Goal: Task Accomplishment & Management: Manage account settings

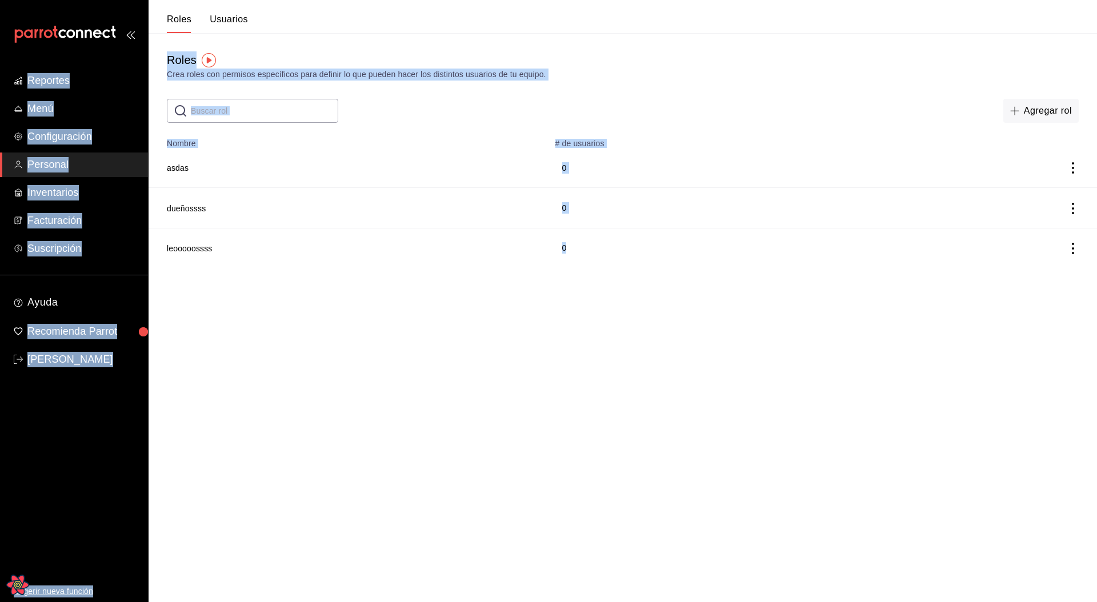
click at [232, 26] on button "Usuarios" at bounding box center [229, 23] width 38 height 19
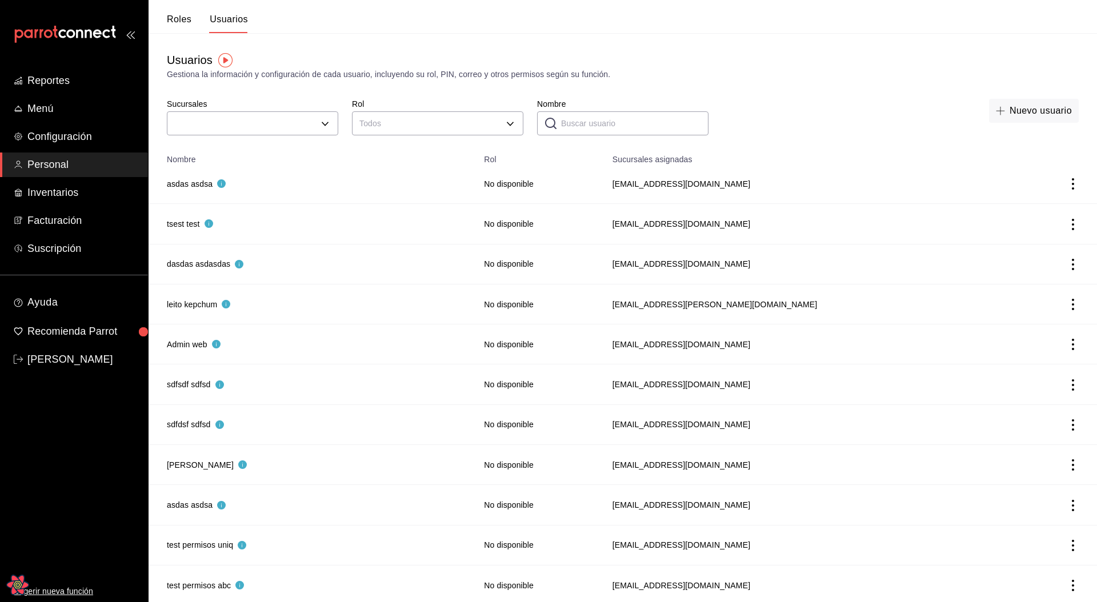
click at [393, 76] on div "Gestiona la información y configuración de cada usuario, incluyendo su rol, PIN…" at bounding box center [623, 75] width 912 height 12
click at [312, 120] on body "Reportes Menú Configuración Personal Inventarios Facturación Suscripción Ayuda …" at bounding box center [548, 403] width 1097 height 806
click at [312, 120] on div at bounding box center [548, 301] width 1097 height 602
click at [365, 56] on div "Usuarios Gestiona la información y configuración de cada usuario, incluyendo su…" at bounding box center [622, 65] width 948 height 29
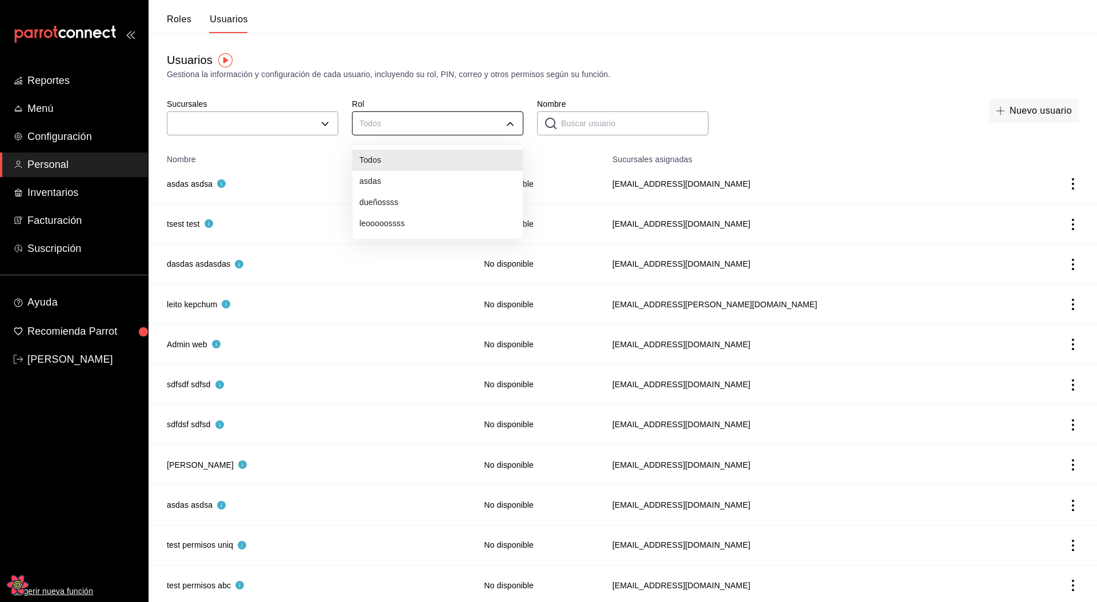
click at [416, 130] on body "Reportes Menú Configuración Personal Inventarios Facturación Suscripción Ayuda …" at bounding box center [548, 403] width 1097 height 806
click at [399, 71] on div at bounding box center [548, 301] width 1097 height 602
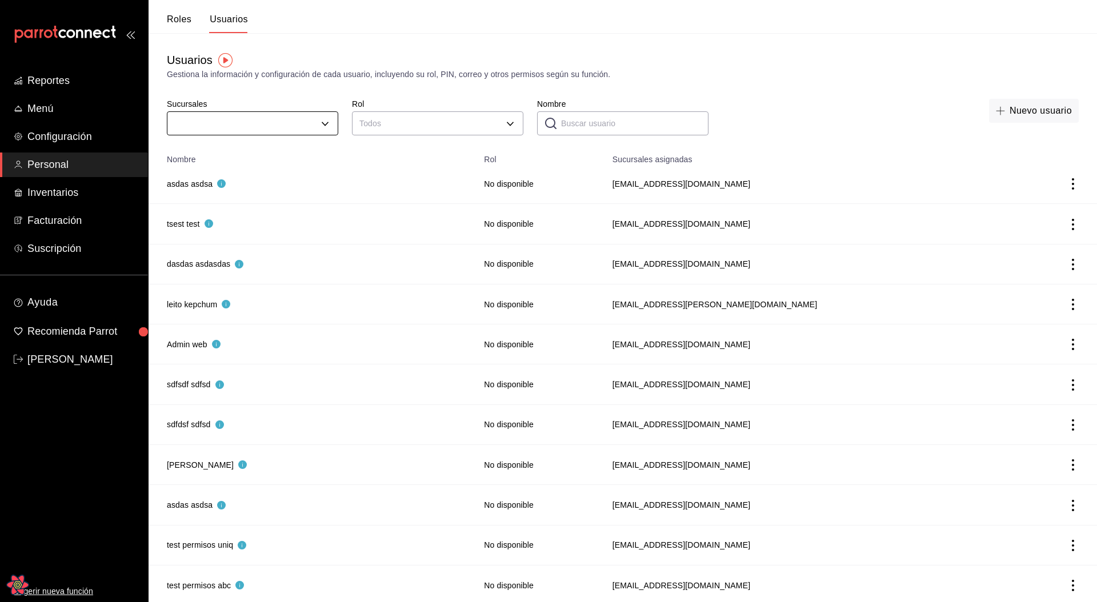
click at [315, 127] on body "Reportes Menú Configuración Personal Inventarios Facturación Suscripción Ayuda …" at bounding box center [548, 403] width 1097 height 806
click at [314, 126] on div at bounding box center [548, 301] width 1097 height 602
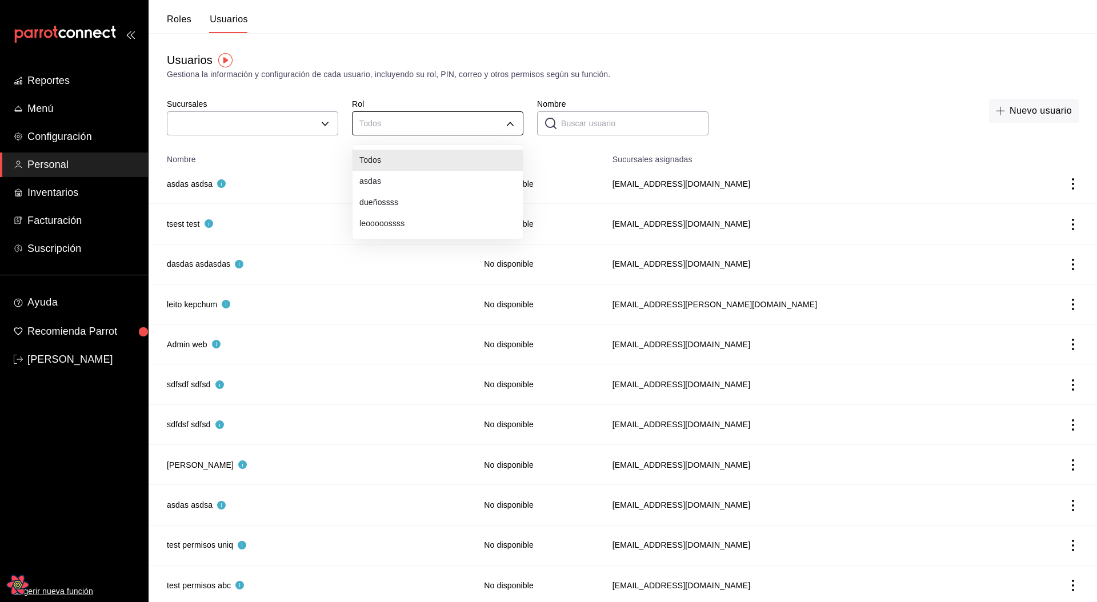
click at [417, 129] on body "Reportes Menú Configuración Personal Inventarios Facturación Suscripción Ayuda …" at bounding box center [548, 403] width 1097 height 806
click at [465, 85] on div at bounding box center [548, 301] width 1097 height 602
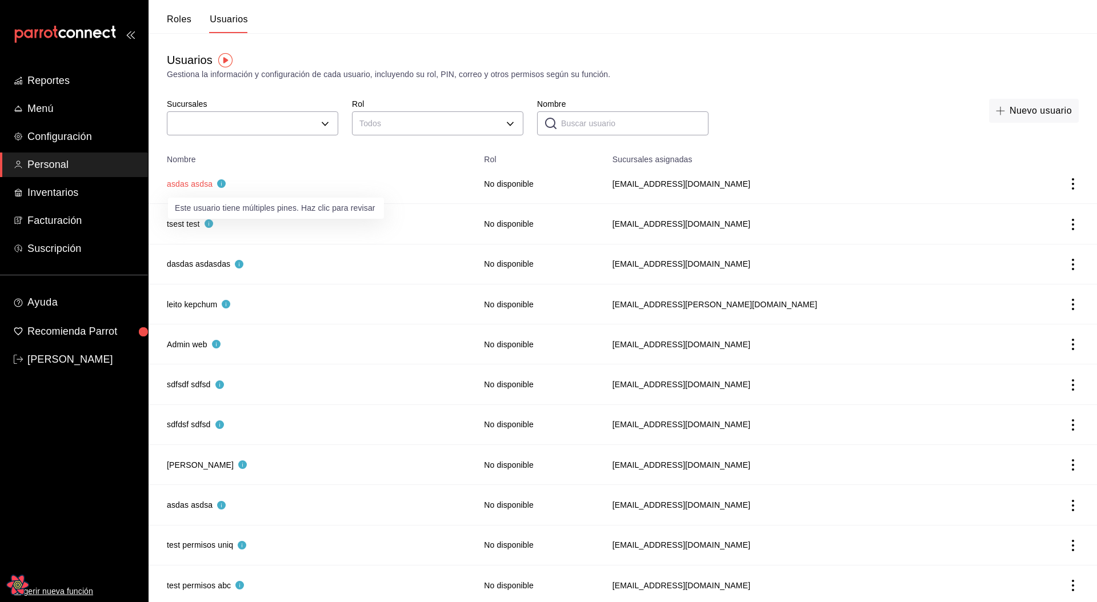
click at [194, 183] on button "asdas asdsa" at bounding box center [196, 183] width 59 height 11
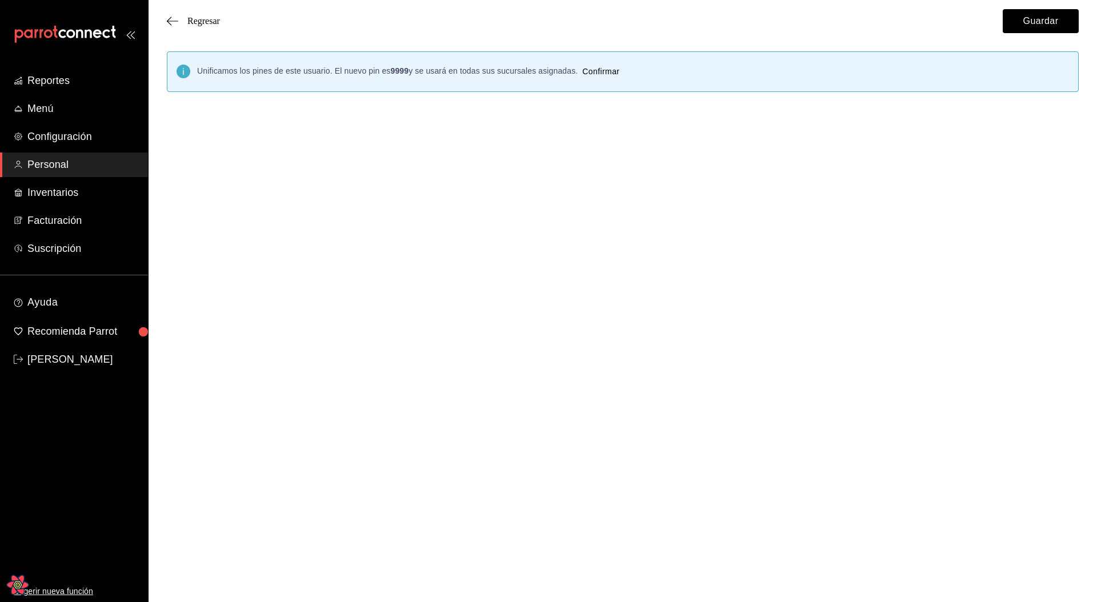
click at [467, 122] on html "Reportes Menú Configuración Personal Inventarios Facturación Suscripción Ayuda …" at bounding box center [548, 61] width 1097 height 122
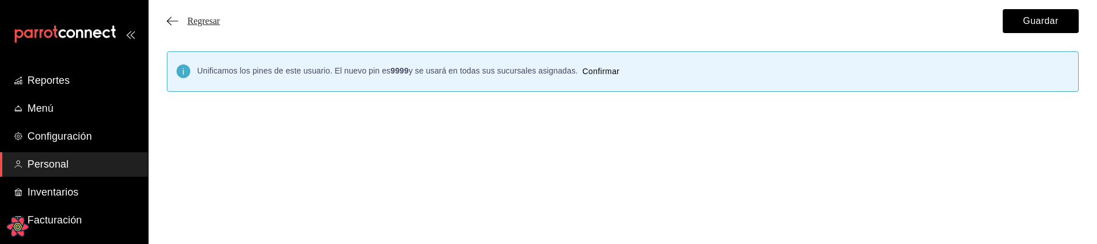
click at [198, 22] on span "Regresar" at bounding box center [203, 21] width 33 height 10
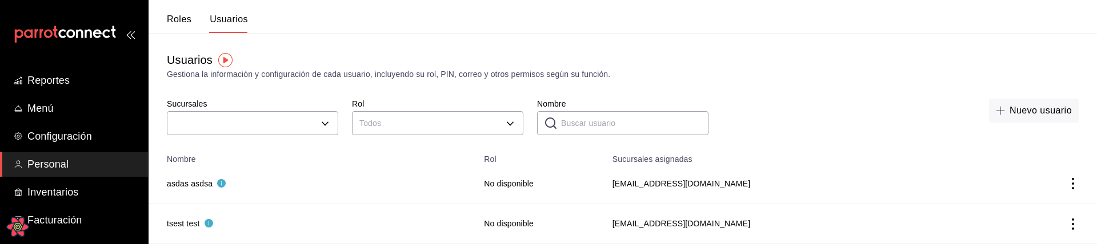
scroll to position [9, 0]
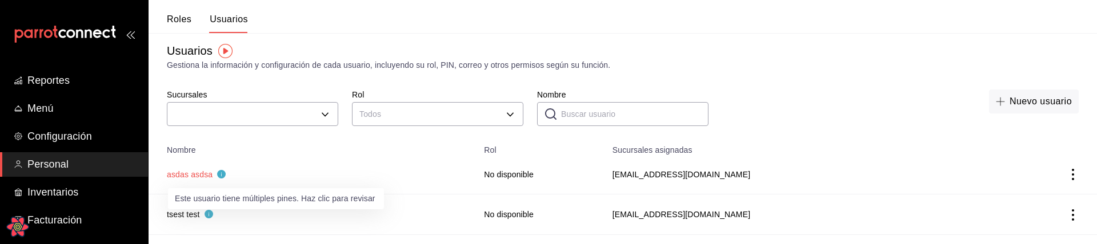
click at [183, 175] on button "asdas asdsa" at bounding box center [196, 174] width 59 height 11
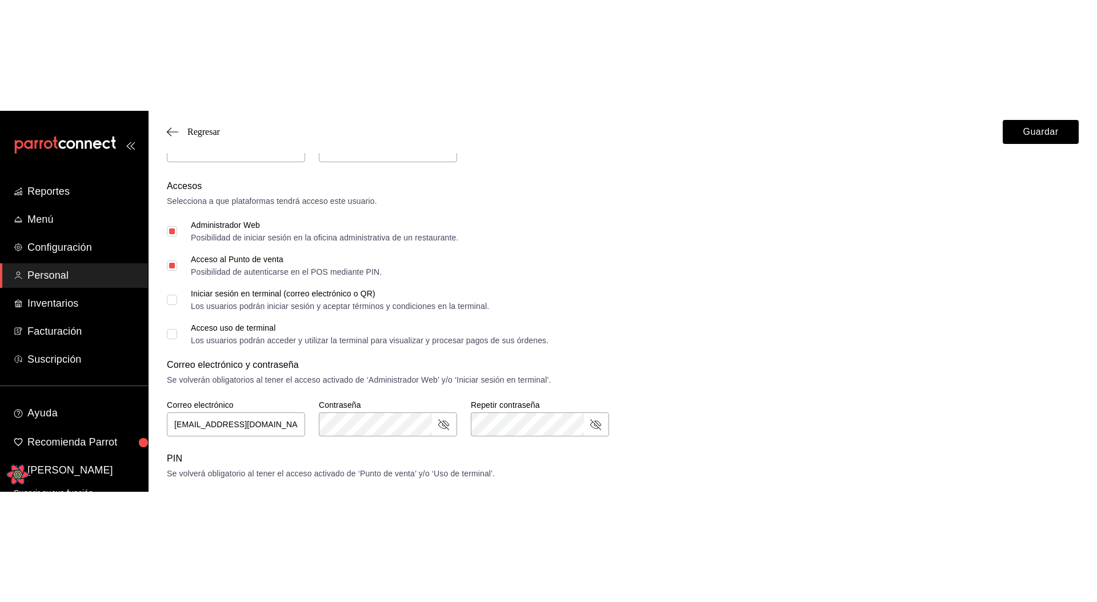
scroll to position [161, 0]
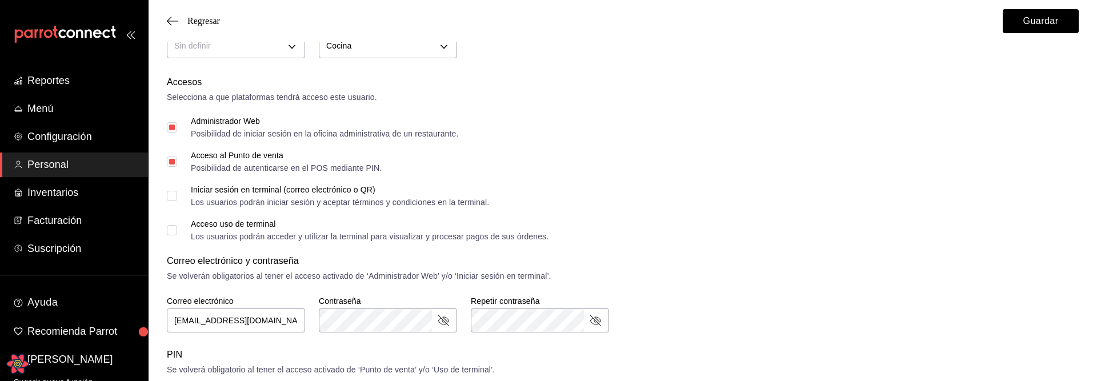
click at [173, 195] on input "Iniciar sesión en terminal (correo electrónico o QR) Los usuarios podrán inicia…" at bounding box center [172, 196] width 10 height 10
checkbox input "false"
click at [172, 234] on input "Acceso uso de terminal Los usuarios podrán acceder y utilizar la terminal para …" at bounding box center [172, 230] width 10 height 10
checkbox input "true"
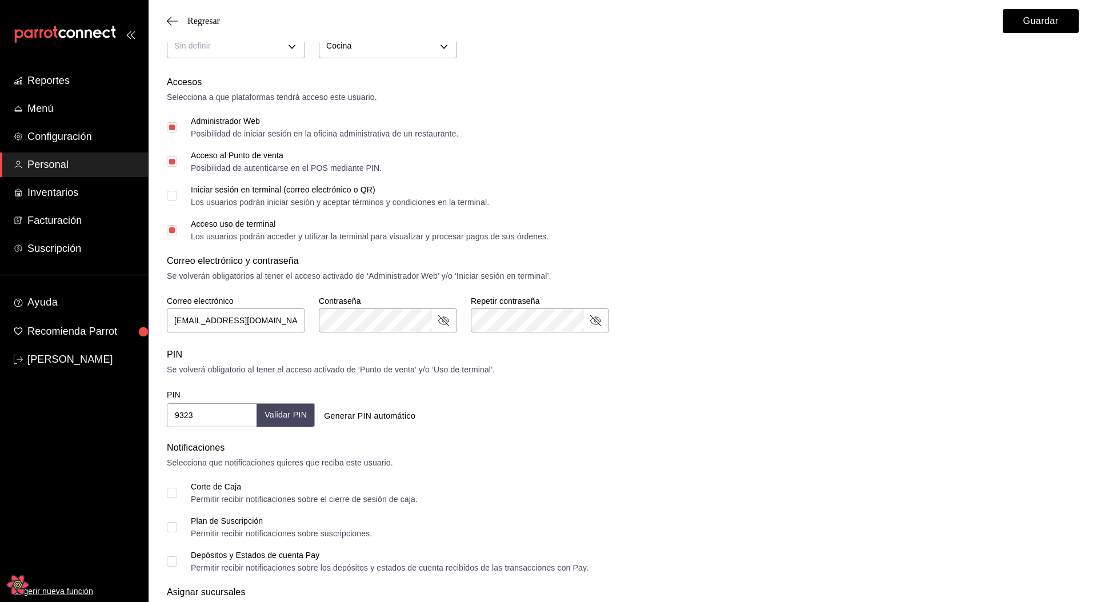
click at [175, 196] on input "Iniciar sesión en terminal (correo electrónico o QR) Los usuarios podrán inicia…" at bounding box center [172, 196] width 10 height 10
checkbox input "true"
click at [175, 126] on input "Administrador Web Posibilidad de iniciar sesión en la oficina administrativa de…" at bounding box center [172, 127] width 10 height 10
checkbox input "false"
click at [170, 167] on label "Acceso al Punto de venta Posibilidad de autenticarse en el POS mediante PIN." at bounding box center [274, 161] width 215 height 21
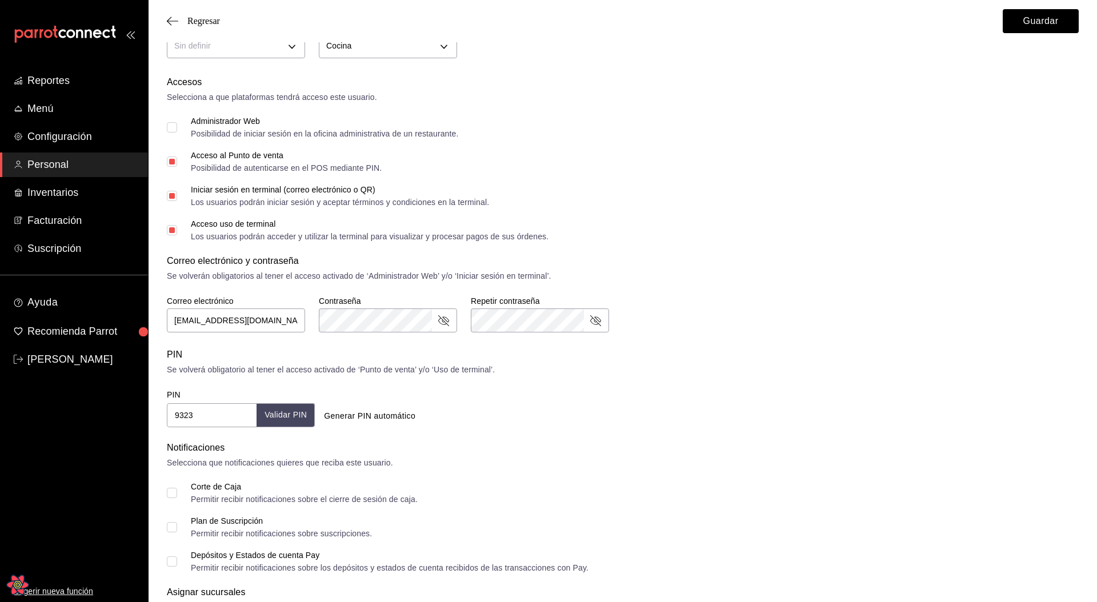
click at [170, 167] on input "Acceso al Punto de venta Posibilidad de autenticarse en el POS mediante PIN." at bounding box center [172, 161] width 10 height 10
checkbox input "false"
click at [171, 200] on input "Iniciar sesión en terminal (correo electrónico o QR) Los usuarios podrán inicia…" at bounding box center [172, 196] width 10 height 10
checkbox input "false"
click at [172, 228] on input "Acceso uso de terminal Los usuarios podrán acceder y utilizar la terminal para …" at bounding box center [172, 230] width 10 height 10
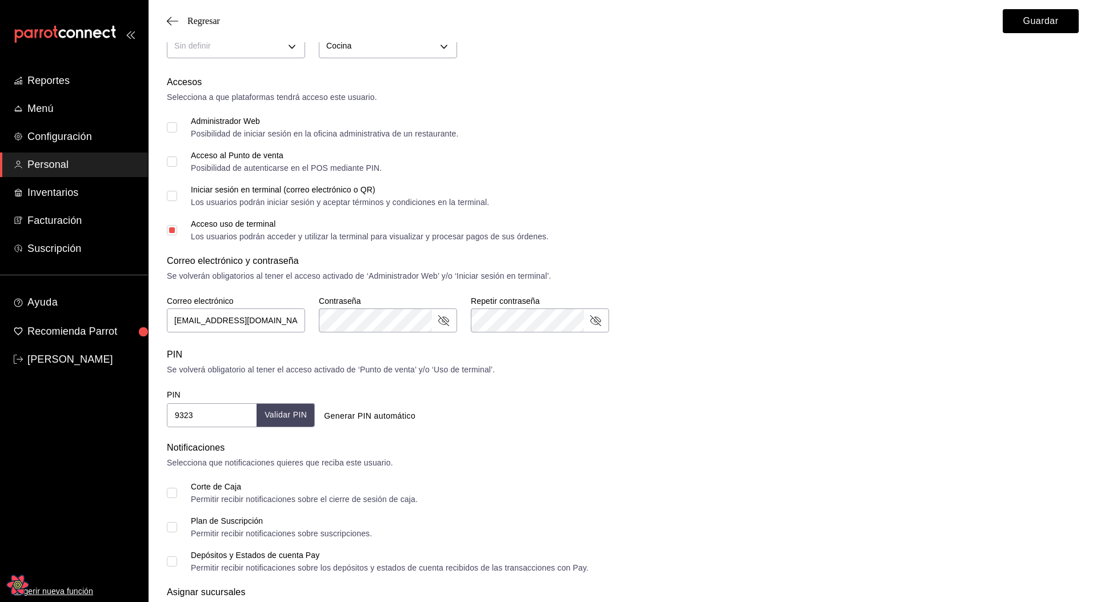
checkbox input "false"
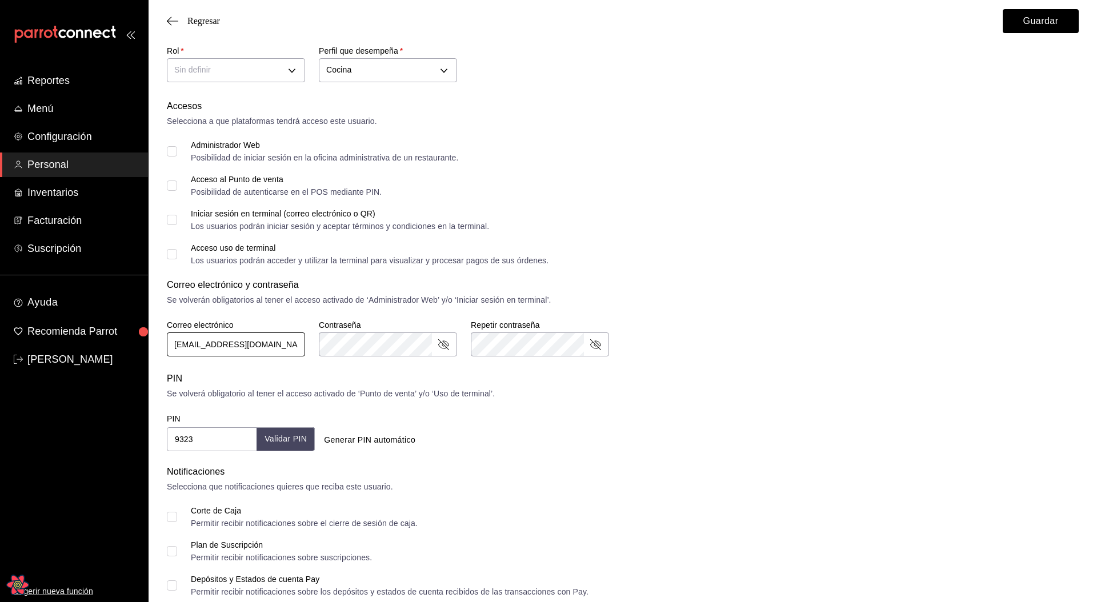
click at [271, 244] on input "[EMAIL_ADDRESS][DOMAIN_NAME]" at bounding box center [236, 344] width 138 height 24
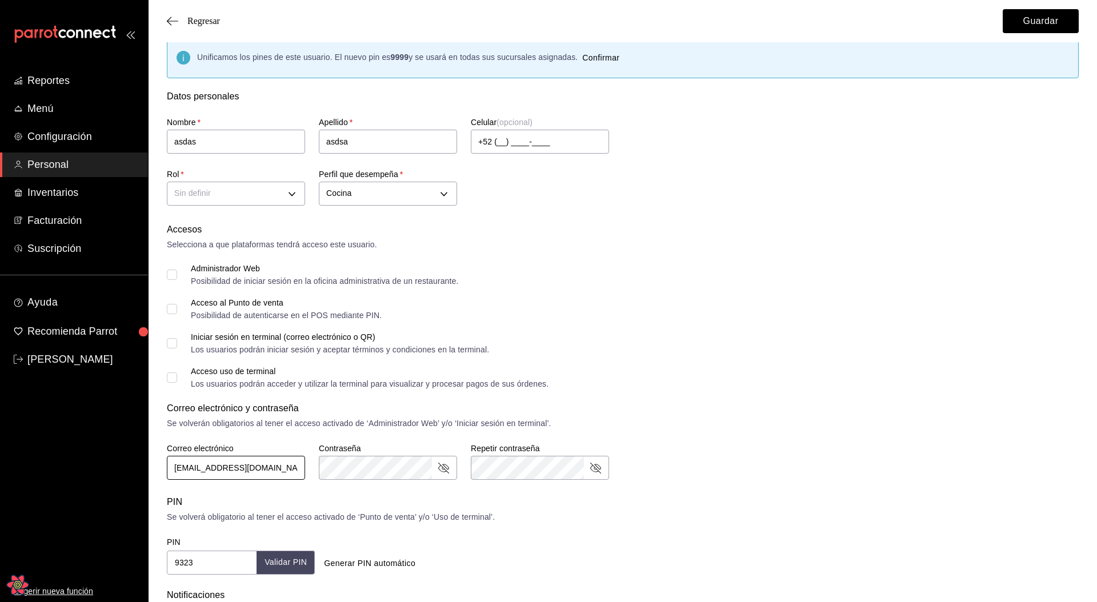
scroll to position [0, 0]
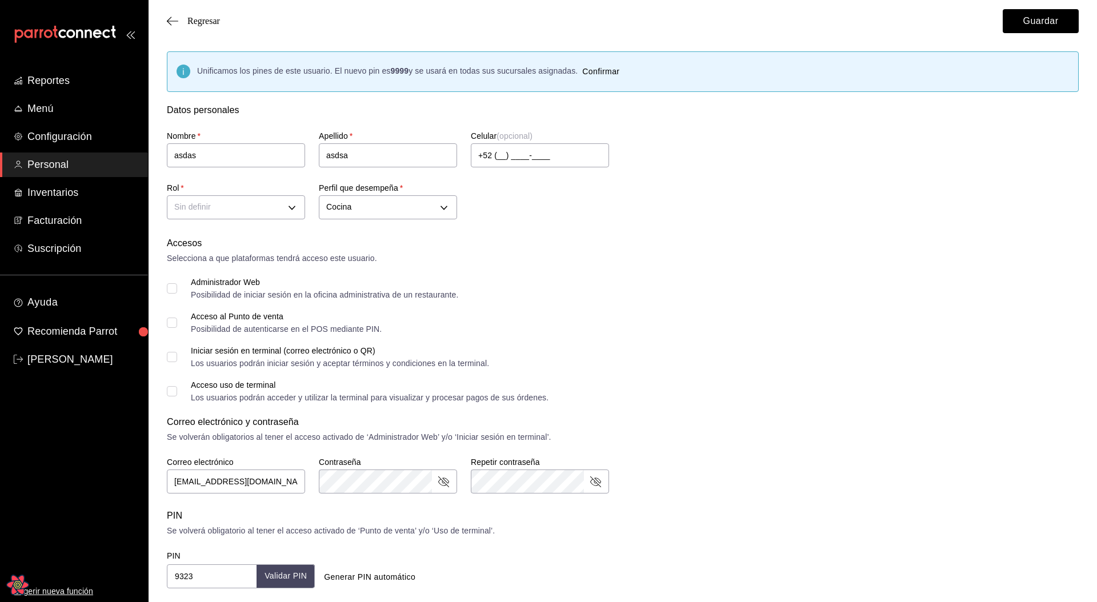
click at [218, 27] on div "Regresar Guardar" at bounding box center [622, 21] width 948 height 42
click at [214, 23] on span "Regresar" at bounding box center [203, 21] width 33 height 10
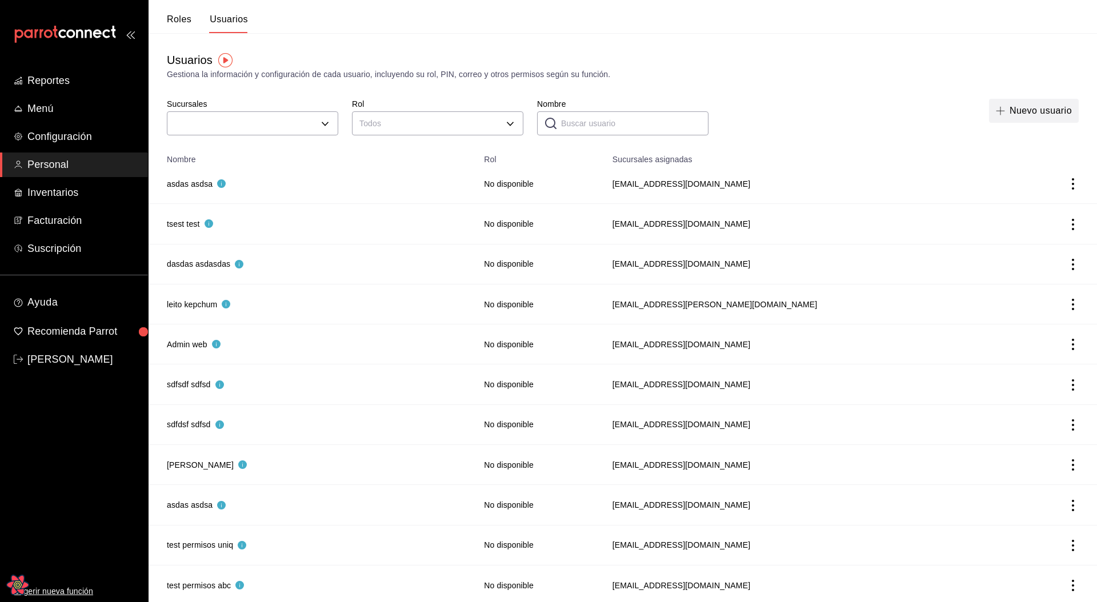
click at [1041, 108] on button "Nuevo usuario" at bounding box center [1034, 111] width 90 height 24
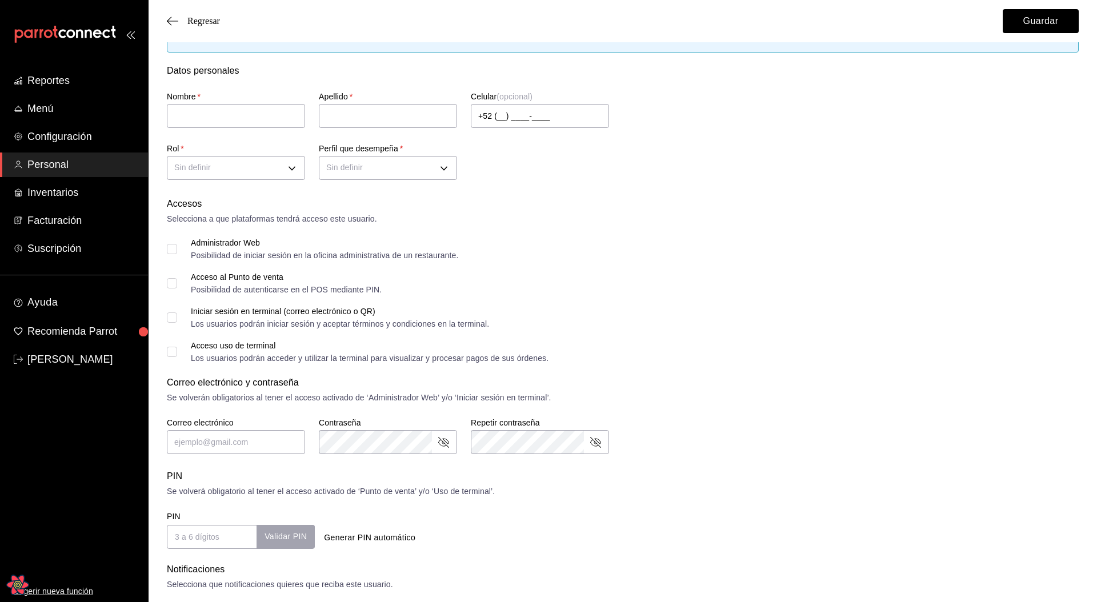
scroll to position [79, 0]
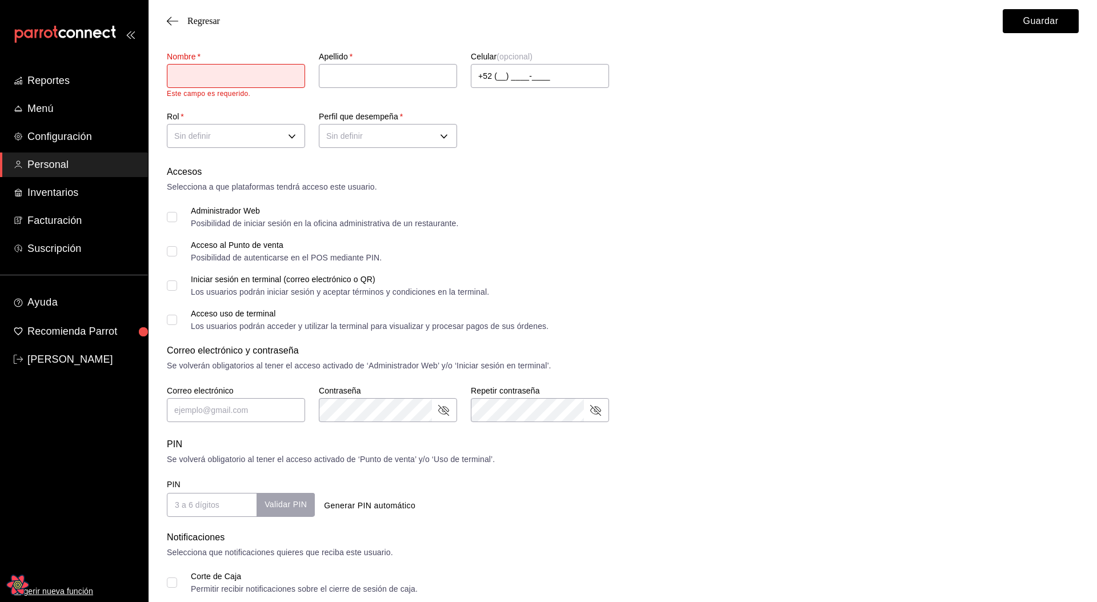
click at [176, 209] on label "Administrador Web Posibilidad de iniciar sesión en la oficina administrativa de…" at bounding box center [312, 217] width 291 height 21
click at [176, 212] on input "Administrador Web Posibilidad de iniciar sesión en la oficina administrativa de…" at bounding box center [172, 217] width 10 height 10
click at [175, 215] on input "Administrador Web Posibilidad de iniciar sesión en la oficina administrativa de…" at bounding box center [172, 217] width 10 height 10
checkbox input "false"
click at [172, 244] on input "Acceso al Punto de venta Posibilidad de autenticarse en el POS mediante PIN." at bounding box center [172, 251] width 10 height 10
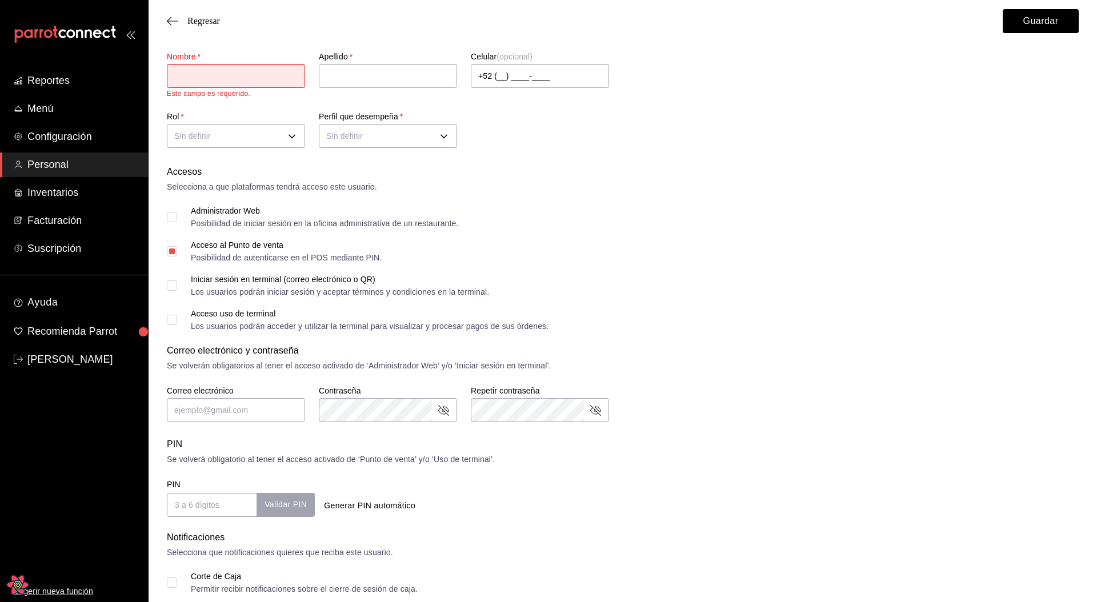
click at [172, 244] on input "Acceso al Punto de venta Posibilidad de autenticarse en el POS mediante PIN." at bounding box center [172, 251] width 10 height 10
checkbox input "false"
click at [174, 244] on input "Iniciar sesión en terminal (correo electrónico o QR) Los usuarios podrán inicia…" at bounding box center [172, 285] width 10 height 10
checkbox input "false"
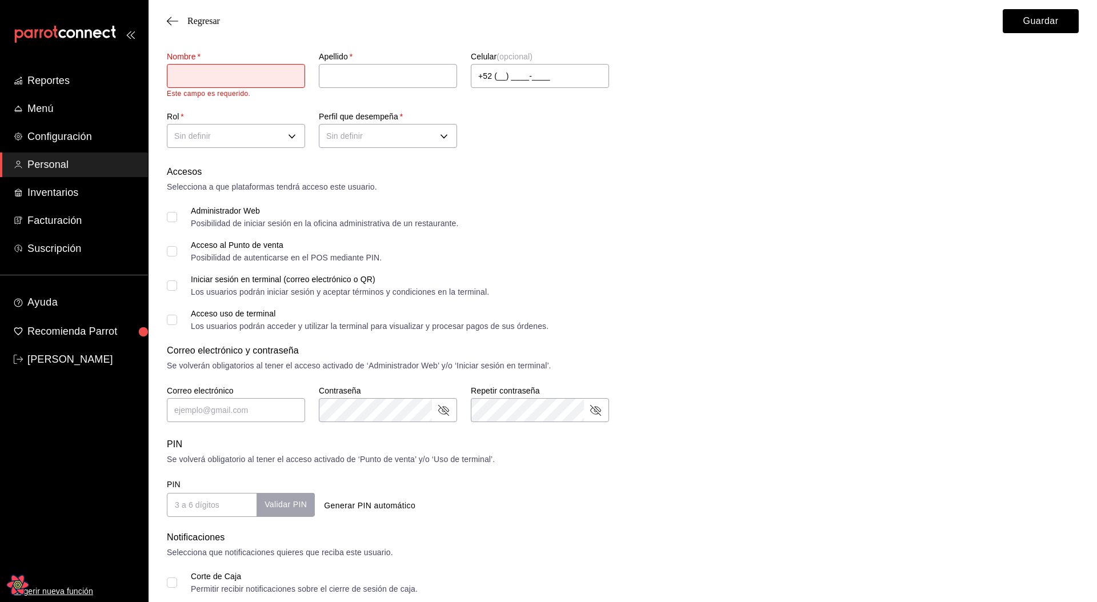
click at [173, 244] on label "Acceso uso de terminal Los usuarios podrán acceder y utilizar la terminal para …" at bounding box center [358, 320] width 382 height 21
click at [173, 244] on input "Acceso uso de terminal Los usuarios podrán acceder y utilizar la terminal para …" at bounding box center [172, 320] width 10 height 10
click at [174, 244] on input "Acceso uso de terminal Los usuarios podrán acceder y utilizar la terminal para …" at bounding box center [172, 320] width 10 height 10
checkbox input "false"
click at [174, 213] on input "Administrador Web Posibilidad de iniciar sesión en la oficina administrativa de…" at bounding box center [172, 217] width 10 height 10
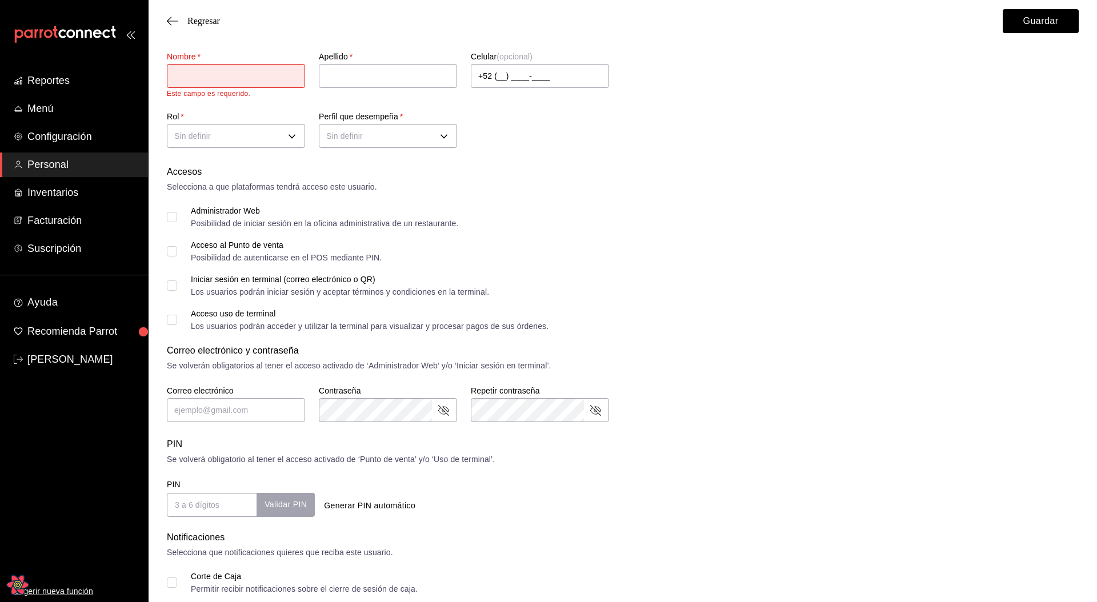
checkbox input "true"
click at [170, 244] on input "Acceso al Punto de venta Posibilidad de autenticarse en el POS mediante PIN." at bounding box center [172, 251] width 10 height 10
checkbox input "true"
click at [372, 83] on input "text" at bounding box center [388, 76] width 138 height 24
click at [175, 244] on input "Iniciar sesión en terminal (correo electrónico o QR) Los usuarios podrán inicia…" at bounding box center [172, 285] width 10 height 10
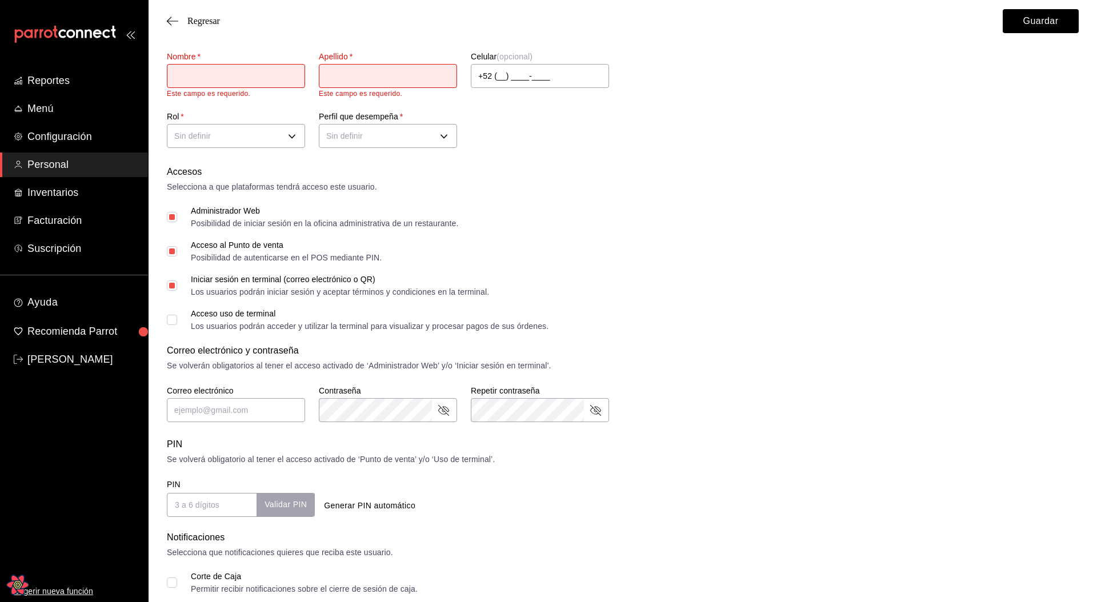
click at [175, 244] on input "Iniciar sesión en terminal (correo electrónico o QR) Los usuarios podrán inicia…" at bounding box center [172, 285] width 10 height 10
click at [174, 244] on label "Iniciar sesión en terminal (correo electrónico o QR) Los usuarios podrán inicia…" at bounding box center [328, 285] width 322 height 21
click at [174, 244] on input "Iniciar sesión en terminal (correo electrónico o QR) Los usuarios podrán inicia…" at bounding box center [172, 285] width 10 height 10
checkbox input "true"
click at [171, 244] on label "Acceso uso de terminal Los usuarios podrán acceder y utilizar la terminal para …" at bounding box center [358, 320] width 382 height 21
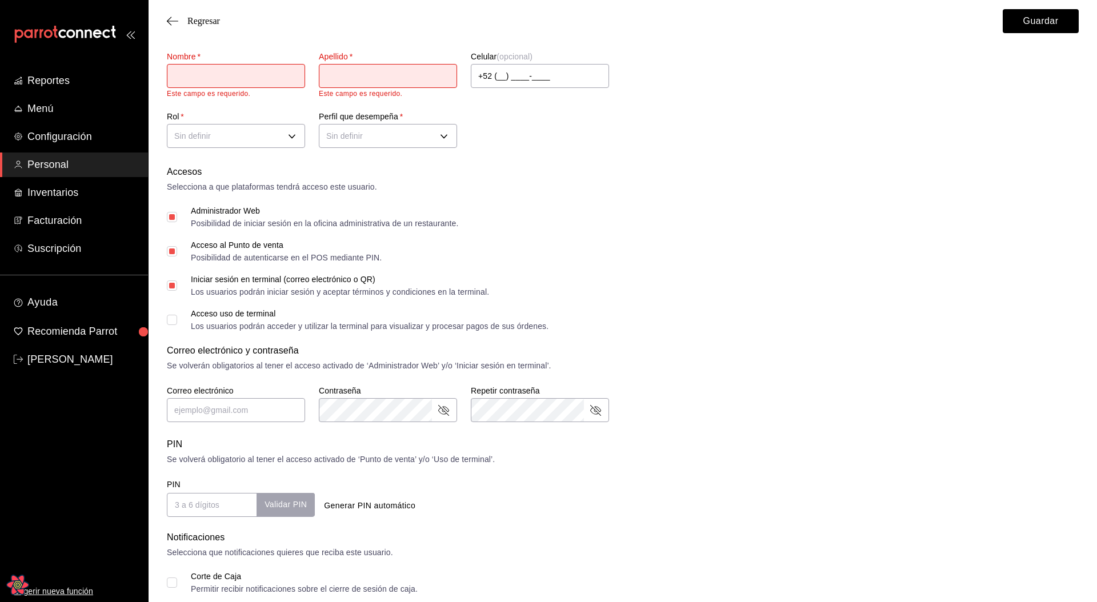
click at [171, 244] on input "Acceso uso de terminal Los usuarios podrán acceder y utilizar la terminal para …" at bounding box center [172, 320] width 10 height 10
checkbox input "true"
click at [559, 71] on input "+52 (__) ____-____" at bounding box center [540, 76] width 138 height 24
type input "+52 (23) 4123-4123"
click at [394, 83] on input "text" at bounding box center [388, 76] width 138 height 24
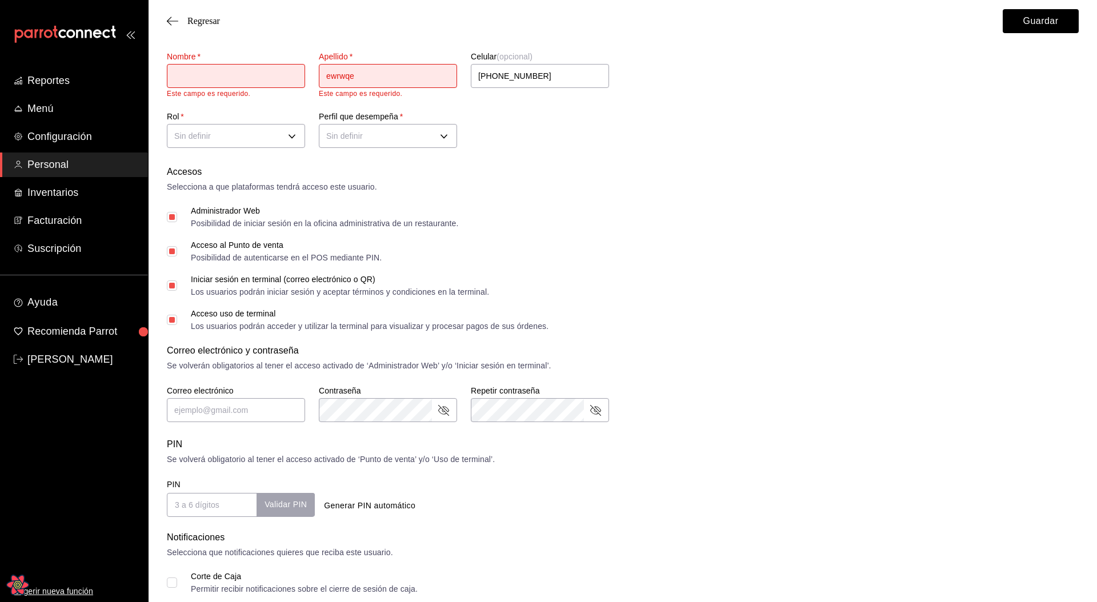
type input "ewrwqe"
click at [220, 85] on input "text" at bounding box center [236, 76] width 138 height 24
type input "rwerqrew"
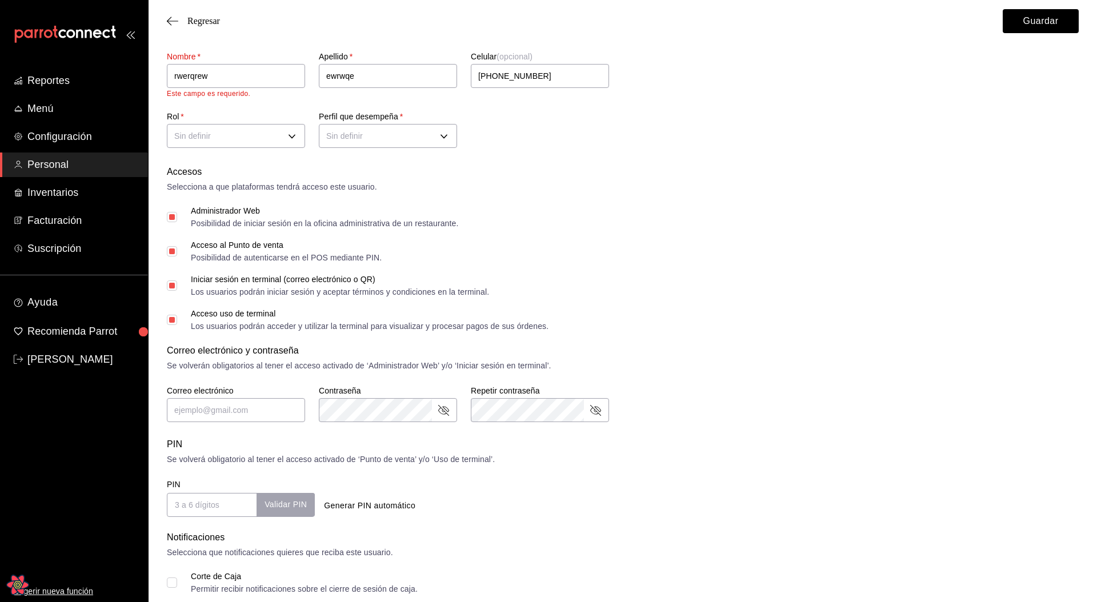
drag, startPoint x: 667, startPoint y: 180, endPoint x: 838, endPoint y: 103, distance: 188.1
click at [668, 181] on div "Selecciona a que plataformas tendrá acceso este usuario." at bounding box center [623, 187] width 912 height 12
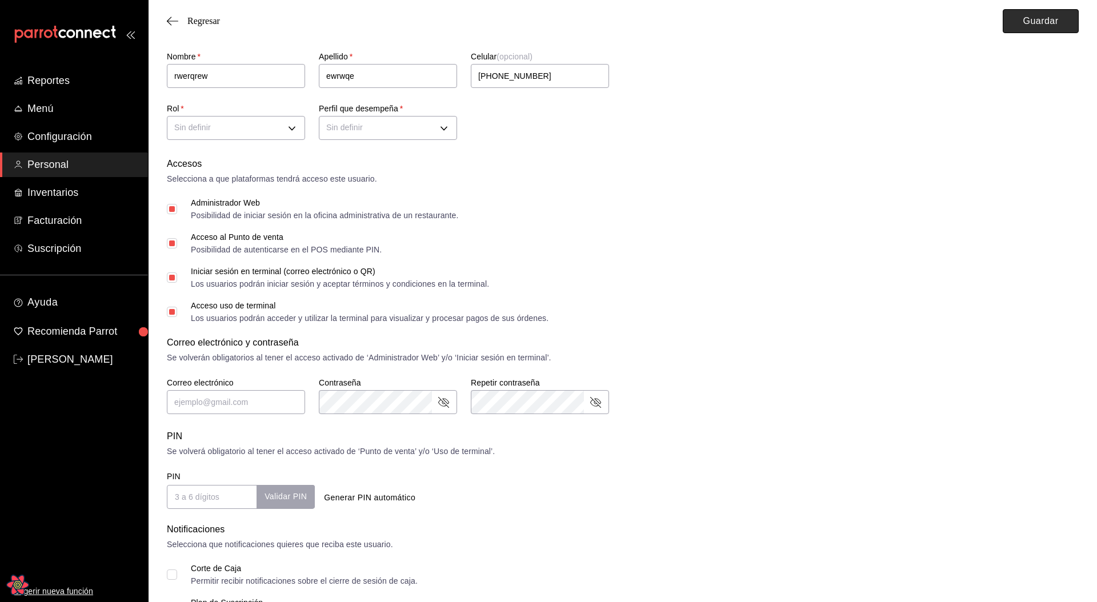
click at [1018, 27] on button "Guardar" at bounding box center [1040, 21] width 76 height 24
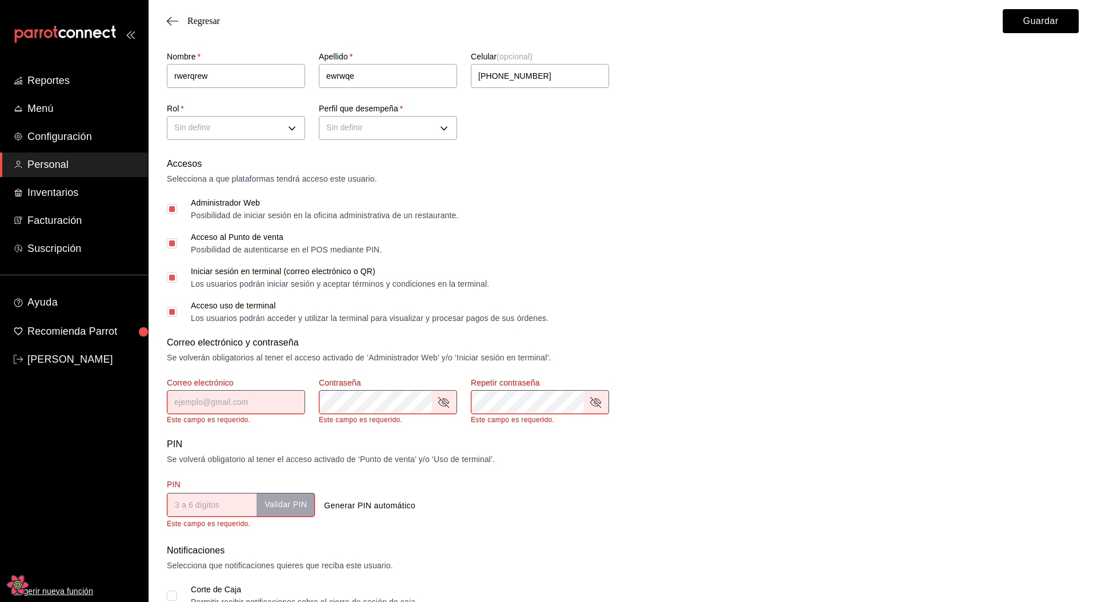
click at [724, 244] on div "Iniciar sesión en terminal (correo electrónico o QR) Los usuarios podrán inicia…" at bounding box center [623, 277] width 912 height 21
click at [784, 244] on div "Accesos Selecciona a que plataformas tendrá acceso este usuario. Administrador …" at bounding box center [623, 343] width 912 height 373
drag, startPoint x: 174, startPoint y: 382, endPoint x: 286, endPoint y: 387, distance: 111.5
click at [286, 244] on div "Correo electrónico Este campo es requerido." at bounding box center [236, 401] width 138 height 46
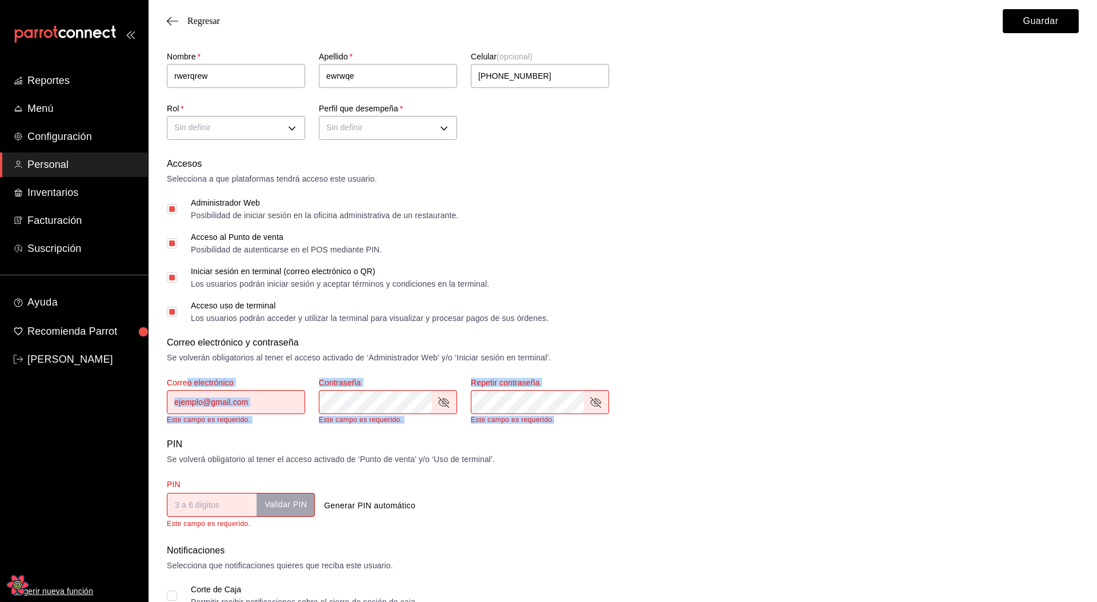
drag, startPoint x: 230, startPoint y: 382, endPoint x: 651, endPoint y: 397, distance: 421.2
click at [647, 244] on div "Correo electrónico y contraseña Se volverán obligatorios al tener el acceso act…" at bounding box center [623, 380] width 912 height 88
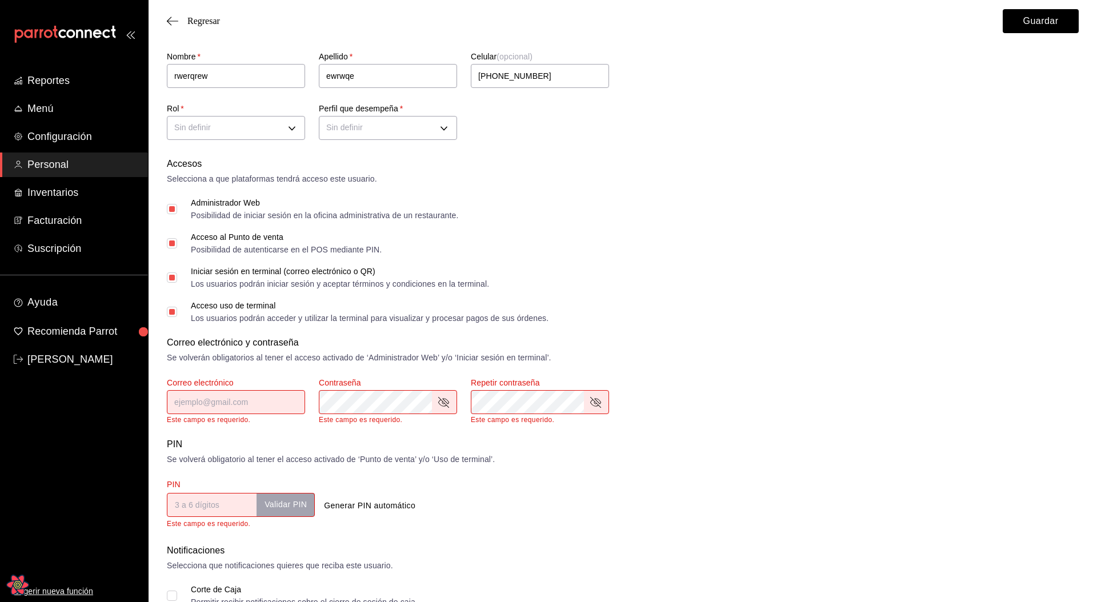
click at [740, 244] on div "Correo electrónico y contraseña Se volverán obligatorios al tener el acceso act…" at bounding box center [623, 380] width 912 height 88
click at [191, 207] on div "Administrador Web Posibilidad de iniciar sesión en la oficina administrativa de…" at bounding box center [324, 209] width 267 height 21
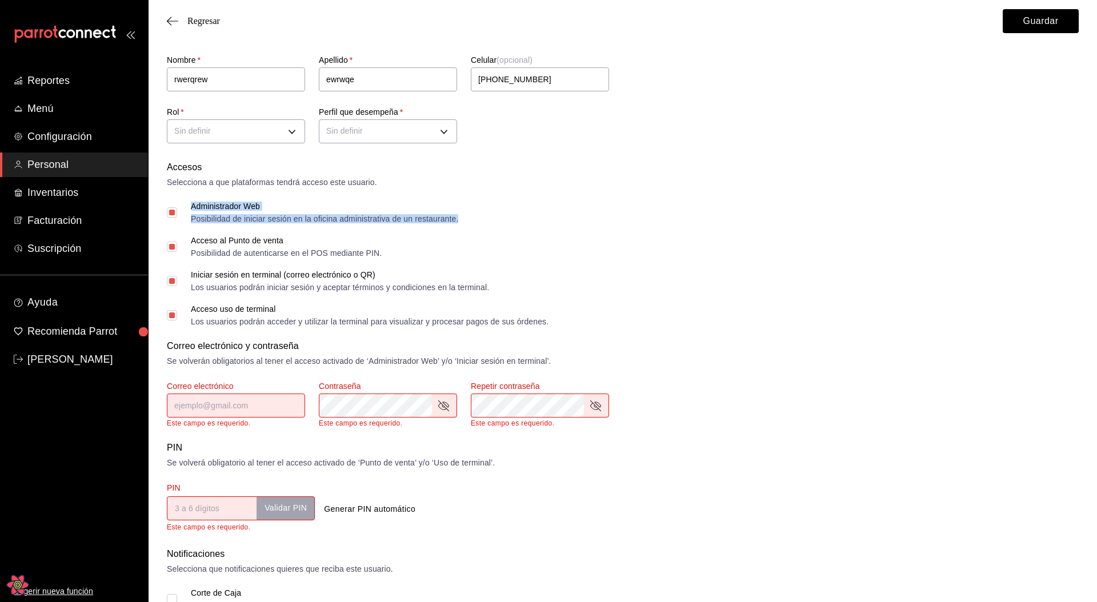
scroll to position [83, 0]
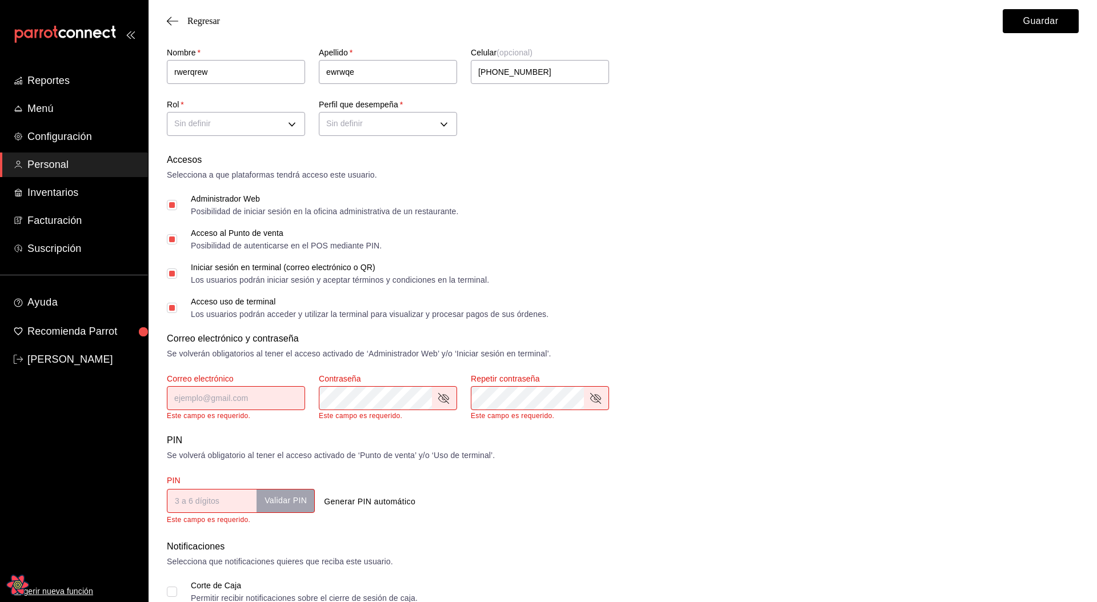
click at [582, 231] on div "Acceso al Punto de venta Posibilidad de autenticarse en el POS mediante PIN." at bounding box center [623, 239] width 912 height 21
click at [550, 244] on div "Accesos Selecciona a que plataformas tendrá acceso este usuario. Administrador …" at bounding box center [623, 339] width 912 height 373
click at [677, 244] on div "Accesos Selecciona a que plataformas tendrá acceso este usuario. Administrador …" at bounding box center [623, 339] width 912 height 373
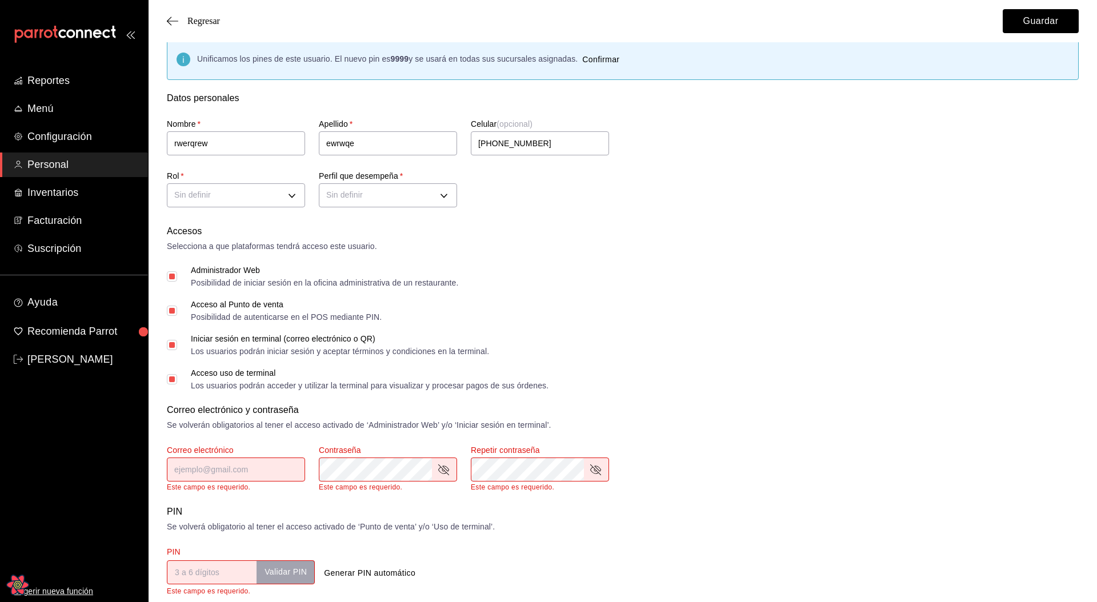
scroll to position [65, 0]
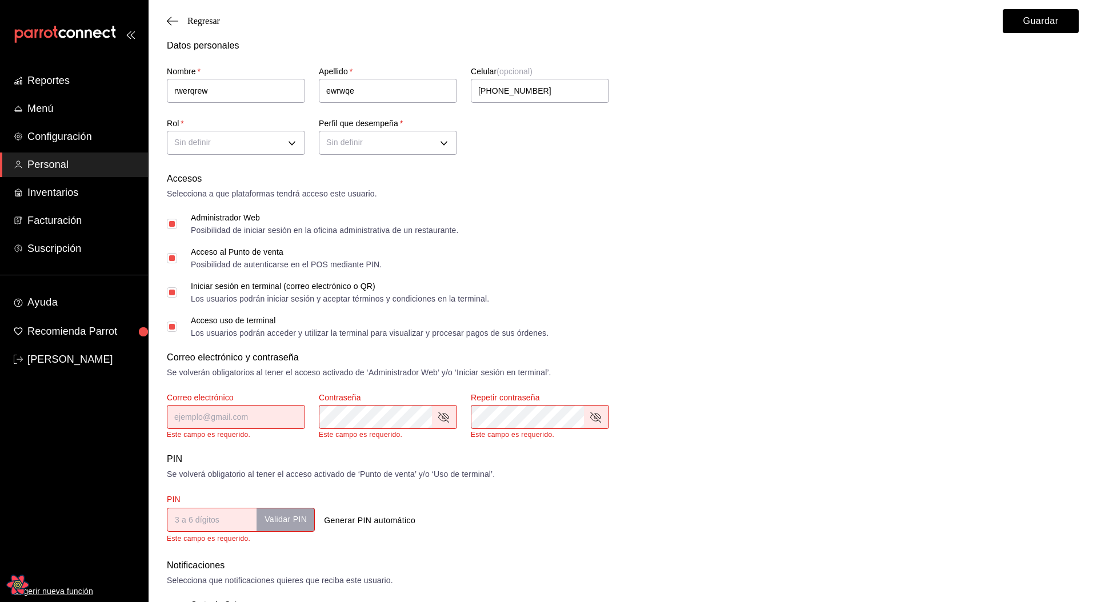
click at [187, 244] on span "Acceso uso de terminal Los usuarios podrán acceder y utilizar la terminal para …" at bounding box center [362, 326] width 371 height 21
click at [177, 244] on input "Acceso uso de terminal Los usuarios podrán acceder y utilizar la terminal para …" at bounding box center [172, 327] width 10 height 10
checkbox input "false"
click at [175, 244] on input "Iniciar sesión en terminal (correo electrónico o QR) Los usuarios podrán inicia…" at bounding box center [172, 292] width 10 height 10
checkbox input "false"
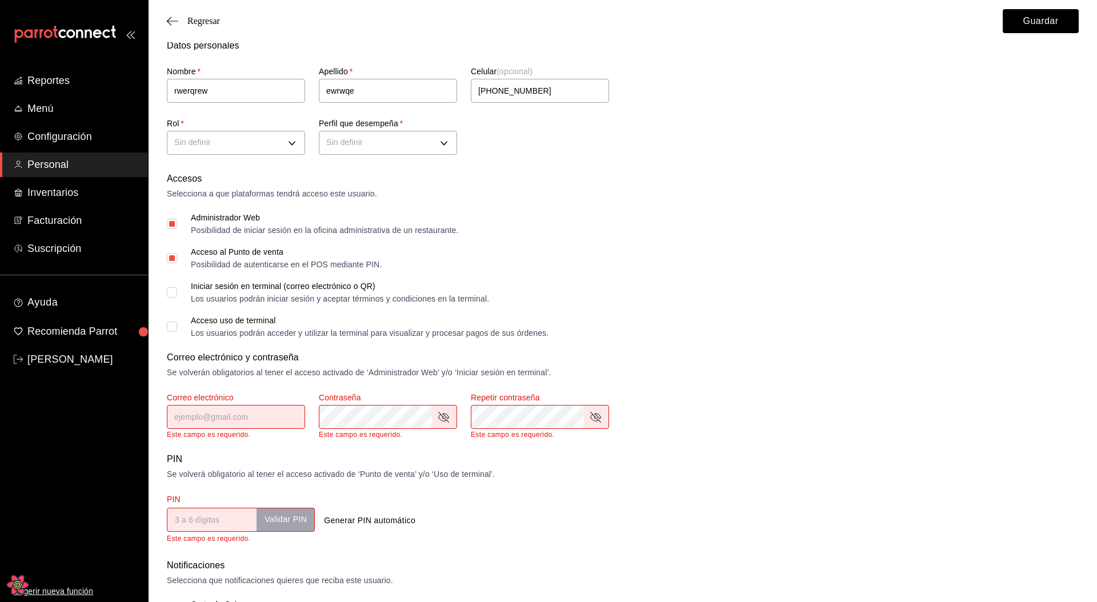
click at [179, 244] on span "Acceso al Punto de venta Posibilidad de autenticarse en el POS mediante PIN." at bounding box center [279, 258] width 204 height 21
click at [177, 244] on input "Acceso al Punto de venta Posibilidad de autenticarse en el POS mediante PIN." at bounding box center [172, 258] width 10 height 10
checkbox input "false"
click at [187, 221] on span "Administrador Web Posibilidad de iniciar sesión en la oficina administrativa de…" at bounding box center [317, 224] width 281 height 21
click at [177, 221] on input "Administrador Web Posibilidad de iniciar sesión en la oficina administrativa de…" at bounding box center [172, 224] width 10 height 10
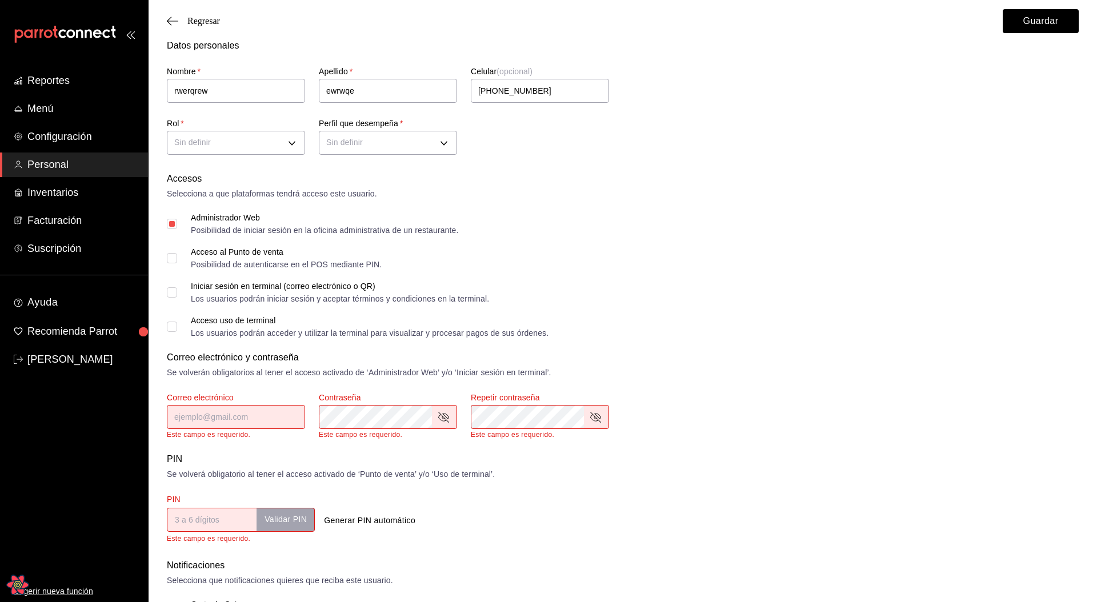
checkbox input "false"
click at [1029, 23] on button "Guardar" at bounding box center [1040, 21] width 76 height 24
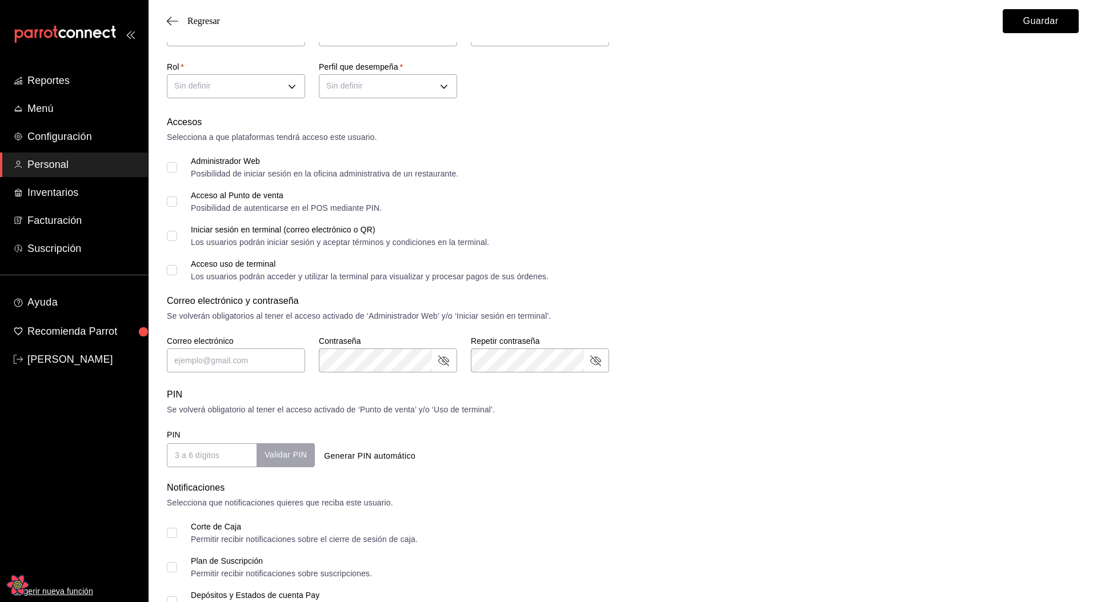
scroll to position [0, 0]
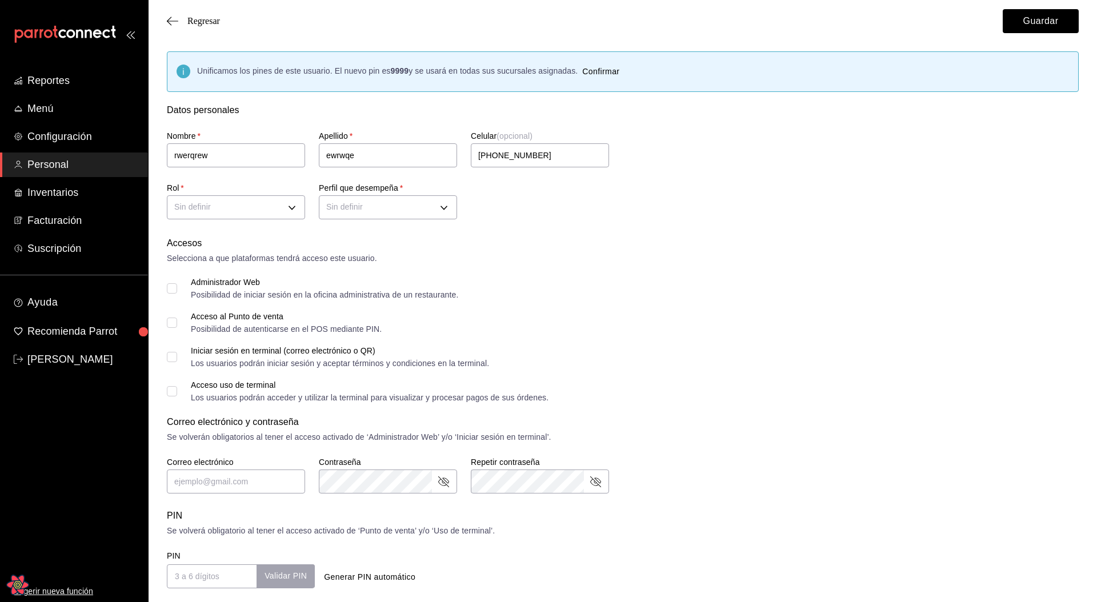
click at [790, 244] on div "Accesos Selecciona a que plataformas tendrá acceso este usuario. Administrador …" at bounding box center [623, 412] width 912 height 352
click at [703, 244] on div "Administrador Web Posibilidad de iniciar sesión en la oficina administrativa de…" at bounding box center [623, 288] width 912 height 21
click at [215, 17] on span "Regresar" at bounding box center [203, 21] width 33 height 10
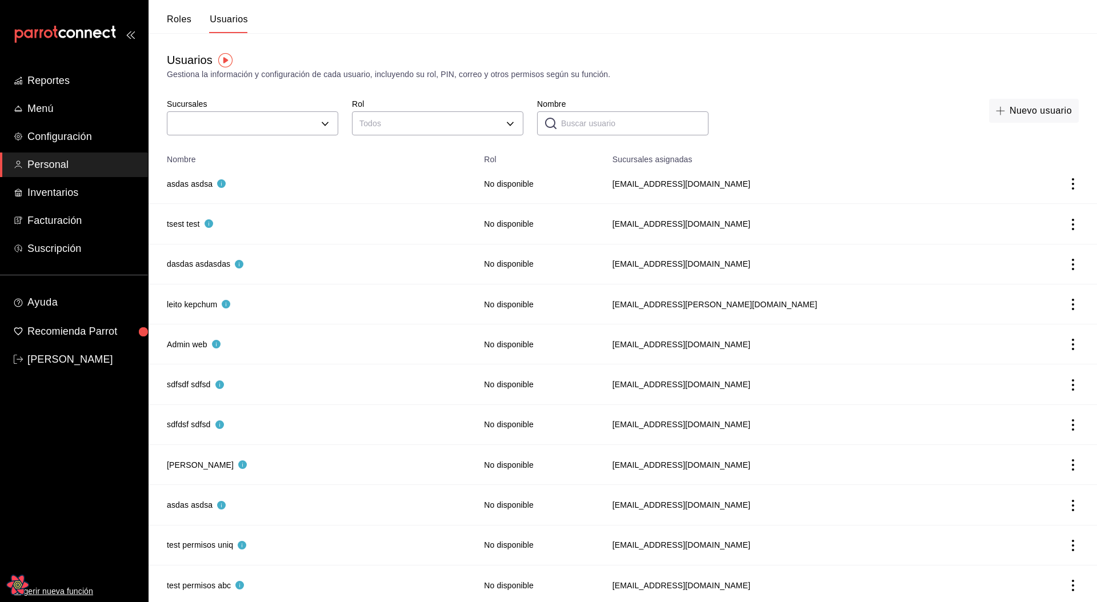
click at [183, 17] on button "Roles" at bounding box center [179, 23] width 25 height 19
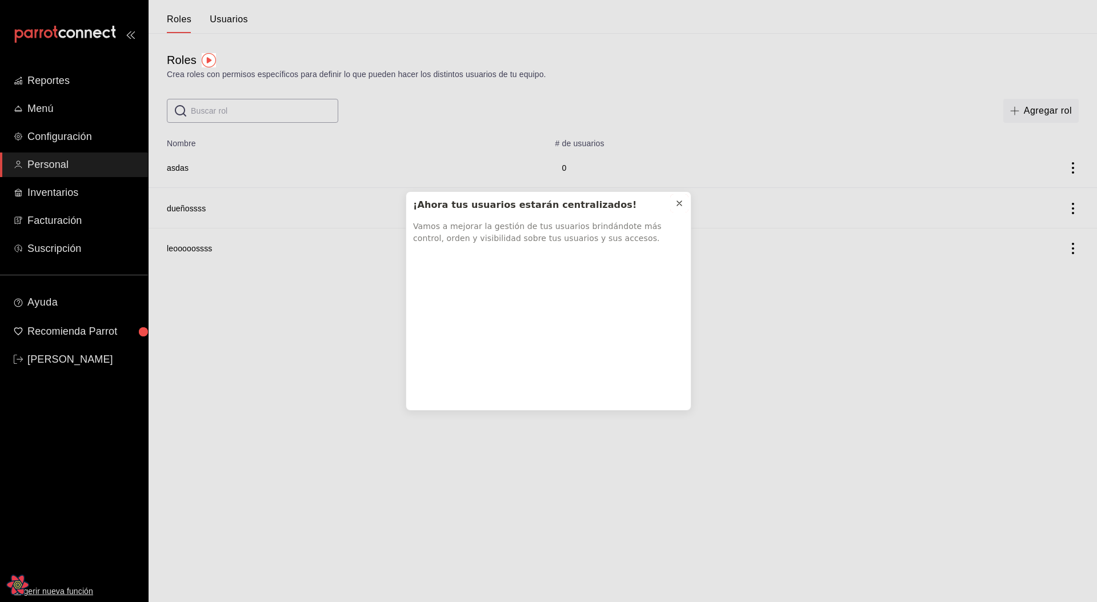
click at [680, 202] on icon at bounding box center [679, 203] width 5 height 5
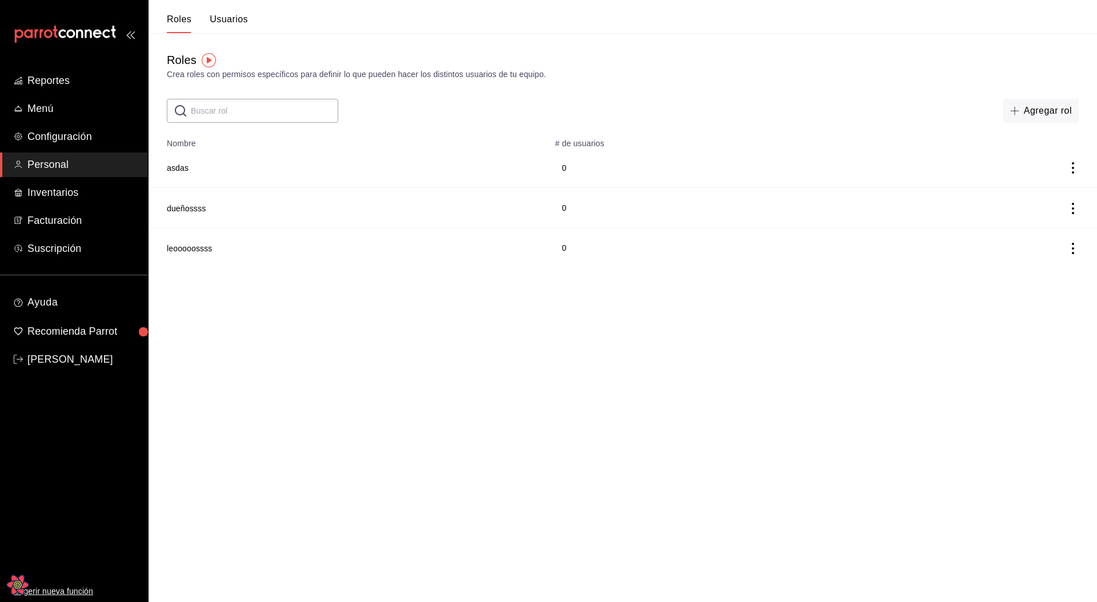
click at [488, 80] on div "Crea roles con permisos específicos para definir lo que pueden hacer los distin…" at bounding box center [623, 75] width 912 height 12
click at [489, 76] on div "Crea roles con permisos específicos para definir lo que pueden hacer los distin…" at bounding box center [623, 75] width 912 height 12
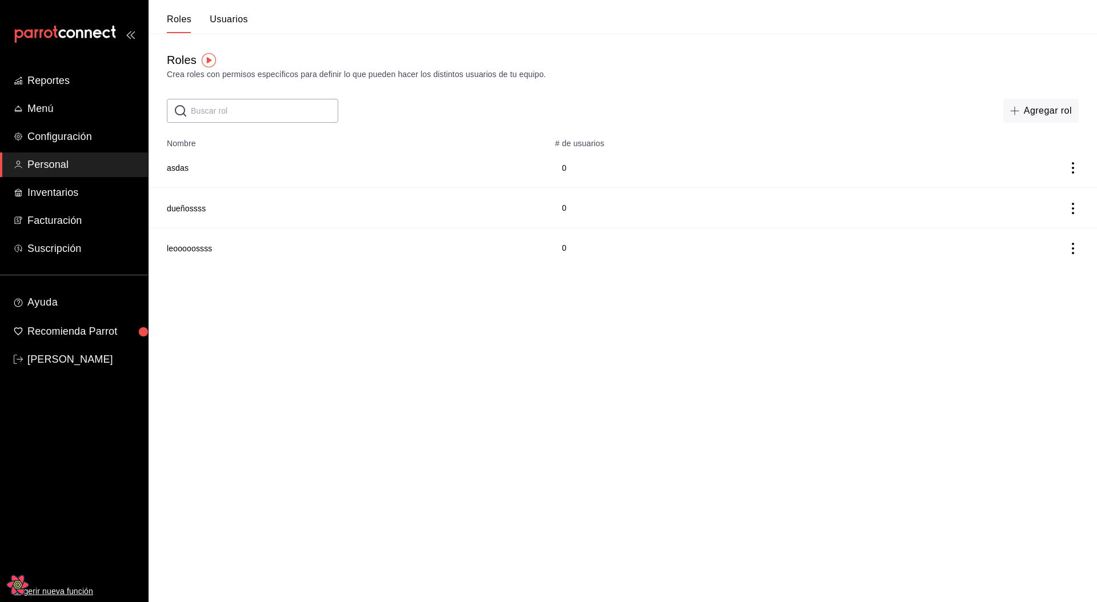
click at [386, 244] on html "Reportes Menú Configuración Personal Inventarios Facturación Suscripción Ayuda …" at bounding box center [548, 134] width 1097 height 268
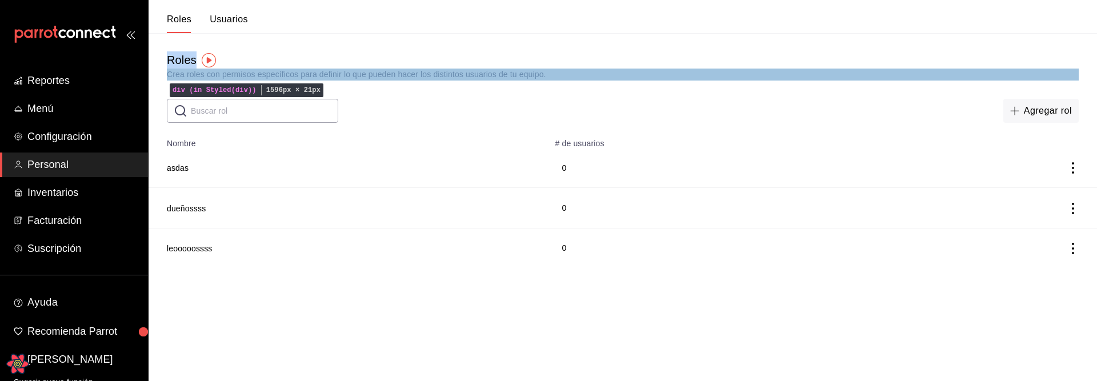
click at [234, 75] on div "Crea roles con permisos específicos para definir lo que pueden hacer los distin…" at bounding box center [623, 75] width 912 height 12
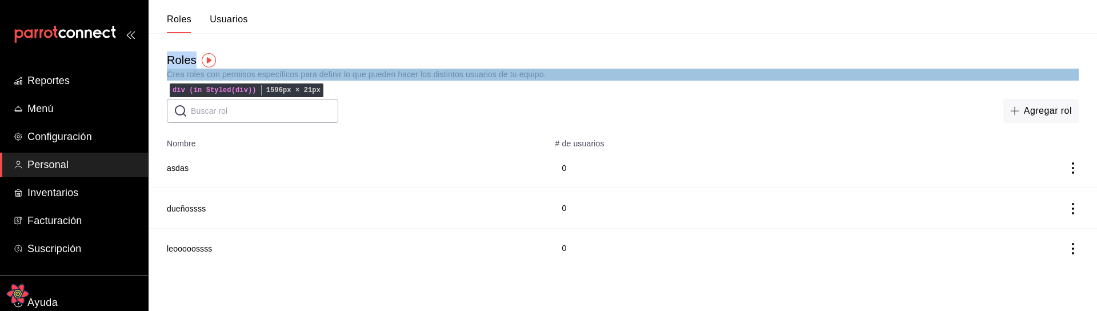
click at [195, 77] on div "Crea roles con permisos específicos para definir lo que pueden hacer los distin…" at bounding box center [623, 75] width 912 height 12
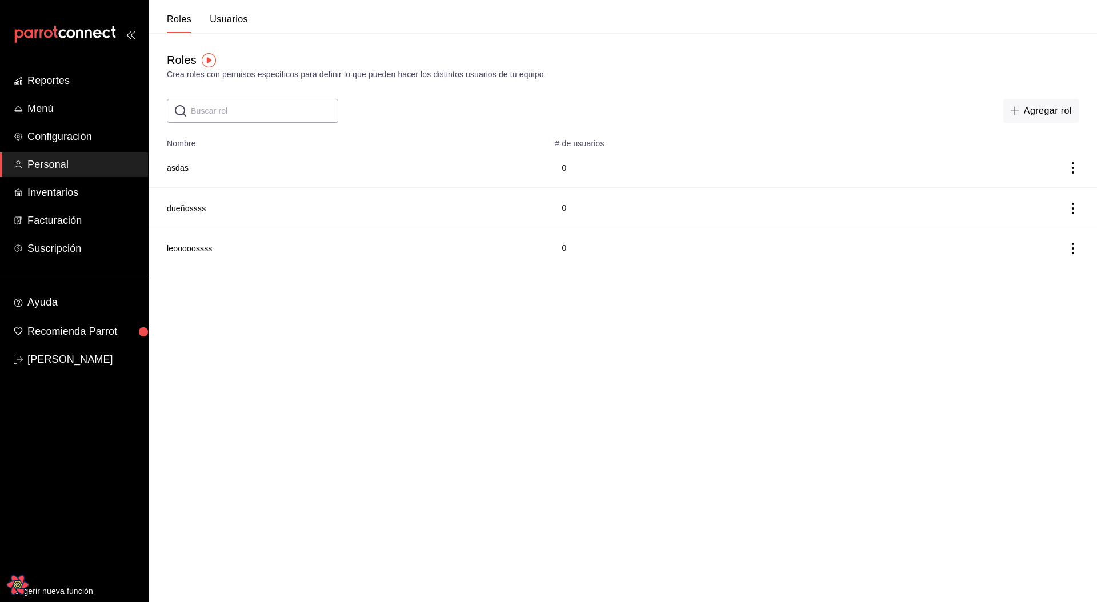
click at [940, 61] on div "Roles Crea roles con permisos específicos para definir lo que pueden hacer los …" at bounding box center [622, 65] width 948 height 29
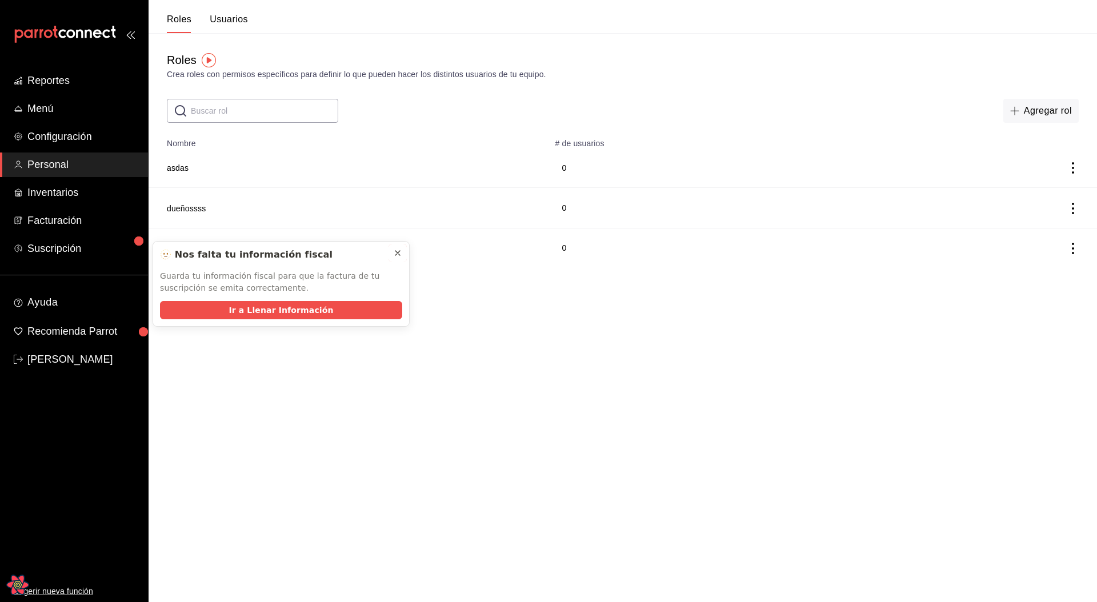
click at [398, 253] on icon at bounding box center [397, 253] width 5 height 5
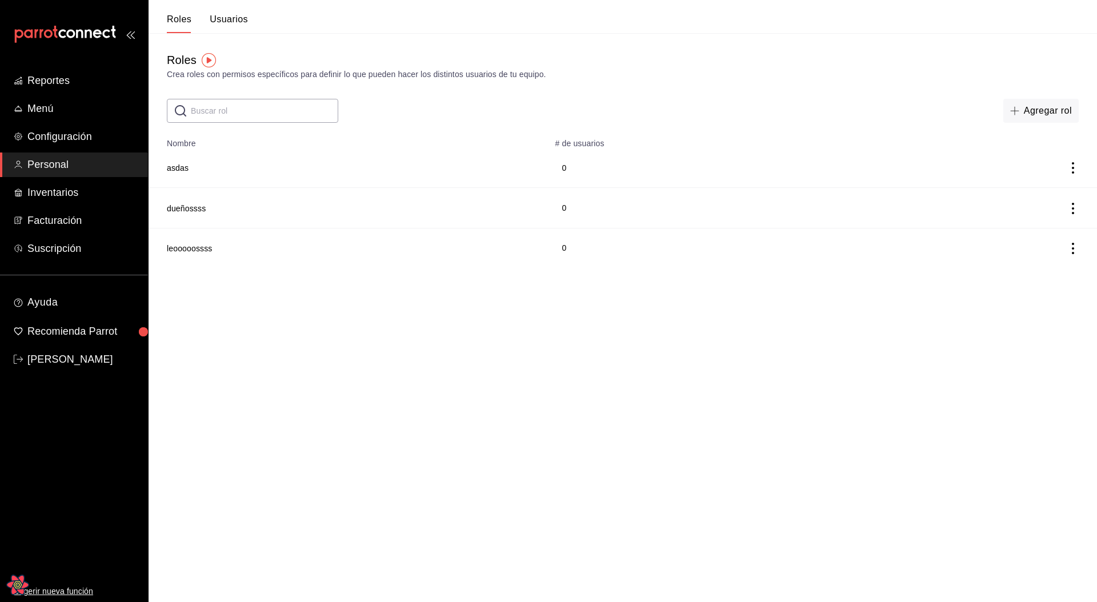
click at [468, 268] on html "Reportes Menú Configuración Personal Inventarios Facturación Suscripción Ayuda …" at bounding box center [548, 134] width 1097 height 268
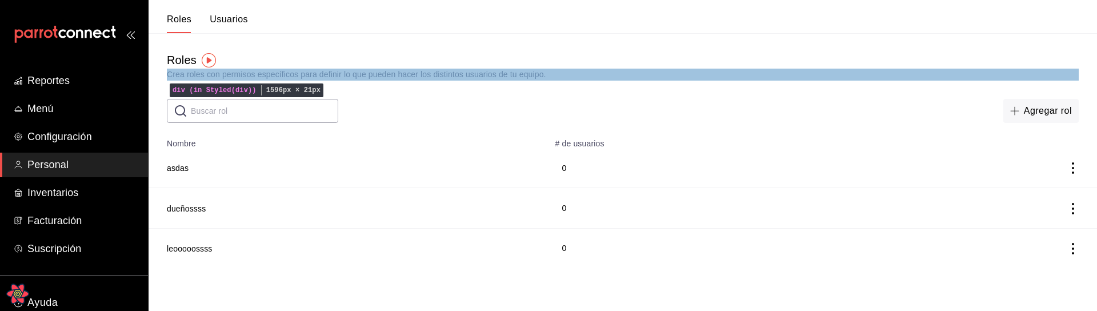
click at [270, 78] on div "Crea roles con permisos específicos para definir lo que pueden hacer los distin…" at bounding box center [623, 75] width 912 height 12
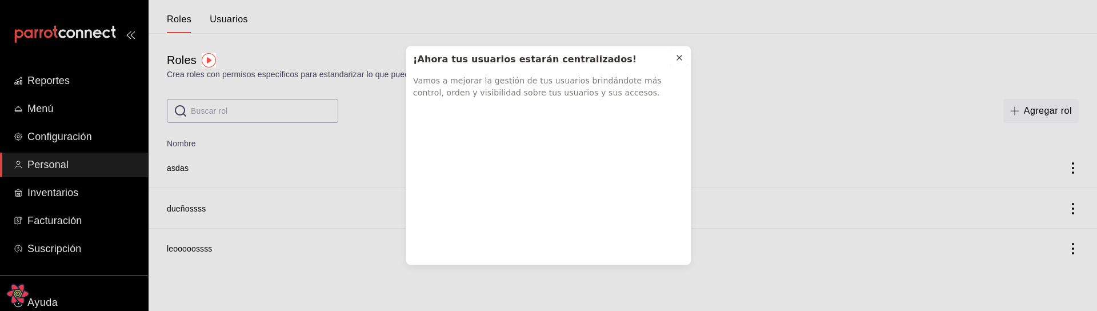
click at [681, 52] on div at bounding box center [679, 57] width 9 height 11
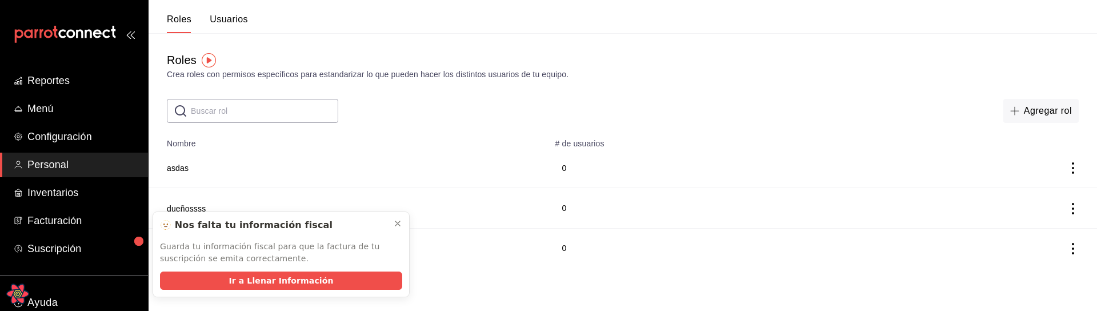
click at [672, 95] on div "Roles Crea roles con permisos específicos para estandarizar lo que pueden hacer…" at bounding box center [622, 78] width 948 height 90
click at [902, 95] on div "Roles Crea roles con permisos específicos para estandarizar lo que pueden hacer…" at bounding box center [622, 78] width 948 height 90
click at [400, 222] on icon at bounding box center [397, 223] width 9 height 9
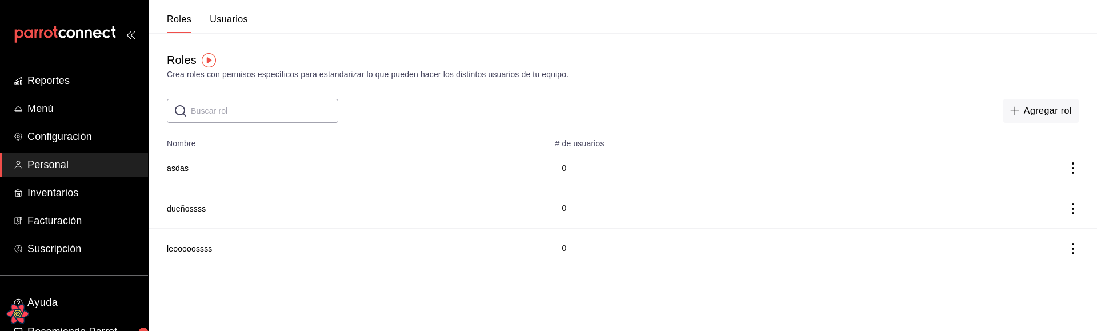
click at [1061, 171] on td at bounding box center [985, 168] width 224 height 40
click at [1069, 168] on icon "actions" at bounding box center [1072, 167] width 11 height 11
click at [1038, 184] on span "Eliminar" at bounding box center [1031, 183] width 29 height 9
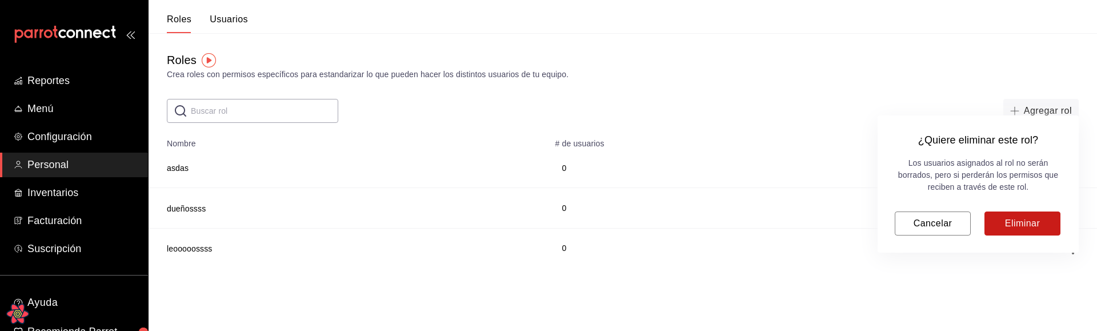
click at [1035, 228] on button "Eliminar" at bounding box center [1022, 223] width 76 height 24
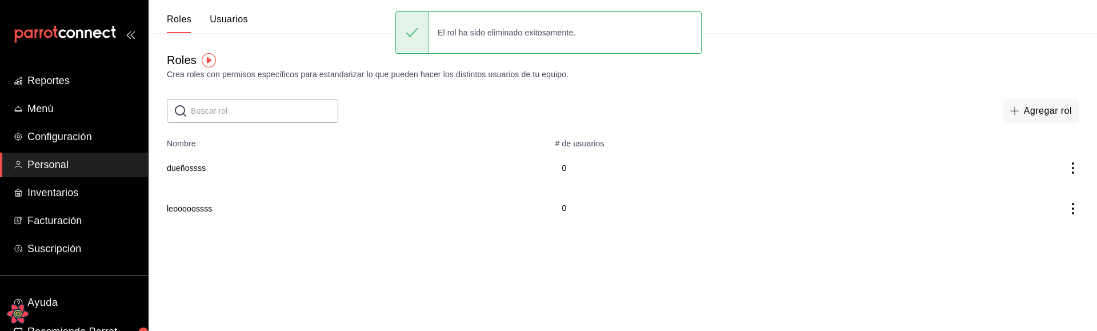
click at [1070, 175] on td at bounding box center [985, 168] width 224 height 40
click at [1072, 172] on icon "actions" at bounding box center [1072, 167] width 2 height 11
click at [1051, 183] on li "Eliminar" at bounding box center [1030, 184] width 96 height 32
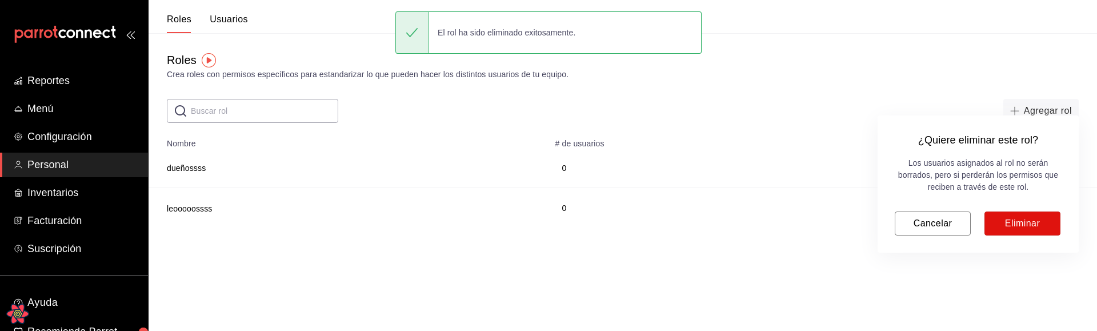
click at [1046, 212] on button "Eliminar" at bounding box center [1022, 223] width 76 height 24
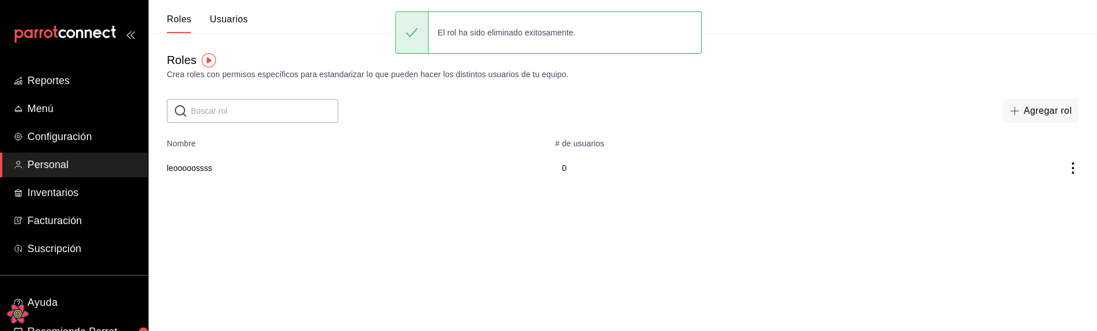
click at [1075, 167] on icon "actions" at bounding box center [1072, 167] width 11 height 11
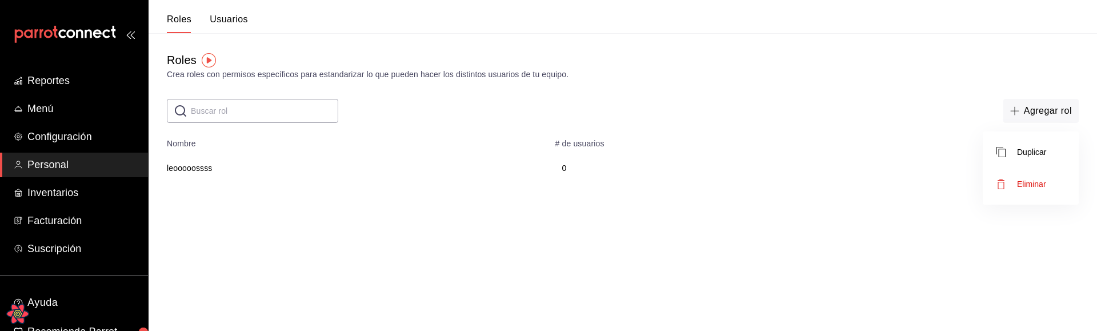
click at [1058, 190] on li "Eliminar" at bounding box center [1030, 184] width 96 height 32
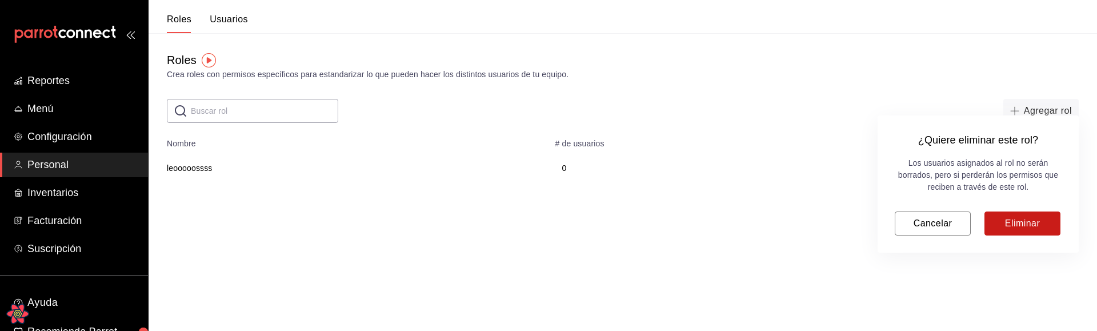
click at [1042, 222] on button "Eliminar" at bounding box center [1022, 223] width 76 height 24
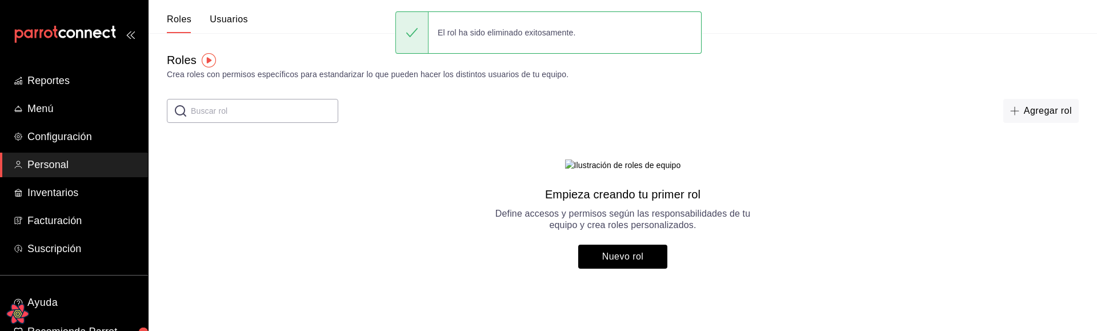
click at [939, 278] on main "Roles Crea roles con permisos específicos para estandarizar lo que pueden hacer…" at bounding box center [622, 160] width 948 height 254
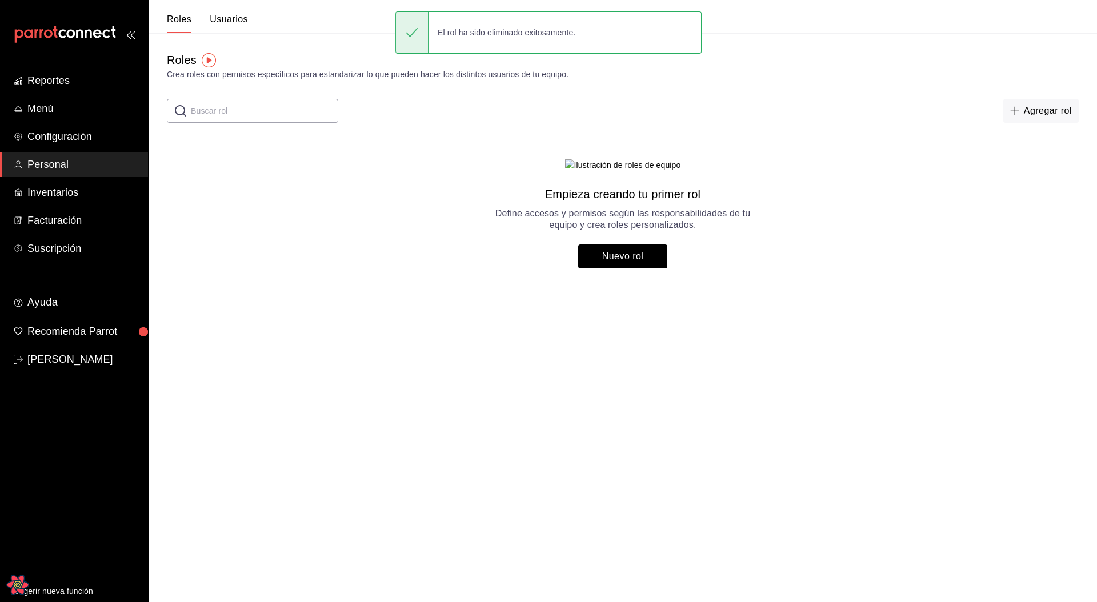
click at [416, 287] on main "Roles Crea roles con permisos específicos para estandarizar lo que pueden hacer…" at bounding box center [622, 160] width 948 height 254
drag, startPoint x: 532, startPoint y: 265, endPoint x: 537, endPoint y: 261, distance: 6.1
click at [536, 231] on div "Empieza creando tu primer rol Define accesos y permisos según las responsabilid…" at bounding box center [622, 208] width 260 height 46
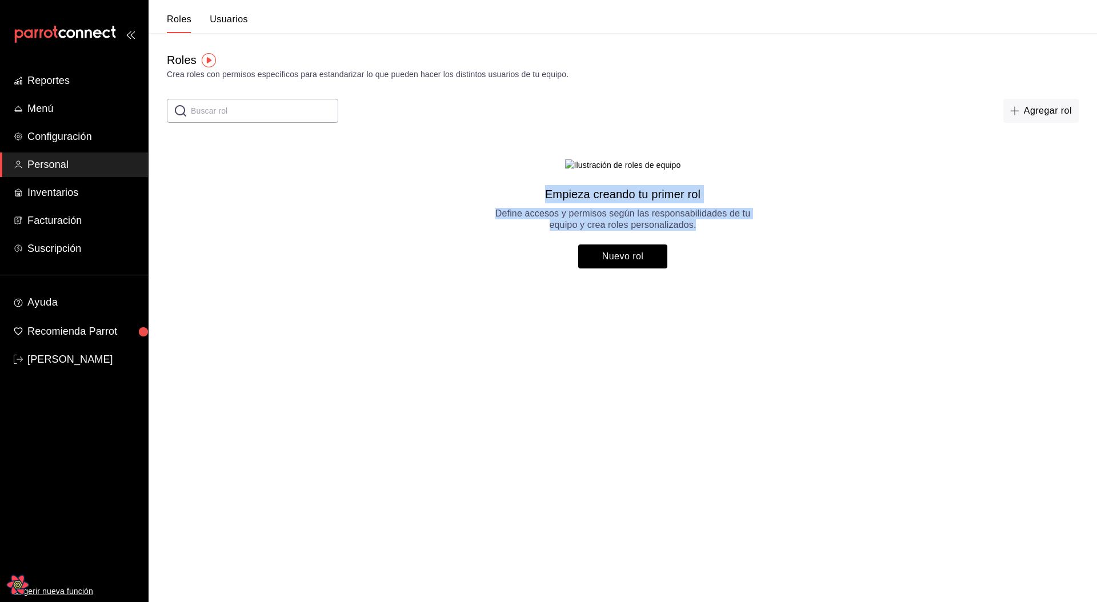
drag, startPoint x: 535, startPoint y: 258, endPoint x: 788, endPoint y: 394, distance: 286.7
click at [788, 287] on html "Reportes Menú Configuración Personal Inventarios Facturación Suscripción Ayuda …" at bounding box center [548, 143] width 1097 height 287
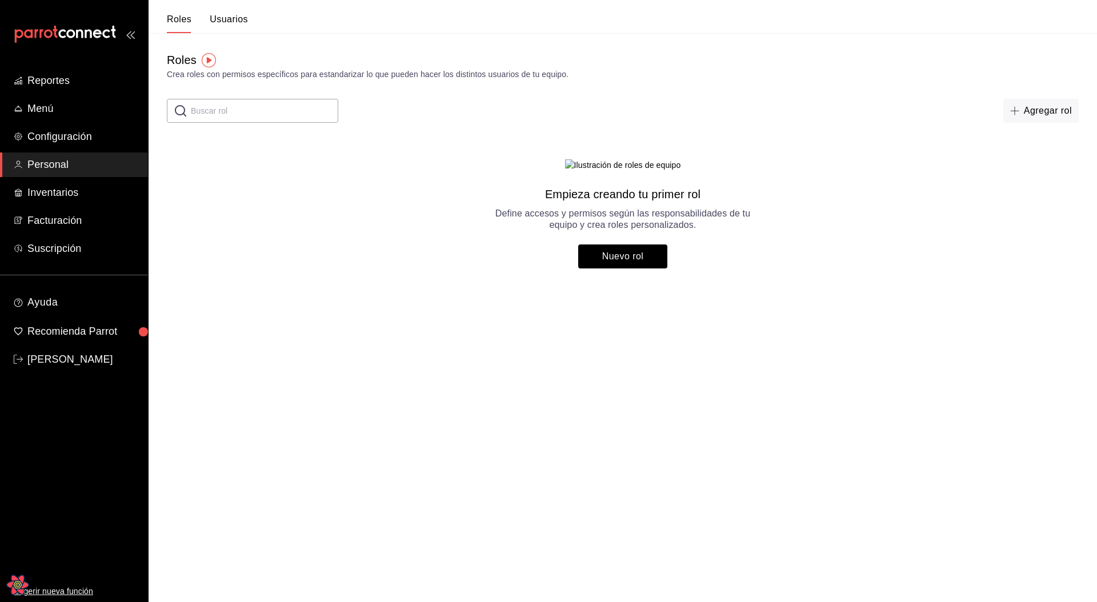
click at [390, 287] on html "Reportes Menú Configuración Personal Inventarios Facturación Suscripción Ayuda …" at bounding box center [548, 143] width 1097 height 287
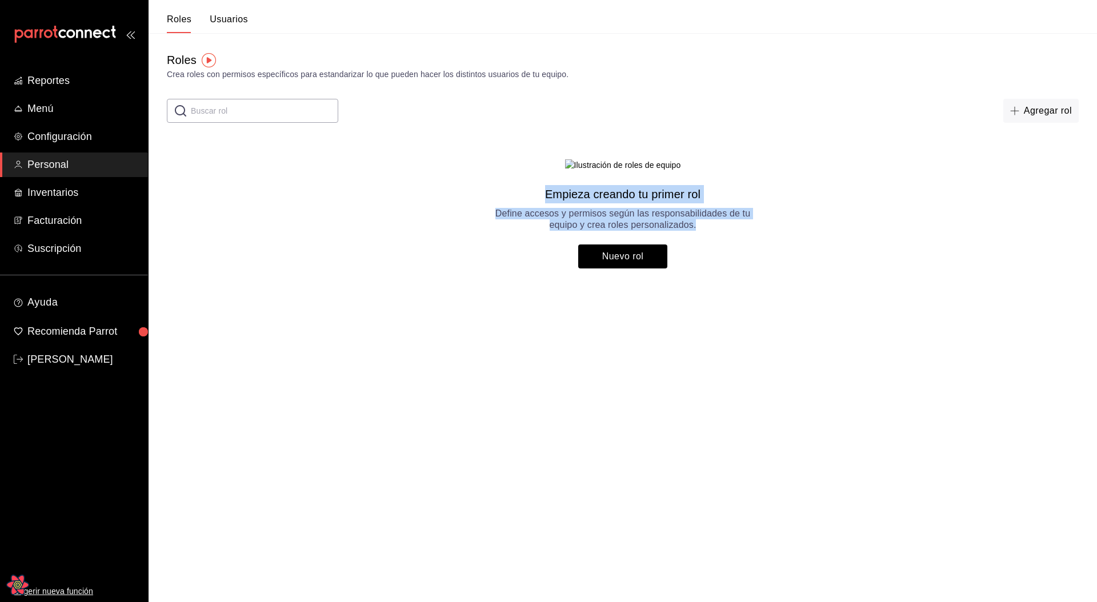
drag, startPoint x: 559, startPoint y: 256, endPoint x: 757, endPoint y: 355, distance: 221.5
click at [757, 287] on html "Reportes Menú Configuración Personal Inventarios Facturación Suscripción Ayuda …" at bounding box center [548, 143] width 1097 height 287
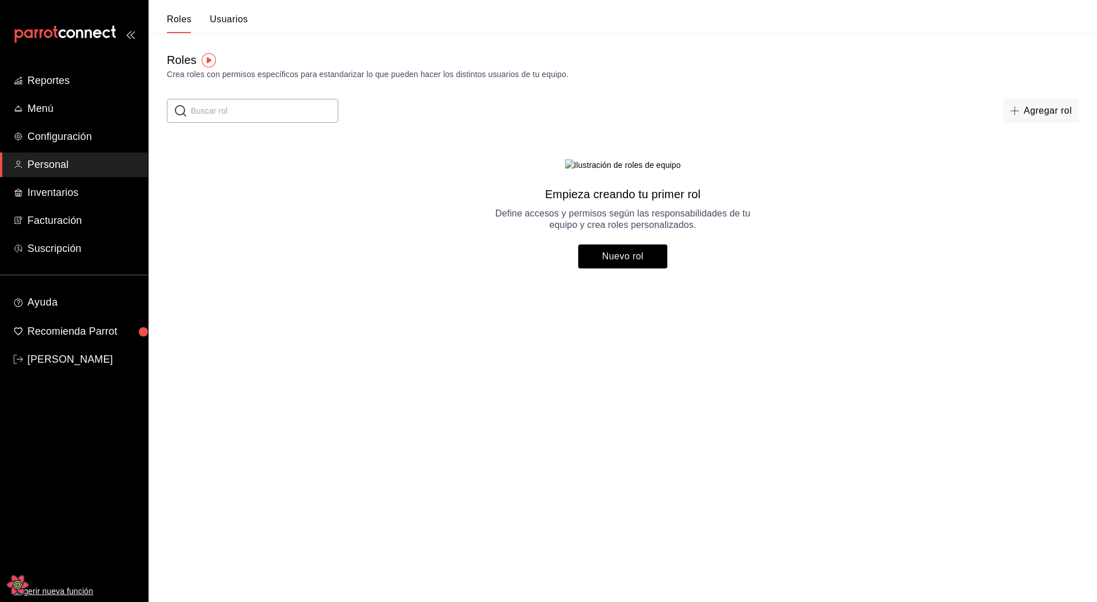
click at [863, 267] on main "Roles Crea roles con permisos específicos para estandarizar lo que pueden hacer…" at bounding box center [622, 160] width 948 height 254
drag, startPoint x: 529, startPoint y: 254, endPoint x: 781, endPoint y: 318, distance: 260.4
click at [781, 287] on main "Roles Crea roles con permisos específicos para estandarizar lo que pueden hacer…" at bounding box center [622, 160] width 948 height 254
click at [833, 287] on main "Roles Crea roles con permisos específicos para estandarizar lo que pueden hacer…" at bounding box center [622, 160] width 948 height 254
click at [227, 121] on input "text" at bounding box center [264, 110] width 147 height 23
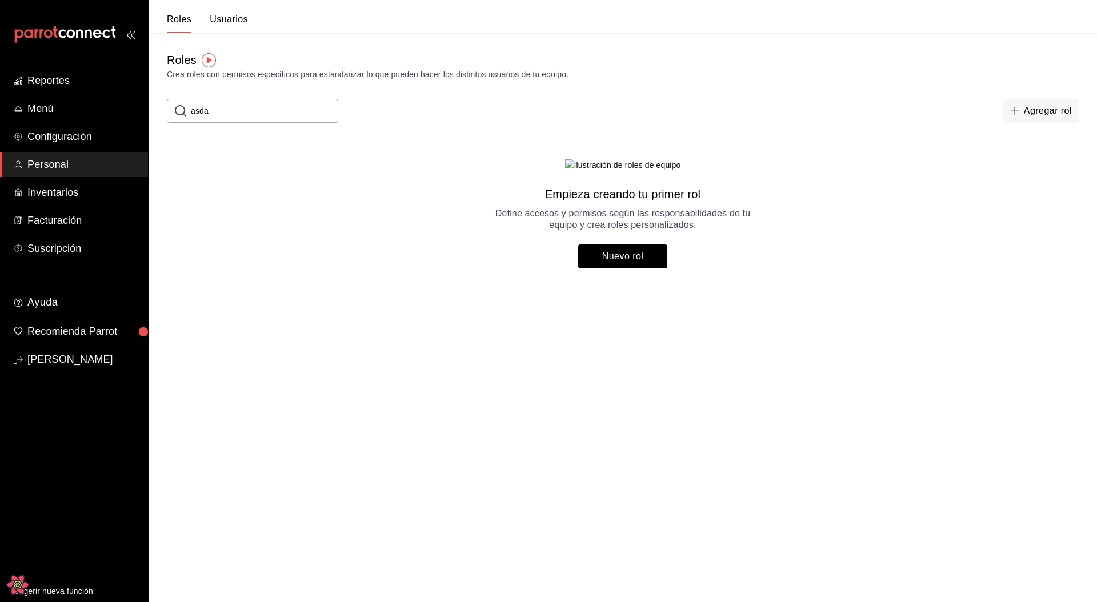
type input "asdas"
click at [218, 115] on input "asdas" at bounding box center [264, 110] width 147 height 23
click at [217, 115] on input "asdas" at bounding box center [264, 110] width 147 height 23
click at [216, 115] on input "asdas" at bounding box center [264, 110] width 147 height 23
click at [283, 205] on main "Roles Crea roles con permisos específicos para estandarizar lo que pueden hacer…" at bounding box center [622, 160] width 948 height 254
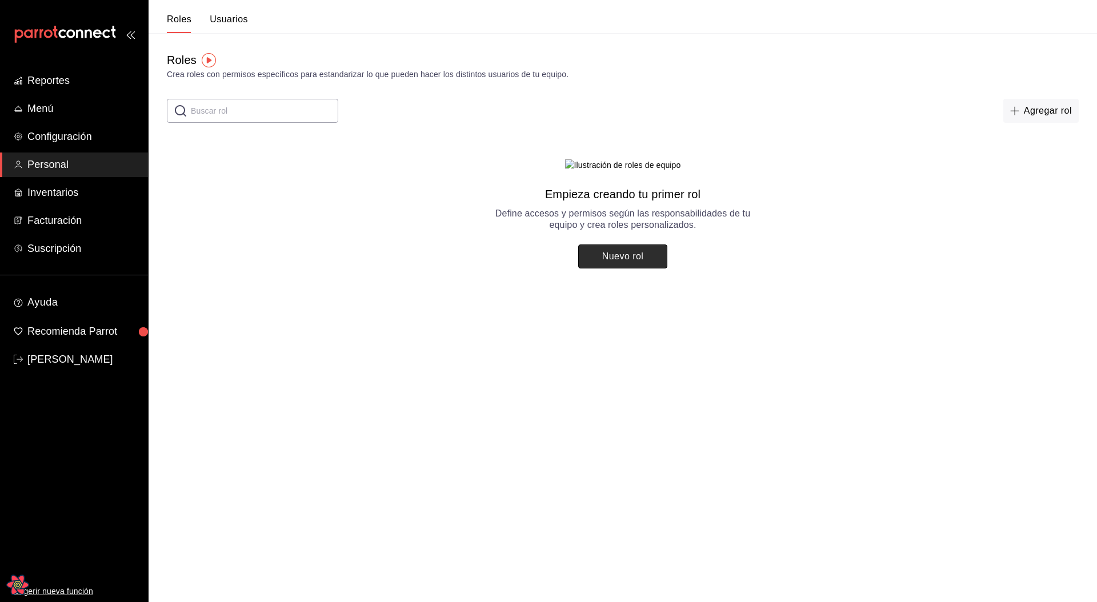
click at [596, 268] on button "Nuevo rol" at bounding box center [622, 256] width 89 height 24
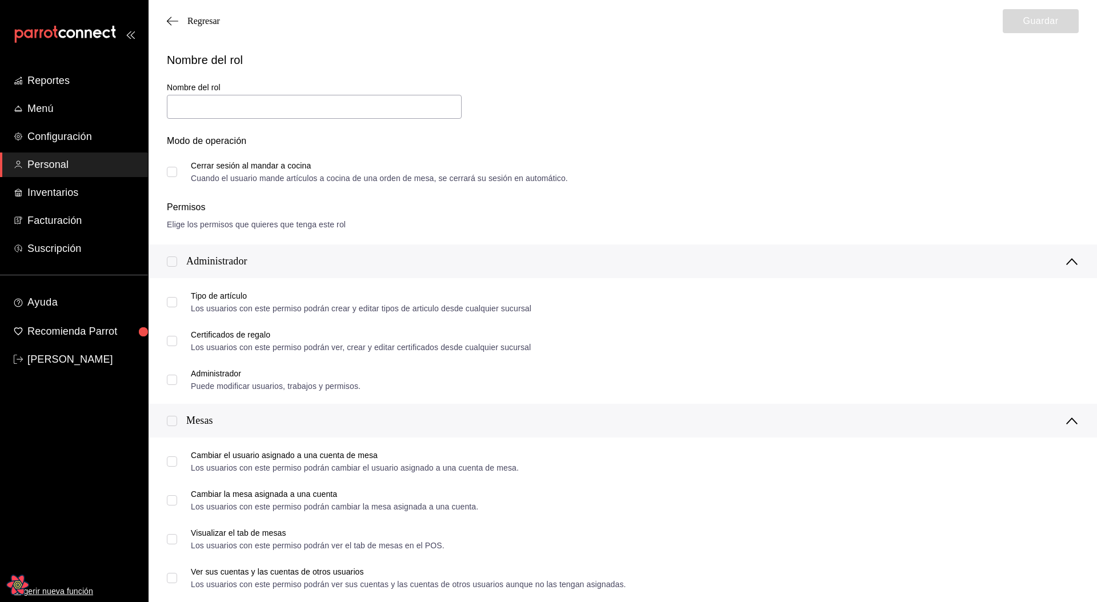
click at [695, 125] on div "Modo de operación Cerrar sesión al mandar a cocina Cuando el usuario mande artí…" at bounding box center [615, 152] width 925 height 62
click at [204, 19] on span "Regresar" at bounding box center [203, 21] width 33 height 10
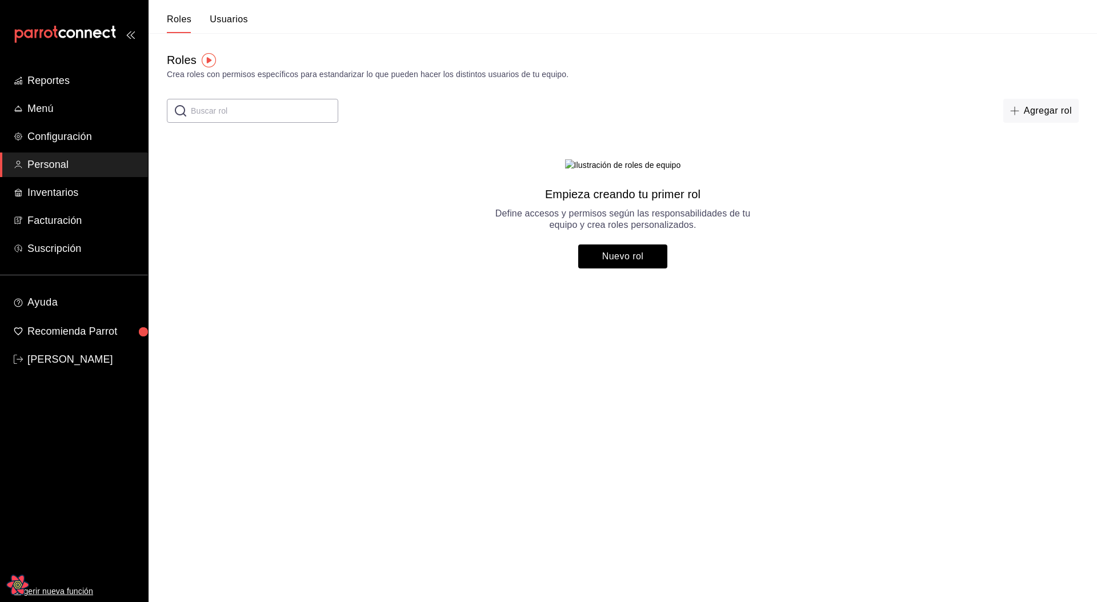
click at [224, 25] on button "Usuarios" at bounding box center [229, 23] width 38 height 19
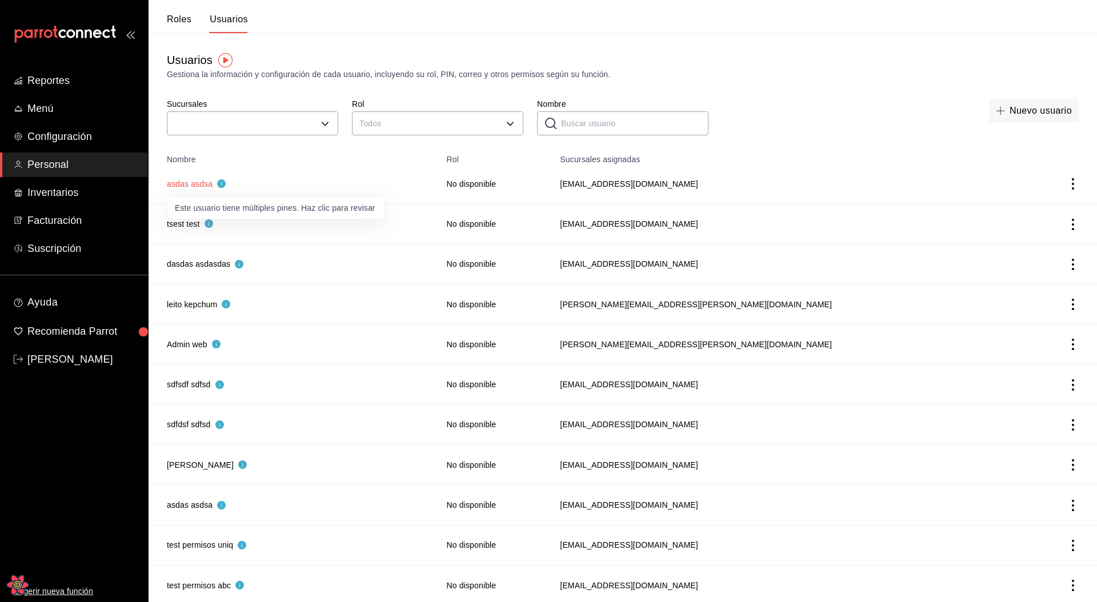
click at [196, 187] on button "asdas asdsa" at bounding box center [196, 183] width 59 height 11
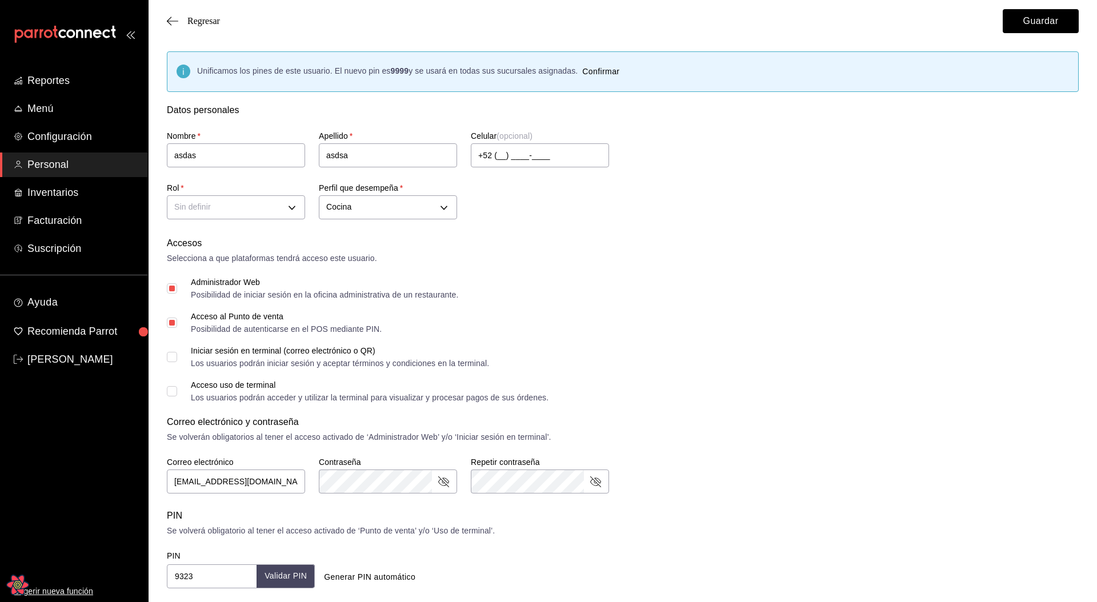
click at [282, 117] on div "Nombre   * asdas" at bounding box center [229, 143] width 152 height 52
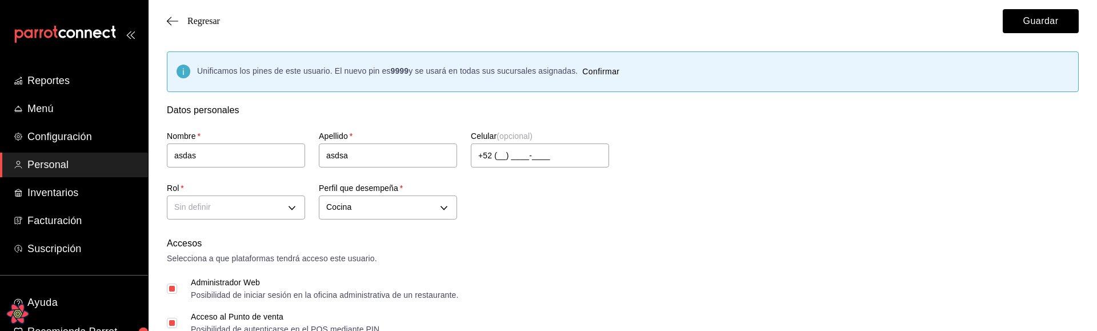
click at [200, 15] on div "Regresar Guardar" at bounding box center [622, 21] width 948 height 42
click at [203, 19] on span "Regresar" at bounding box center [203, 21] width 33 height 10
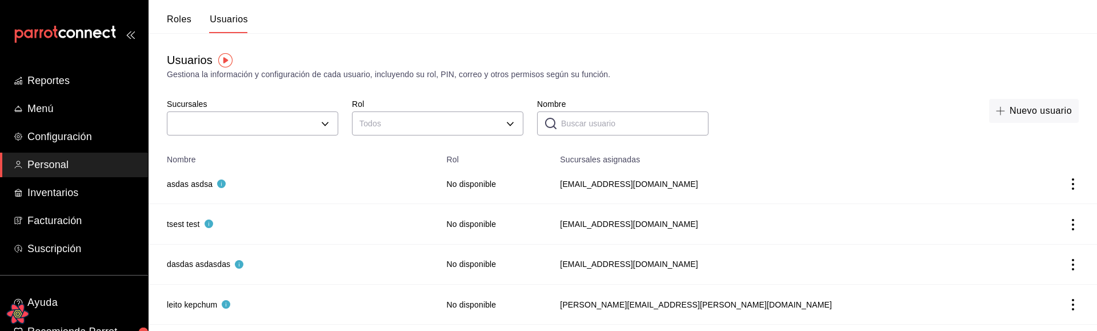
click at [185, 15] on button "Roles" at bounding box center [179, 23] width 25 height 19
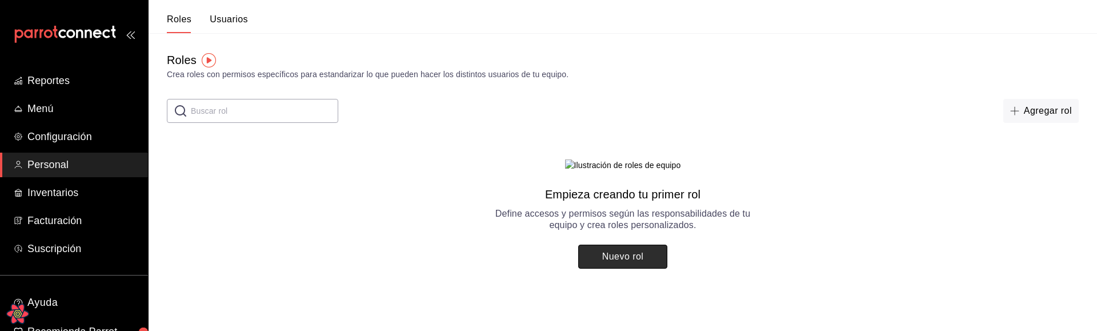
click at [627, 268] on button "Nuevo rol" at bounding box center [622, 256] width 89 height 24
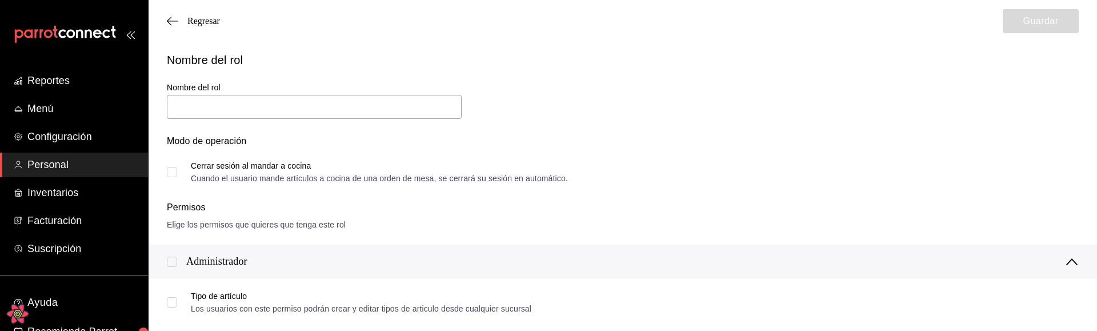
click at [334, 79] on div "Nombre del rol" at bounding box center [307, 95] width 308 height 52
click at [592, 123] on div "Modo de operación Cerrar sesión al mandar a cocina Cuando el usuario mande artí…" at bounding box center [615, 152] width 925 height 62
click at [395, 106] on input "text" at bounding box center [314, 107] width 295 height 24
click at [179, 175] on span "Cerrar sesión al mandar a cocina Cuando el usuario mande artículos a cocina de …" at bounding box center [372, 172] width 391 height 21
click at [177, 175] on input "Cerrar sesión al mandar a cocina Cuando el usuario mande artículos a cocina de …" at bounding box center [172, 172] width 10 height 10
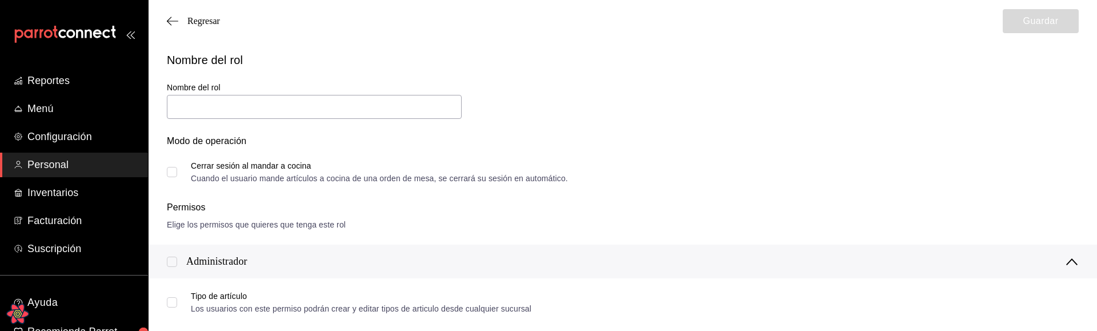
checkbox input "true"
click at [416, 155] on div "Modo de operación" at bounding box center [623, 147] width 912 height 27
click at [661, 86] on div "Nombre del rol Nombre del rol Modo de operación Cerrar sesión al mandar a cocin…" at bounding box center [615, 110] width 925 height 144
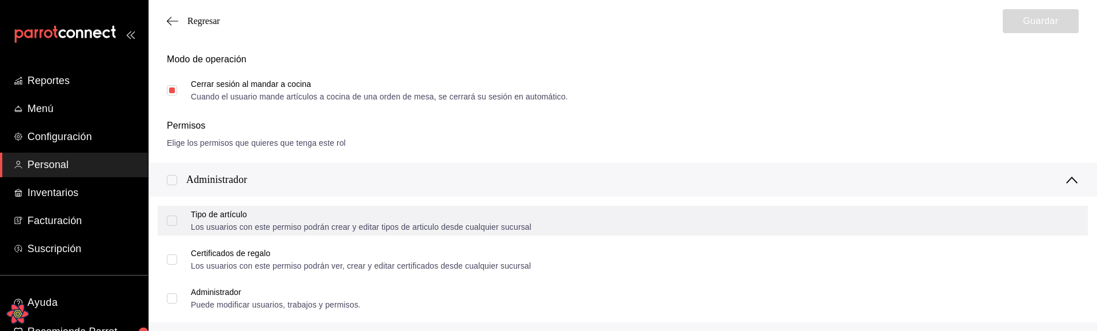
scroll to position [94, 0]
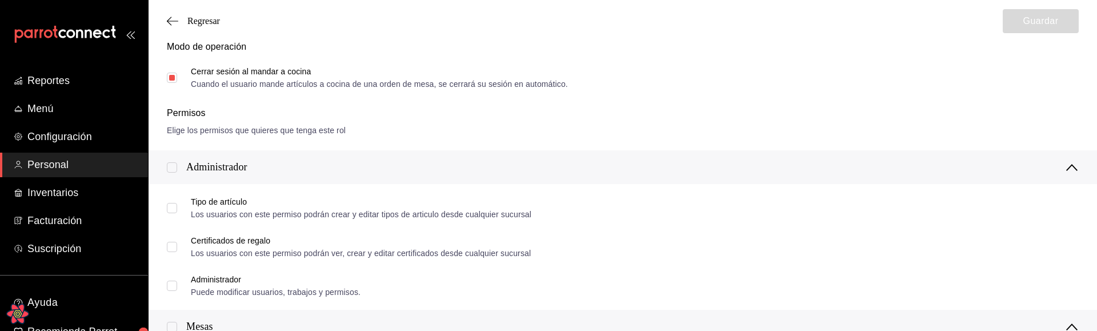
click at [231, 164] on div "Administrador" at bounding box center [216, 166] width 61 height 15
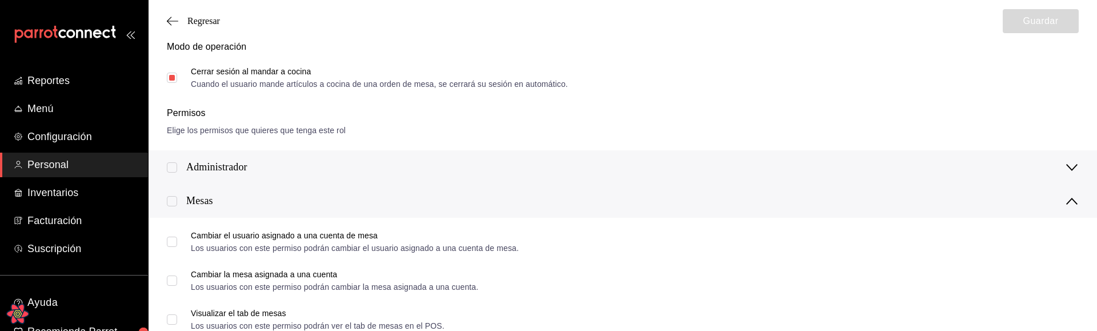
click at [170, 168] on input "checkbox" at bounding box center [172, 167] width 10 height 10
checkbox input "true"
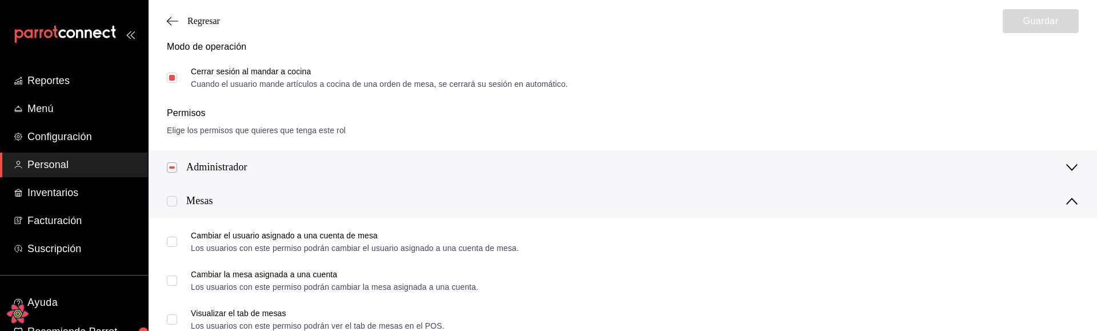
click at [212, 166] on div "Administrador" at bounding box center [216, 166] width 61 height 15
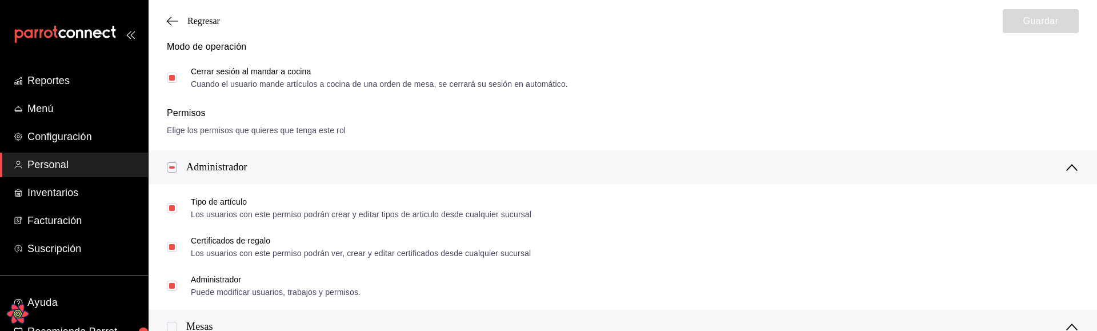
scroll to position [0, 0]
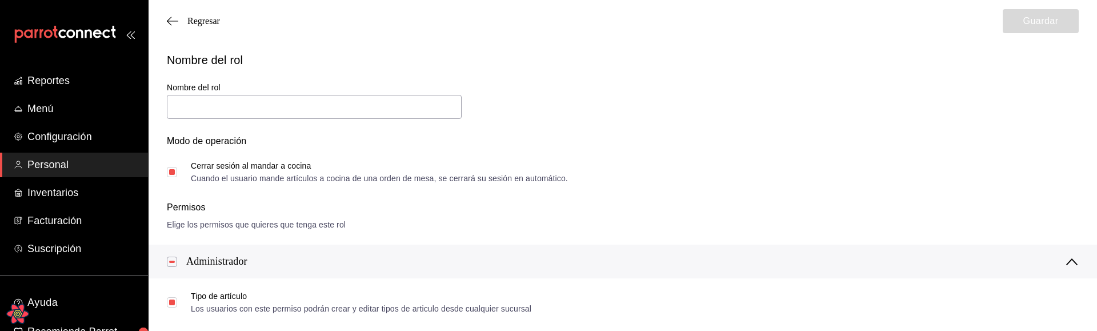
click at [701, 141] on div "Modo de operación" at bounding box center [623, 147] width 912 height 27
click at [632, 150] on div "Modo de operación" at bounding box center [623, 147] width 912 height 27
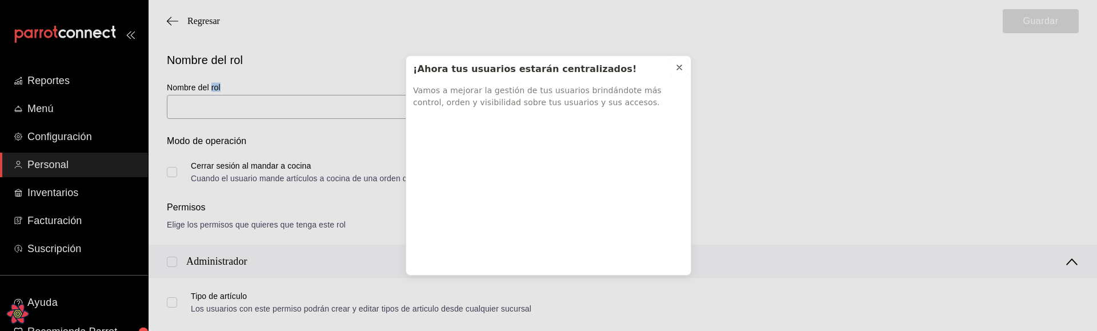
click at [680, 69] on icon at bounding box center [679, 67] width 5 height 5
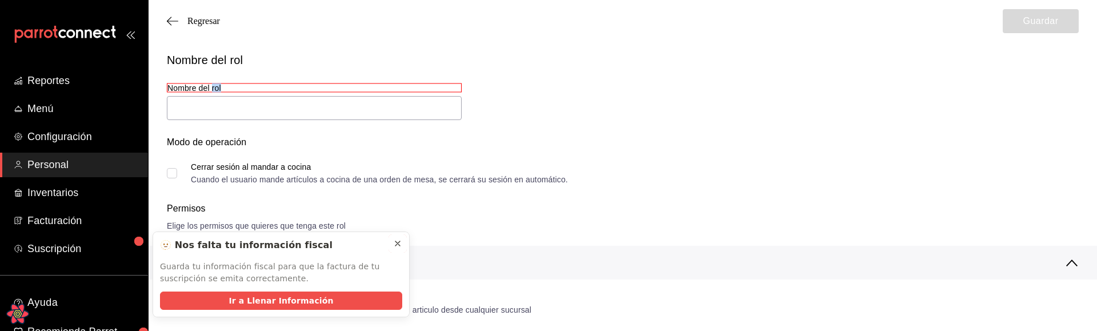
click at [395, 244] on icon at bounding box center [397, 243] width 9 height 9
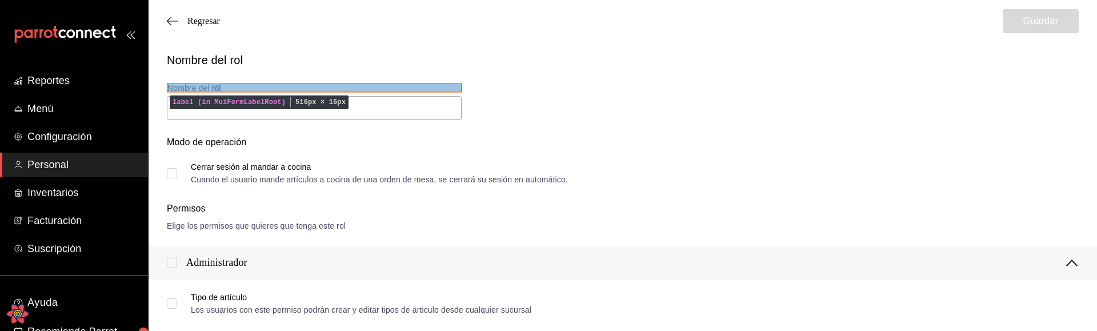
click at [212, 88] on label "Nombre del rol" at bounding box center [314, 87] width 295 height 9
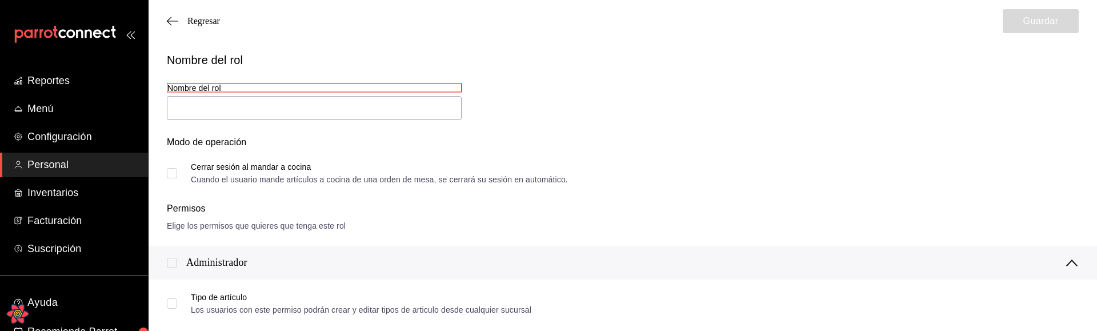
click at [536, 98] on div "Nombre del rol Nombre del rol Modo de operación Cerrar sesión al mandar a cocin…" at bounding box center [615, 111] width 925 height 146
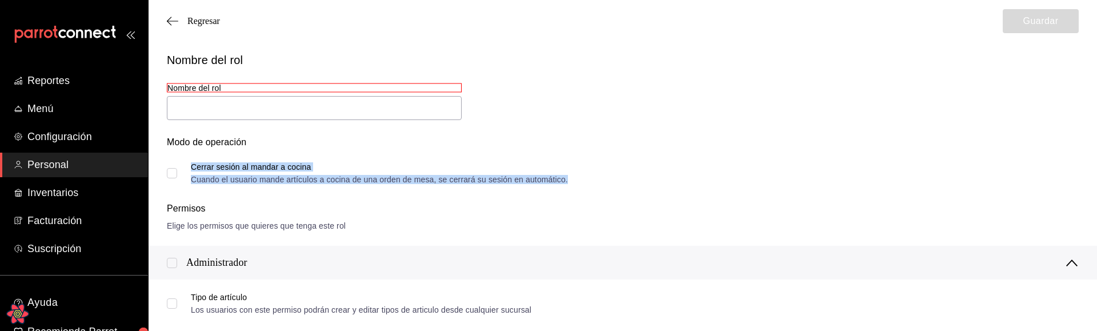
click at [299, 166] on div "Cerrar sesión al mandar a cocina" at bounding box center [379, 167] width 377 height 8
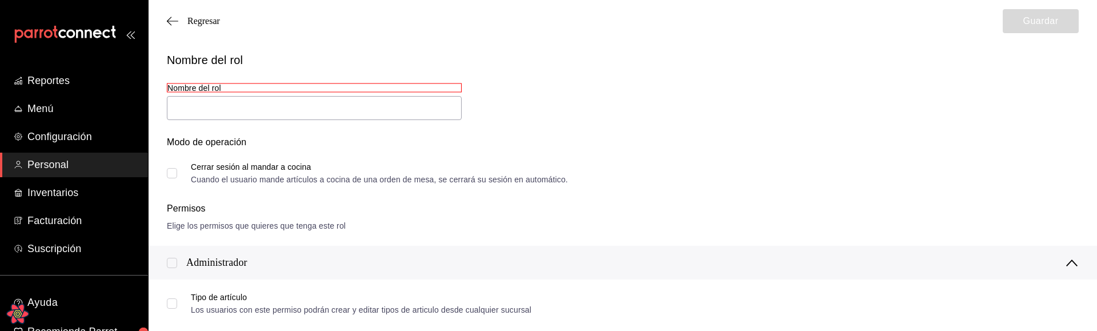
drag, startPoint x: 659, startPoint y: 127, endPoint x: 657, endPoint y: 122, distance: 6.0
click at [659, 127] on div "Modo de operación Cerrar sesión al mandar a cocina Cuando el usuario mande artí…" at bounding box center [615, 153] width 925 height 62
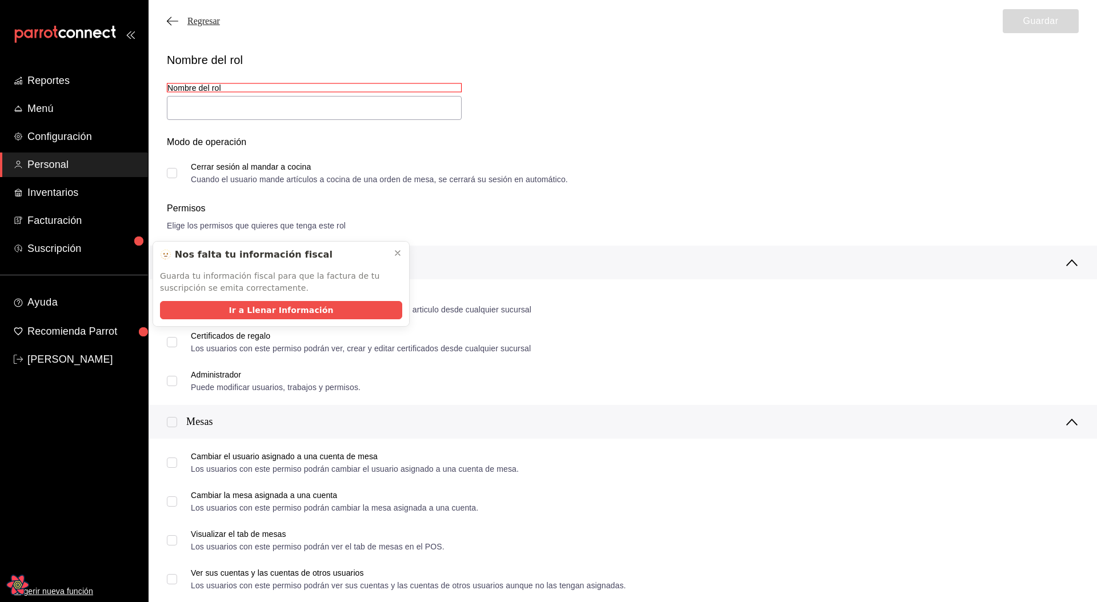
click at [187, 18] on span "Regresar" at bounding box center [203, 21] width 33 height 10
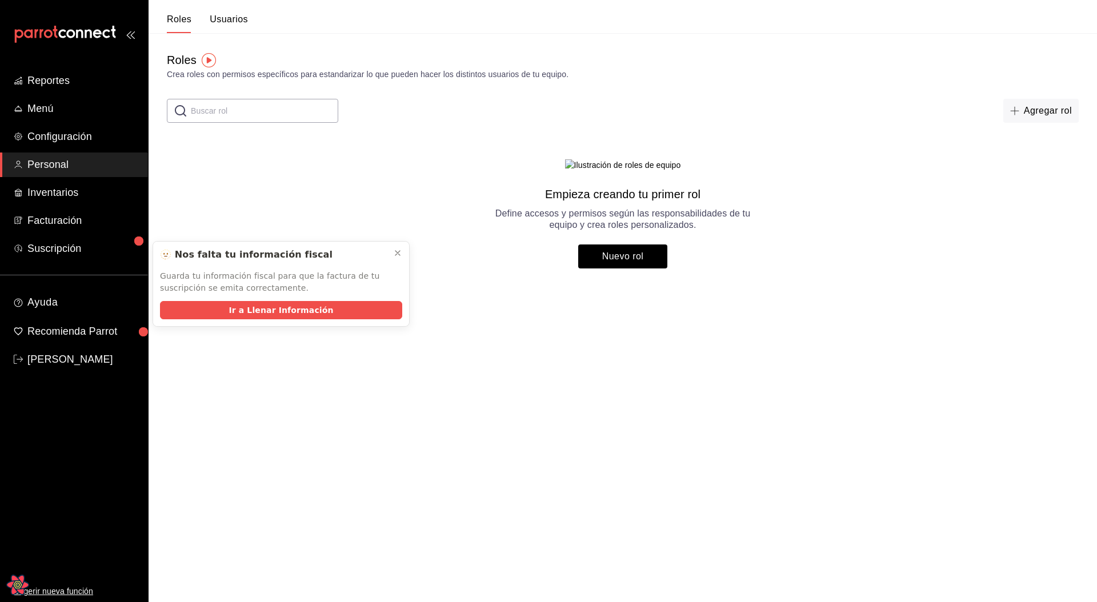
click at [232, 14] on button "Usuarios" at bounding box center [229, 23] width 38 height 19
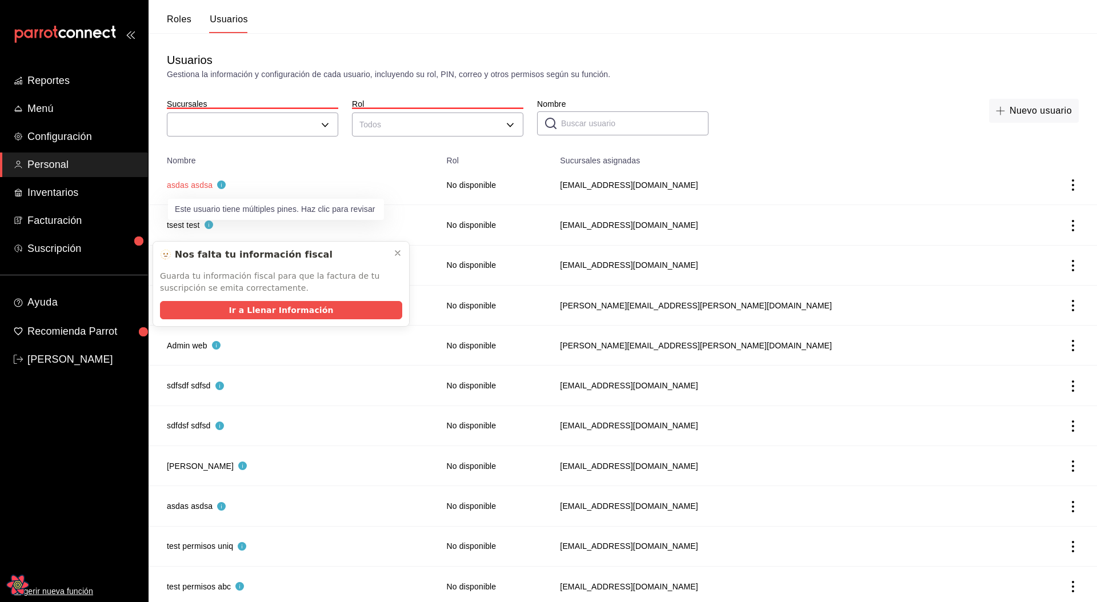
click at [196, 183] on button "asdas asdsa" at bounding box center [196, 184] width 59 height 11
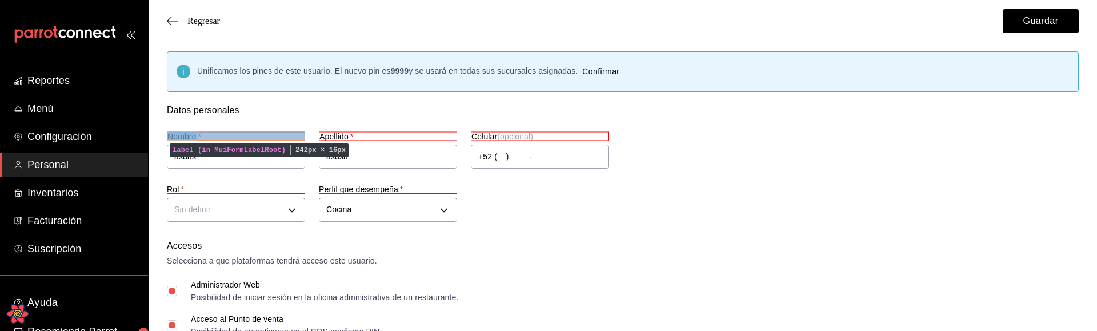
click at [211, 135] on label "Nombre   *" at bounding box center [236, 135] width 138 height 9
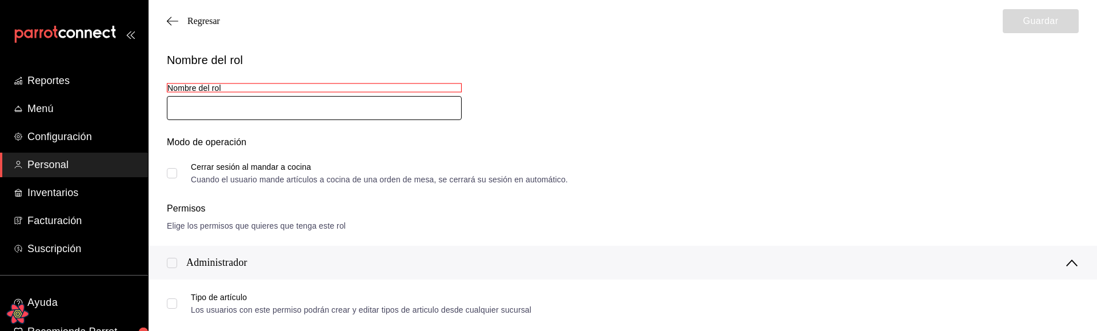
click at [444, 97] on input "text" at bounding box center [314, 108] width 295 height 24
click at [218, 83] on label "Nombre del rol" at bounding box center [314, 87] width 295 height 9
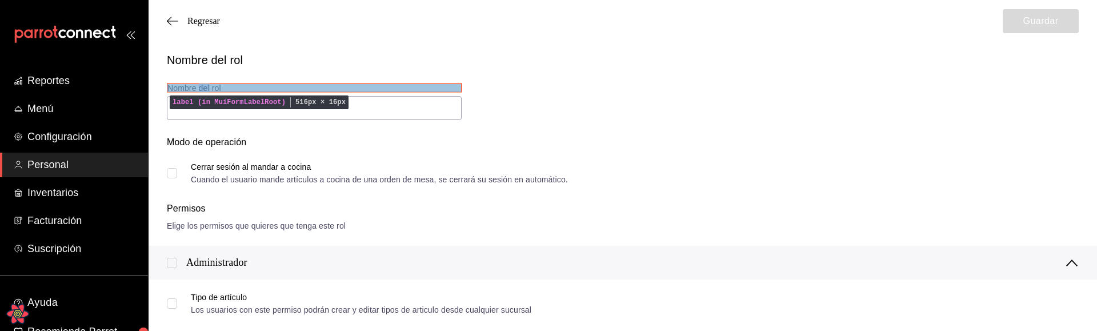
click at [187, 86] on label "Nombre del rol" at bounding box center [314, 87] width 295 height 9
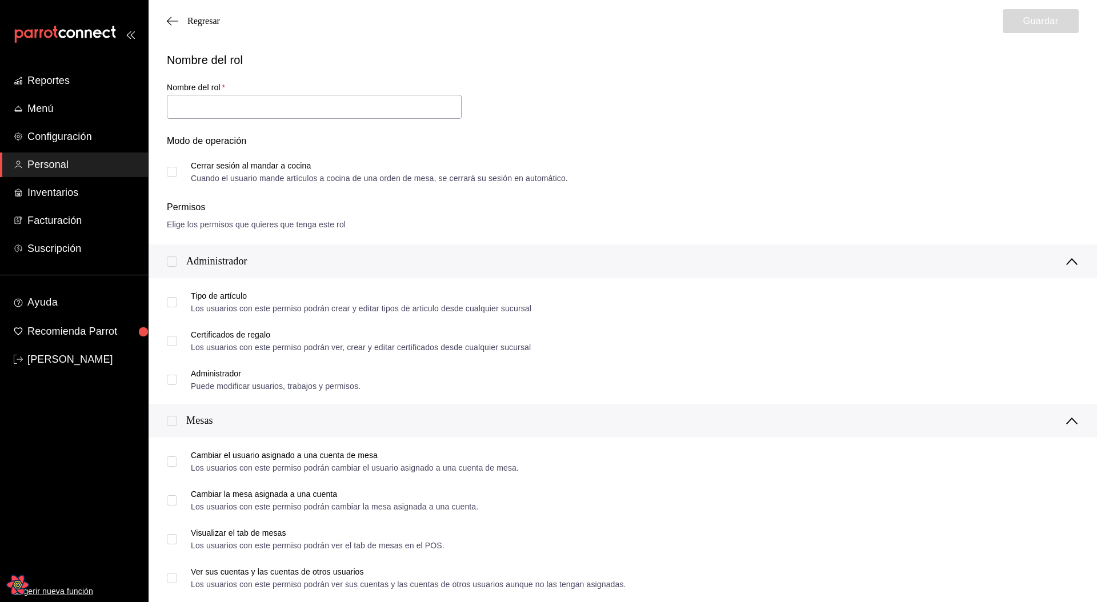
click at [496, 95] on div "Nombre del rol Nombre del rol   * Modo de operación Cerrar sesión al mandar a c…" at bounding box center [615, 110] width 925 height 144
click at [513, 97] on div "Nombre del rol Nombre del rol   * Modo de operación Cerrar sesión al mandar a c…" at bounding box center [615, 110] width 925 height 144
click at [620, 114] on div "Nombre del rol Nombre del rol   * Modo de operación Cerrar sesión al mandar a c…" at bounding box center [615, 110] width 925 height 144
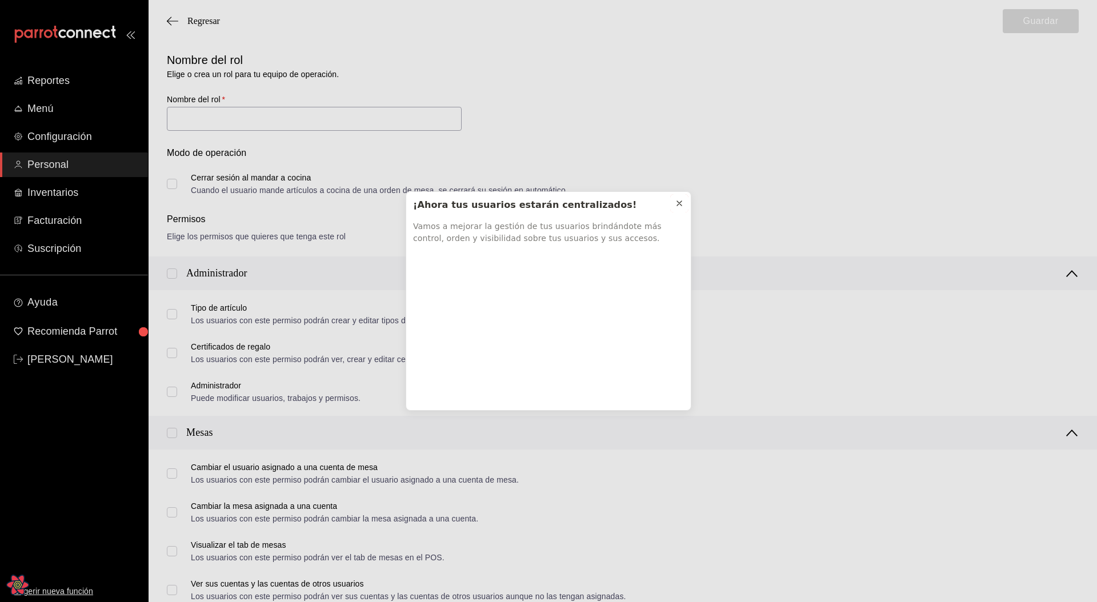
click at [677, 205] on icon at bounding box center [679, 203] width 5 height 5
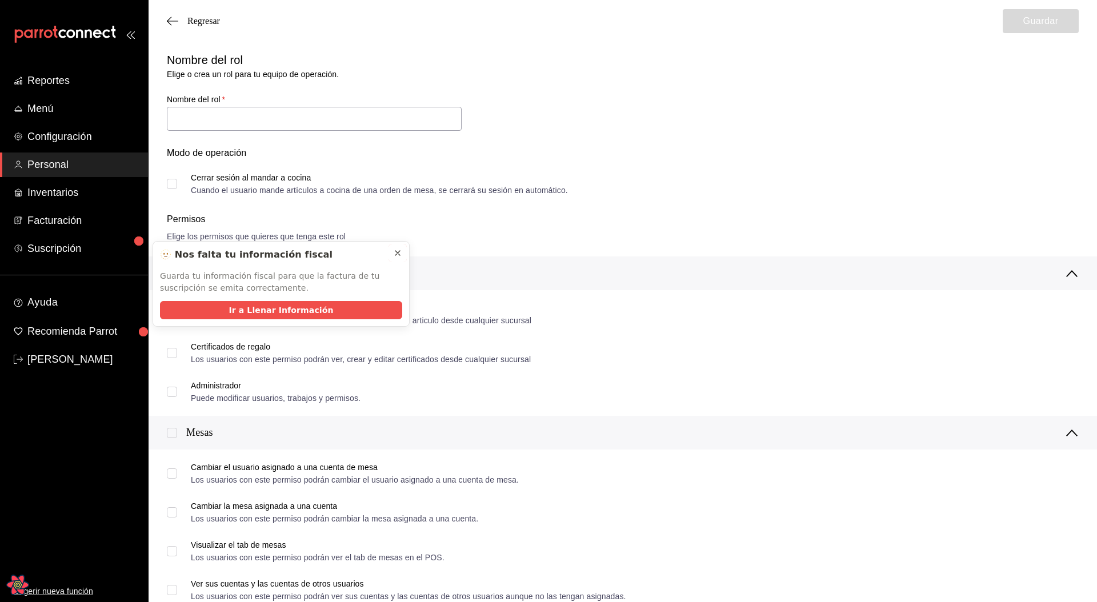
click at [392, 250] on button at bounding box center [397, 253] width 18 height 18
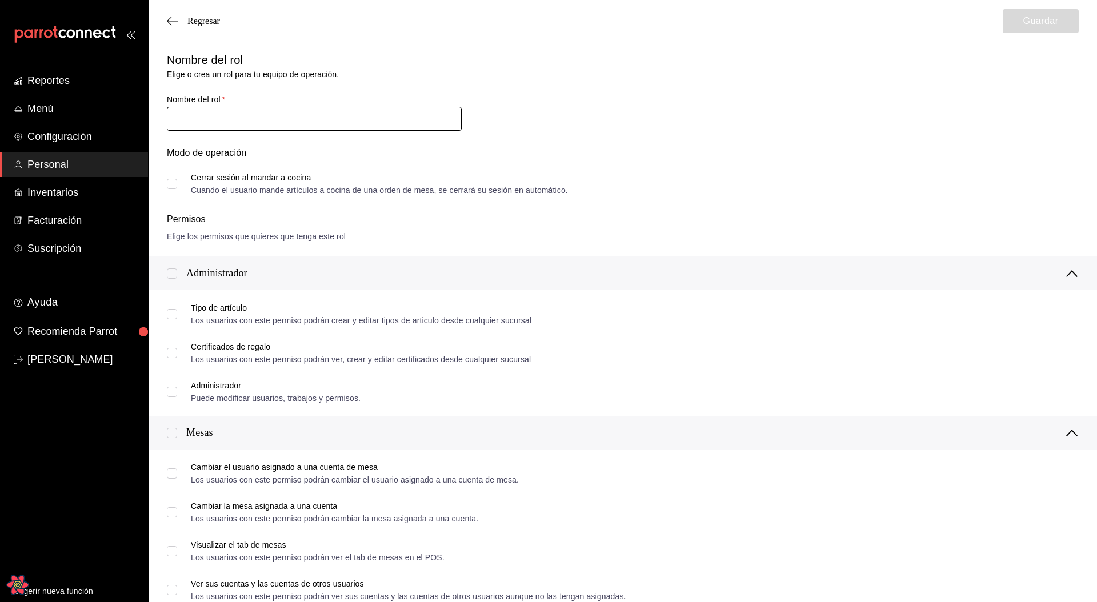
click at [253, 112] on input "text" at bounding box center [314, 119] width 295 height 24
type input "dasdasdas"
drag, startPoint x: 1014, startPoint y: 32, endPoint x: 1029, endPoint y: 29, distance: 14.6
click at [1014, 32] on button "Guardar" at bounding box center [1040, 21] width 76 height 24
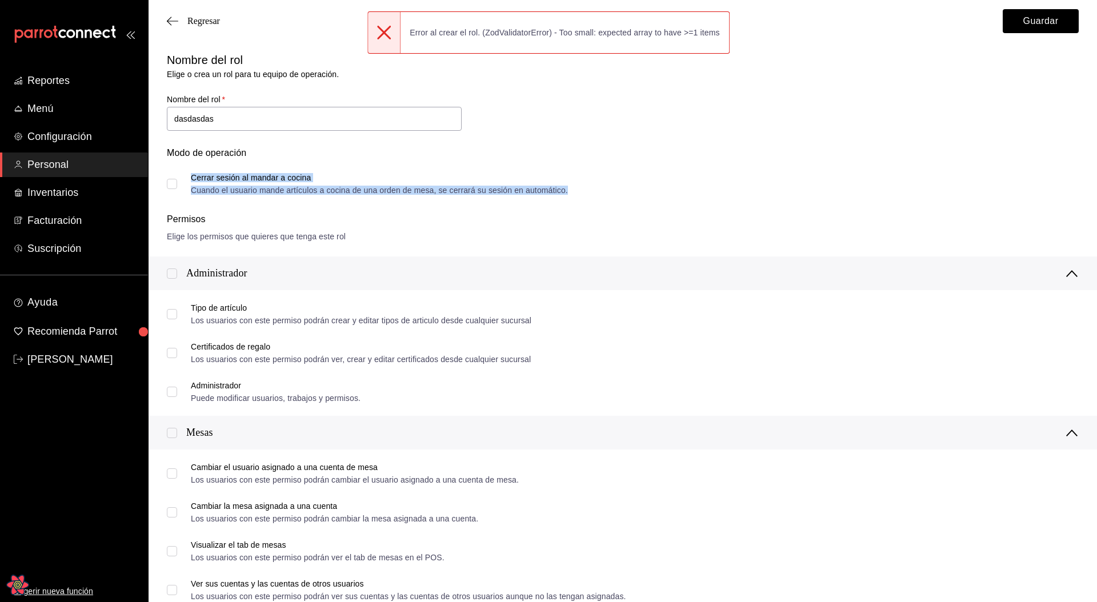
click at [252, 183] on div "Cerrar sesión al mandar a cocina Cuando el usuario mande artículos a cocina de …" at bounding box center [379, 184] width 377 height 21
click at [175, 183] on input "Cerrar sesión al mandar a cocina Cuando el usuario mande artículos a cocina de …" at bounding box center [172, 184] width 10 height 10
checkbox input "true"
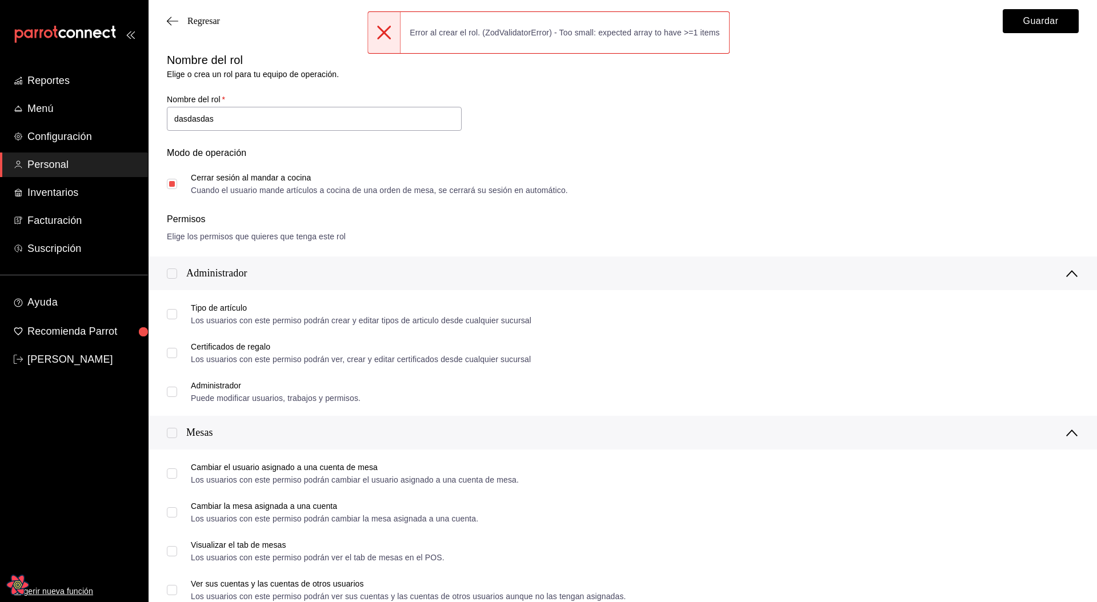
click at [610, 143] on div "Modo de operación Cerrar sesión al mandar a cocina Cuando el usuario mande artí…" at bounding box center [615, 164] width 925 height 62
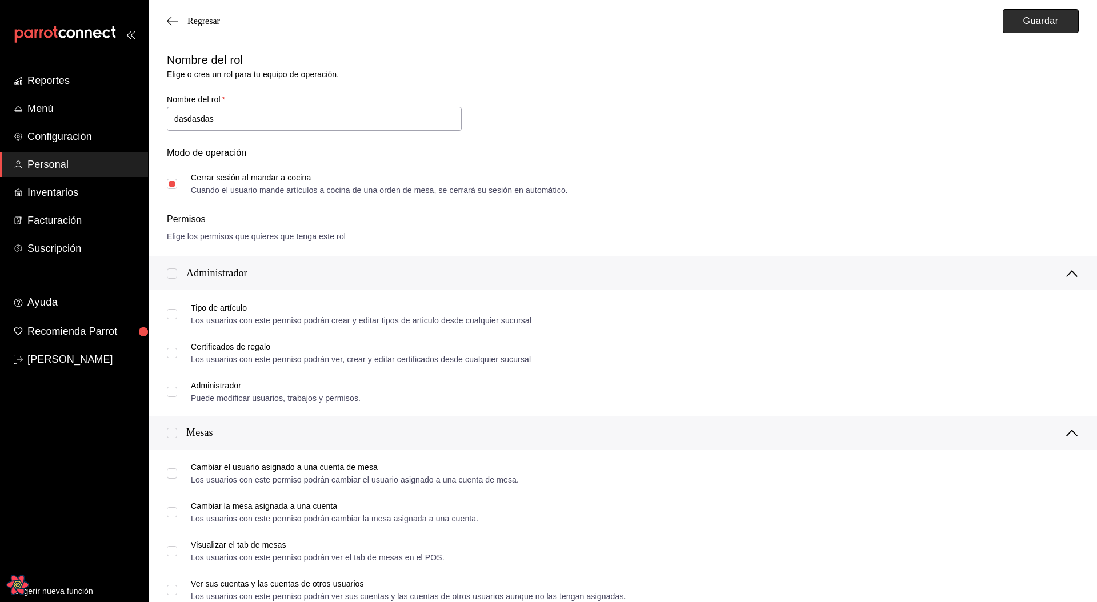
click at [1035, 25] on button "Guardar" at bounding box center [1040, 21] width 76 height 24
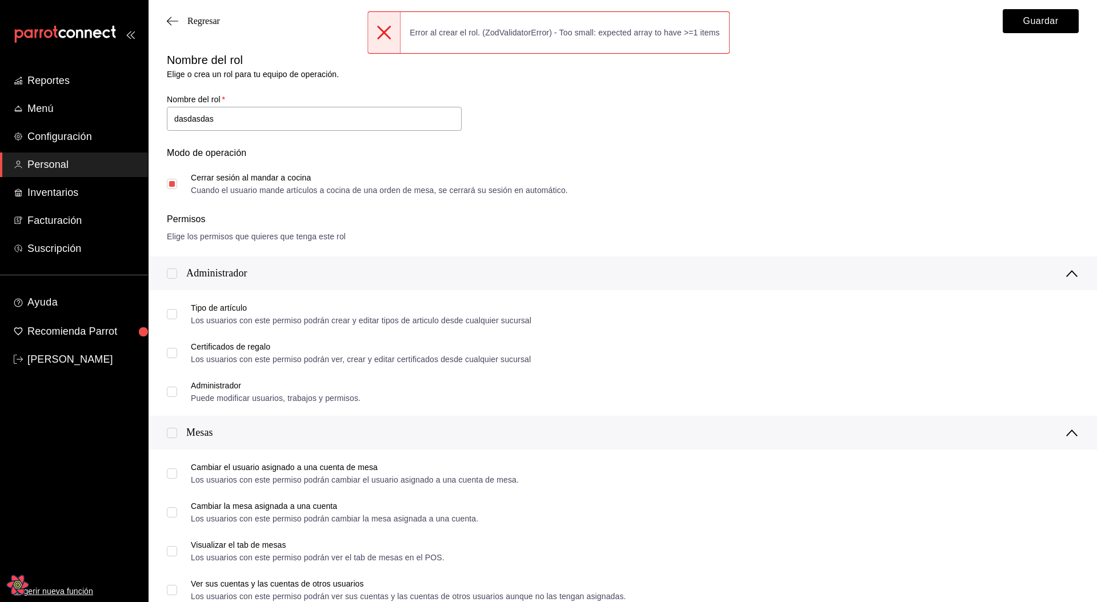
click at [580, 101] on div "Nombre del rol Elige o crea un rol para tu equipo de operación. Nombre del rol …" at bounding box center [615, 116] width 925 height 156
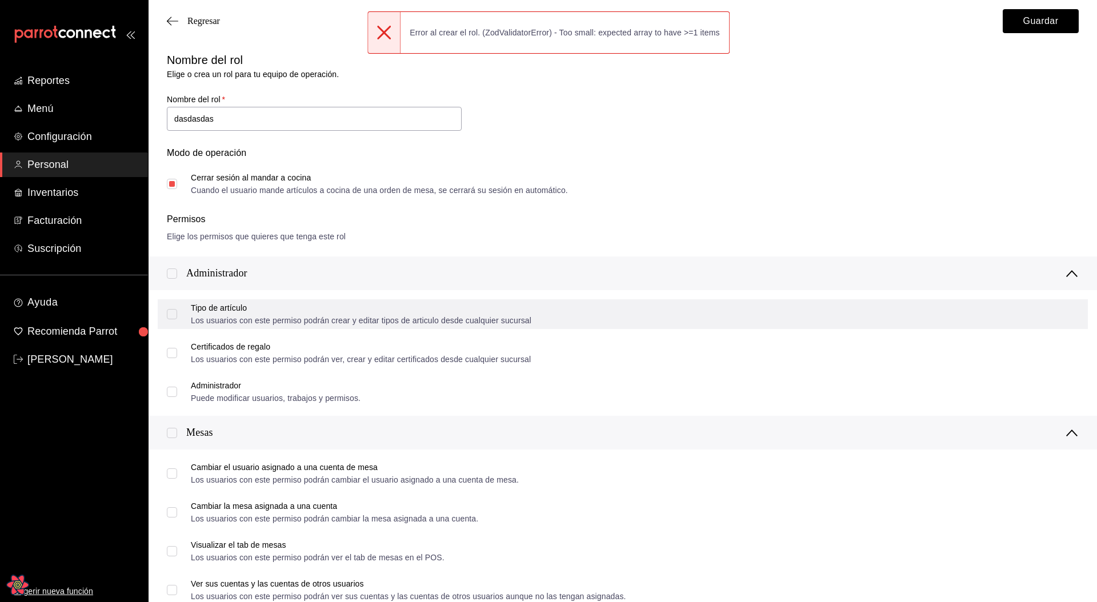
click at [176, 312] on input "Tipo de artículo Los usuarios con este permiso podrán crear y editar tipos de a…" at bounding box center [172, 314] width 10 height 10
checkbox input "true"
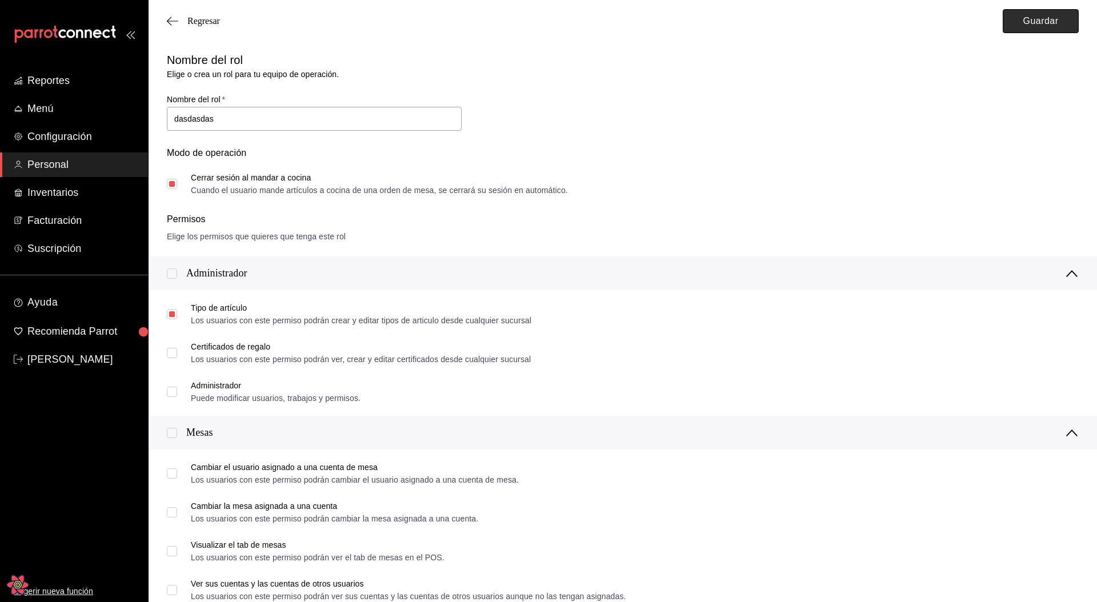
click at [1033, 26] on button "Guardar" at bounding box center [1040, 21] width 76 height 24
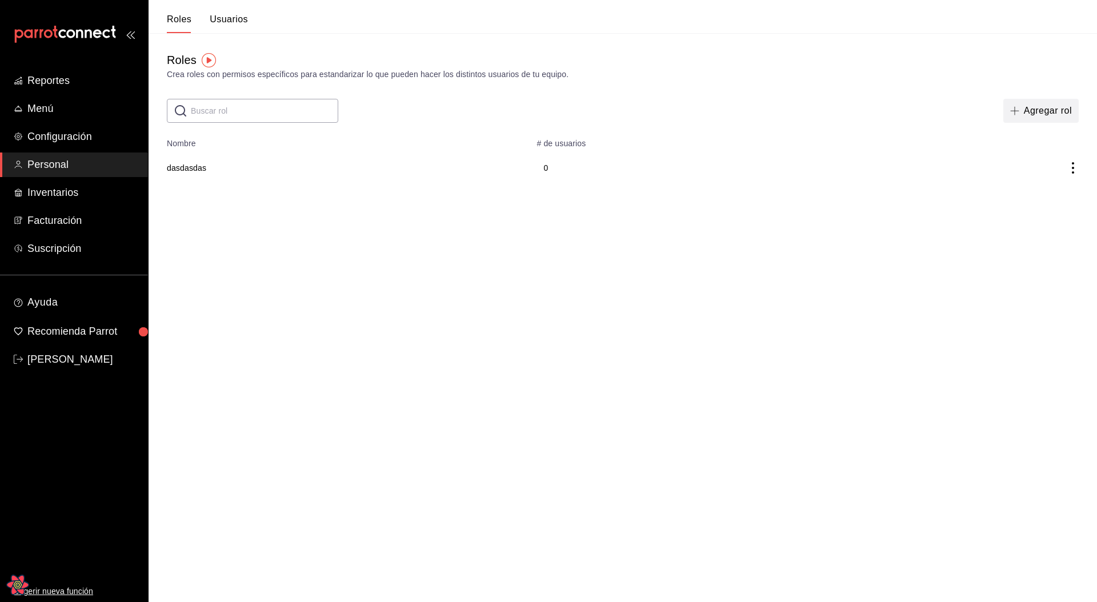
click at [1003, 114] on button "Agregar rol" at bounding box center [1040, 111] width 75 height 24
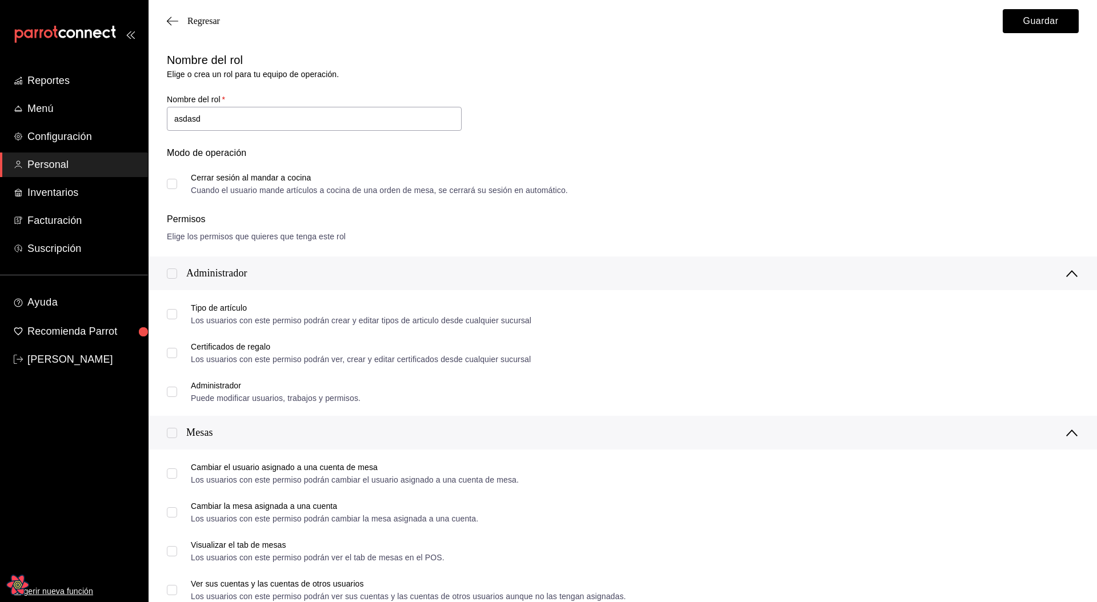
type input "asdasd"
click at [169, 181] on input "Cerrar sesión al mandar a cocina Cuando el usuario mande artículos a cocina de …" at bounding box center [172, 184] width 10 height 10
checkbox input "true"
click at [1049, 27] on button "Guardar" at bounding box center [1040, 21] width 76 height 24
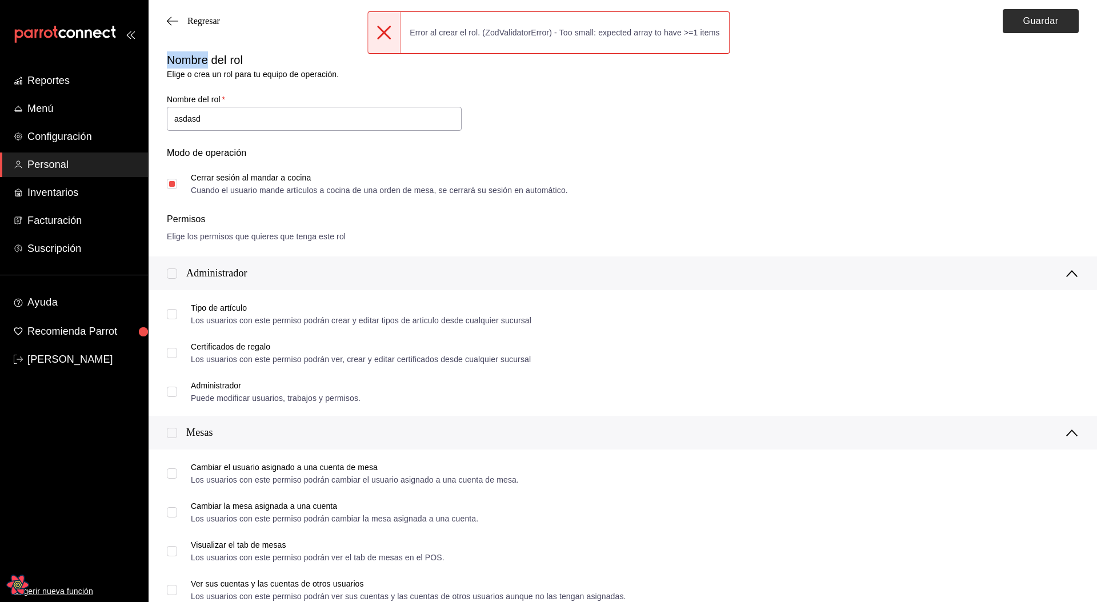
click at [1049, 27] on div "Regresar Guardar" at bounding box center [622, 21] width 948 height 42
click at [1049, 27] on button "Guardar" at bounding box center [1040, 21] width 76 height 24
click at [1049, 27] on div "Regresar Guardar" at bounding box center [622, 21] width 948 height 42
click at [1049, 27] on button "Guardar" at bounding box center [1040, 21] width 76 height 24
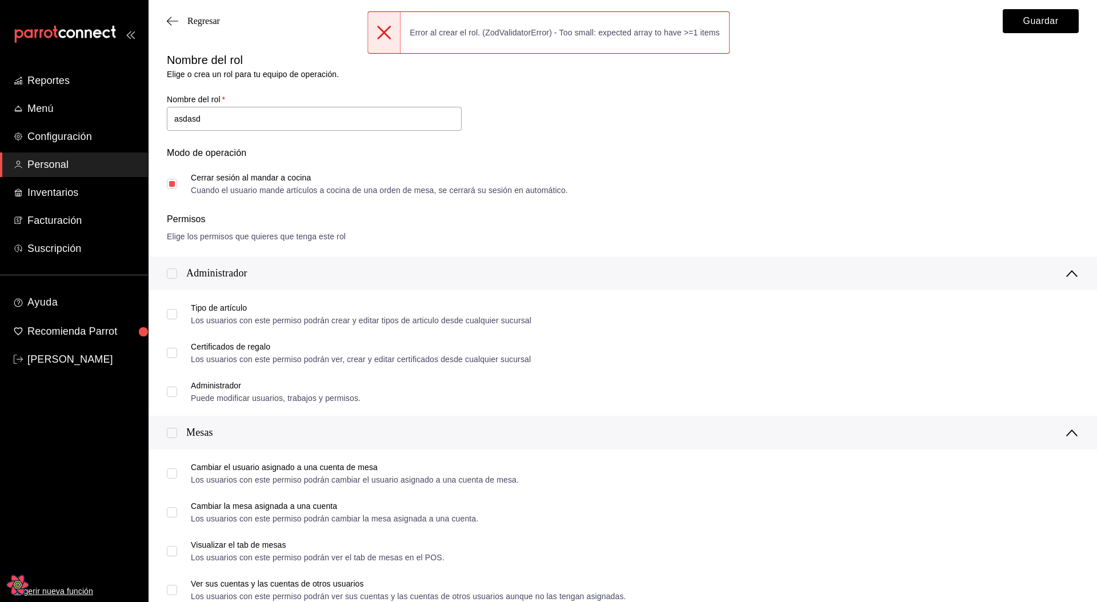
click at [719, 103] on div "Nombre del rol Elige o crea un rol para tu equipo de operación. Nombre del rol …" at bounding box center [615, 116] width 925 height 156
click at [633, 143] on div "Modo de operación Cerrar sesión al mandar a cocina Cuando el usuario mande artí…" at bounding box center [615, 164] width 925 height 62
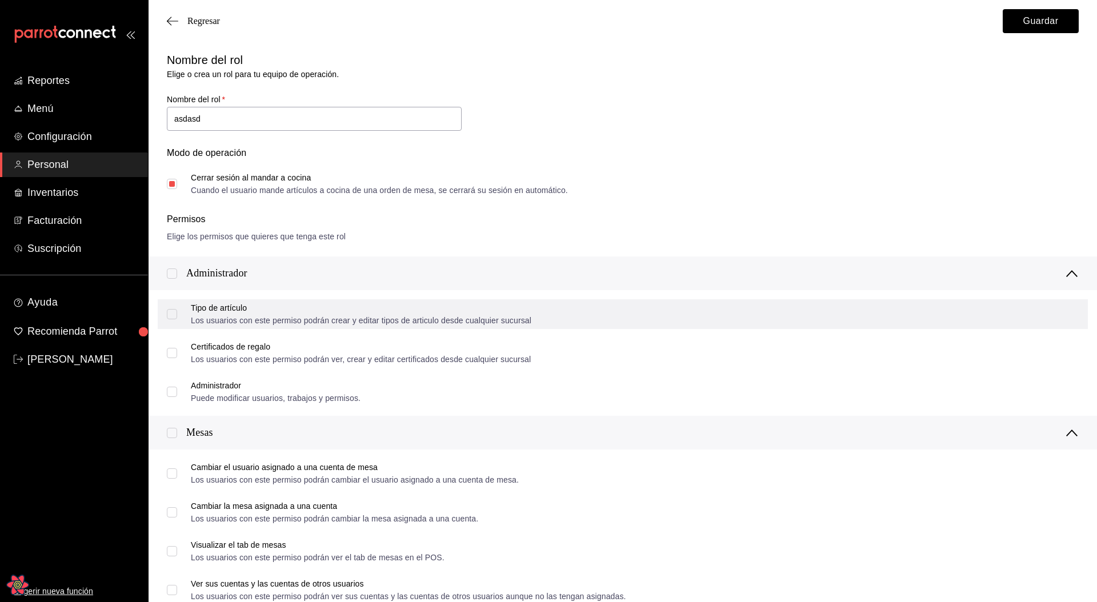
click at [169, 314] on input "Tipo de artículo Los usuarios con este permiso podrán crear y editar tipos de a…" at bounding box center [172, 314] width 10 height 10
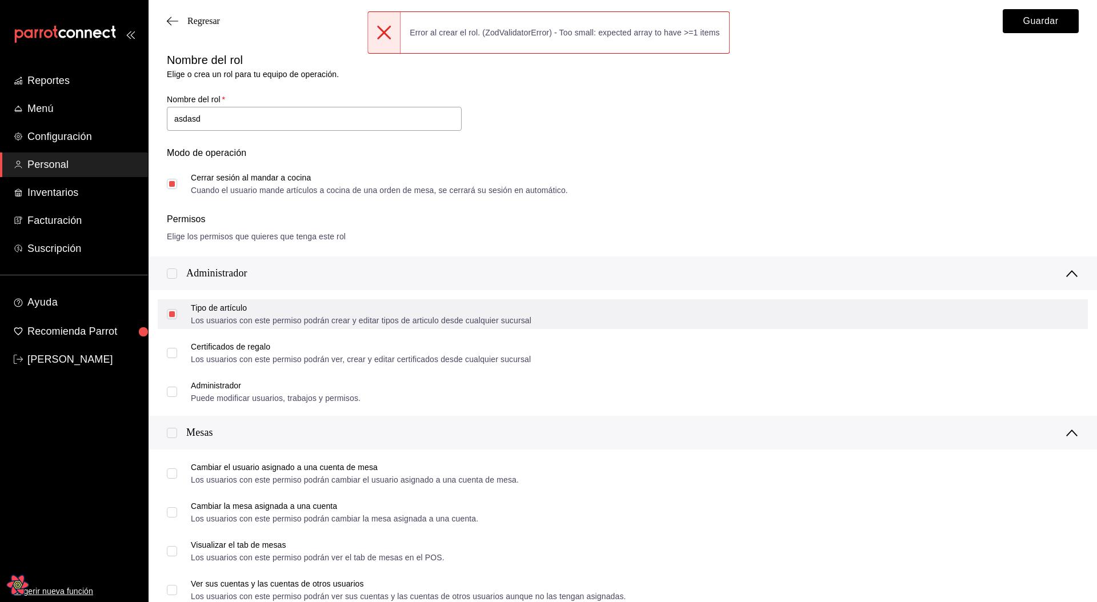
click at [173, 313] on input "Tipo de artículo Los usuarios con este permiso podrán crear y editar tipos de a…" at bounding box center [172, 314] width 10 height 10
click at [172, 316] on input "Tipo de artículo Los usuarios con este permiso podrán crear y editar tipos de a…" at bounding box center [172, 314] width 10 height 10
checkbox input "false"
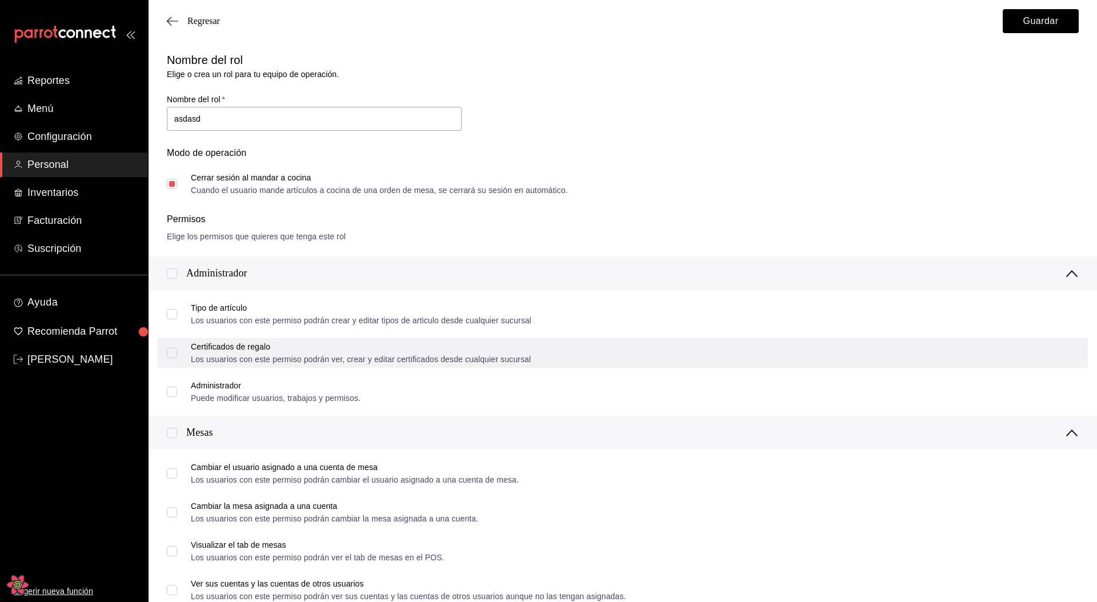
click at [172, 351] on input "Certificados de regalo Los usuarios con este permiso podrán ver, crear y editar…" at bounding box center [172, 353] width 10 height 10
click at [173, 356] on input "Certificados de regalo Los usuarios con este permiso podrán ver, crear y editar…" at bounding box center [172, 353] width 10 height 10
checkbox input "false"
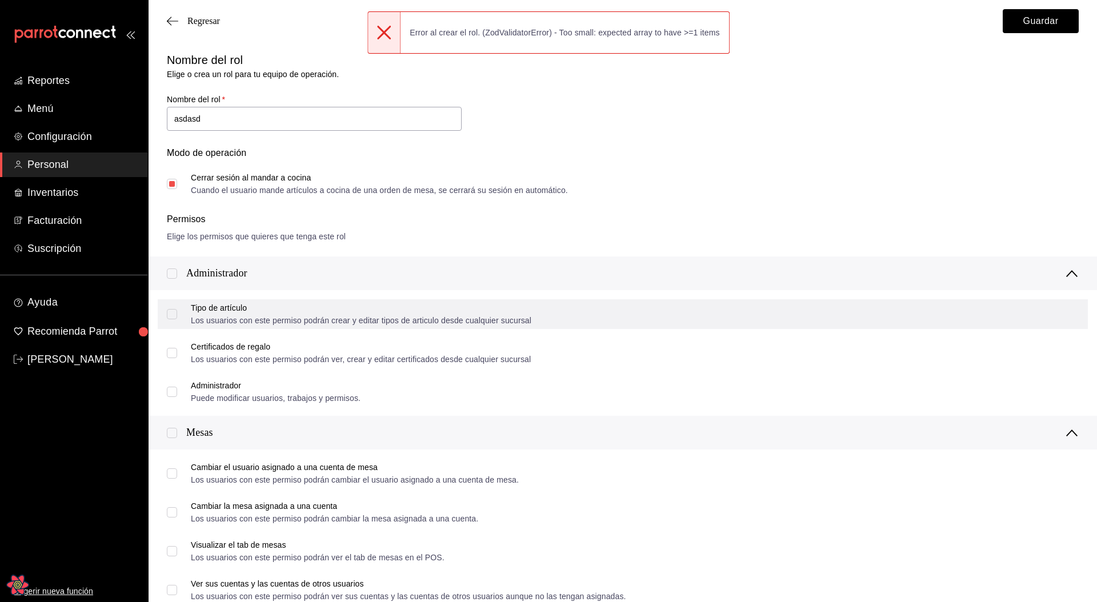
click at [174, 319] on input "Tipo de artículo Los usuarios con este permiso podrán crear y editar tipos de a…" at bounding box center [172, 314] width 10 height 10
click at [174, 315] on input "Tipo de artículo Los usuarios con este permiso podrán crear y editar tipos de a…" at bounding box center [172, 314] width 10 height 10
click at [173, 314] on input "Tipo de artículo Los usuarios con este permiso podrán crear y editar tipos de a…" at bounding box center [172, 314] width 10 height 10
checkbox input "true"
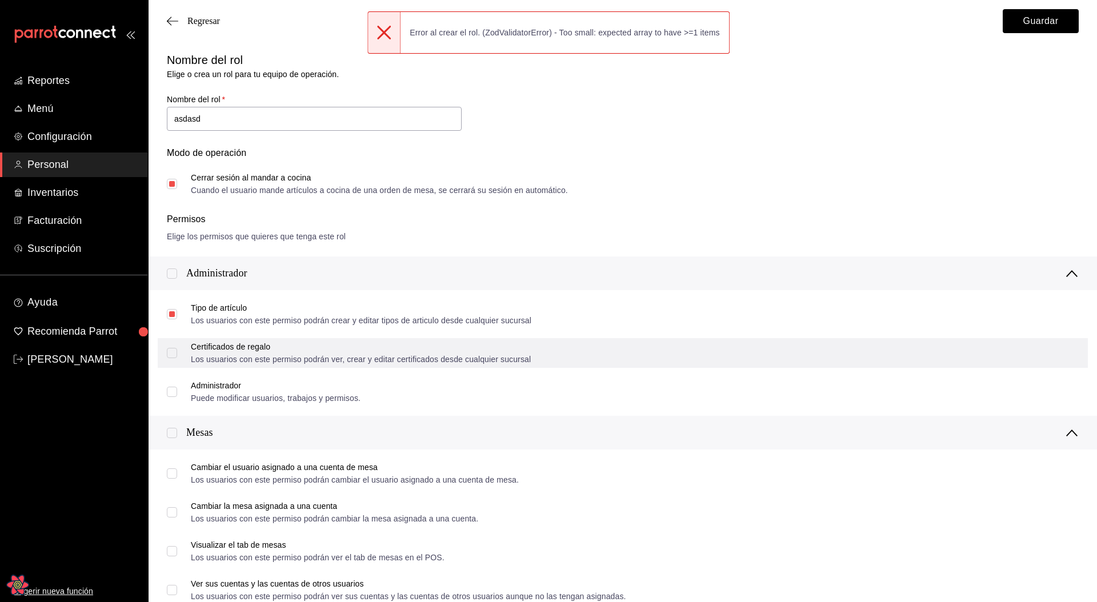
click at [171, 358] on input "Certificados de regalo Los usuarios con este permiso podrán ver, crear y editar…" at bounding box center [172, 353] width 10 height 10
click at [172, 355] on input "Certificados de regalo Los usuarios con este permiso podrán ver, crear y editar…" at bounding box center [172, 353] width 10 height 10
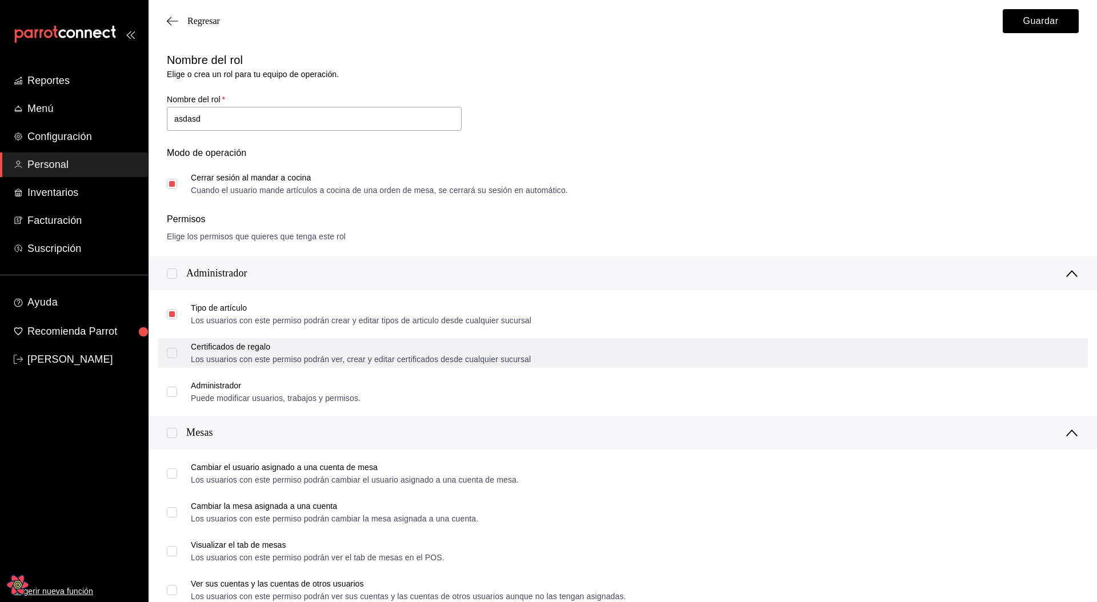
click at [172, 355] on input "Certificados de regalo Los usuarios con este permiso podrán ver, crear y editar…" at bounding box center [172, 353] width 10 height 10
checkbox input "false"
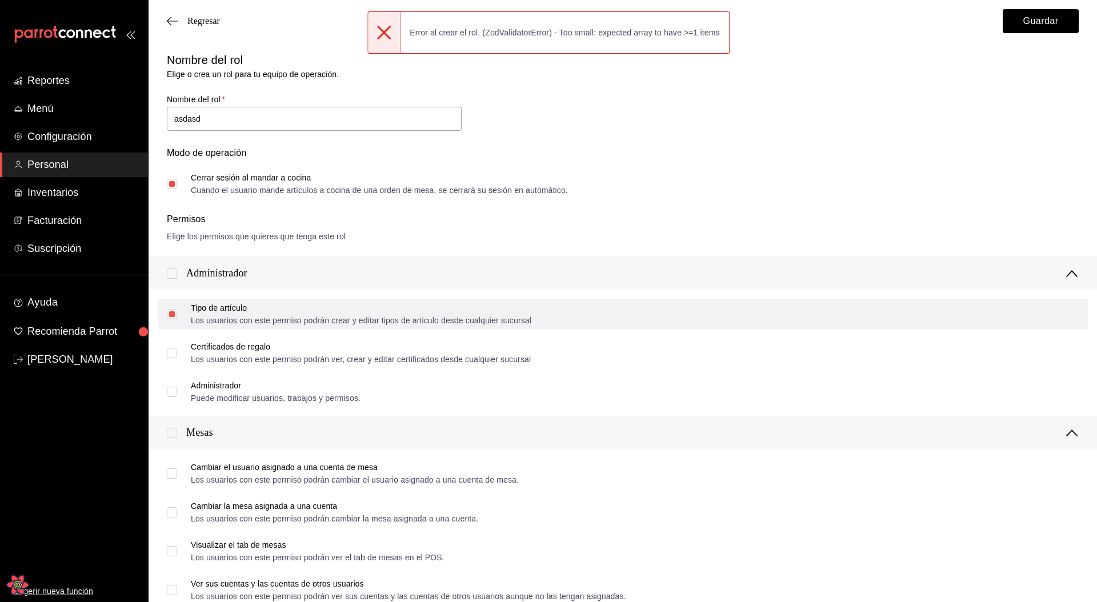
click at [171, 310] on input "Tipo de artículo Los usuarios con este permiso podrán crear y editar tipos de a…" at bounding box center [172, 314] width 10 height 10
click at [171, 317] on input "Tipo de artículo Los usuarios con este permiso podrán crear y editar tipos de a…" at bounding box center [172, 314] width 10 height 10
checkbox input "true"
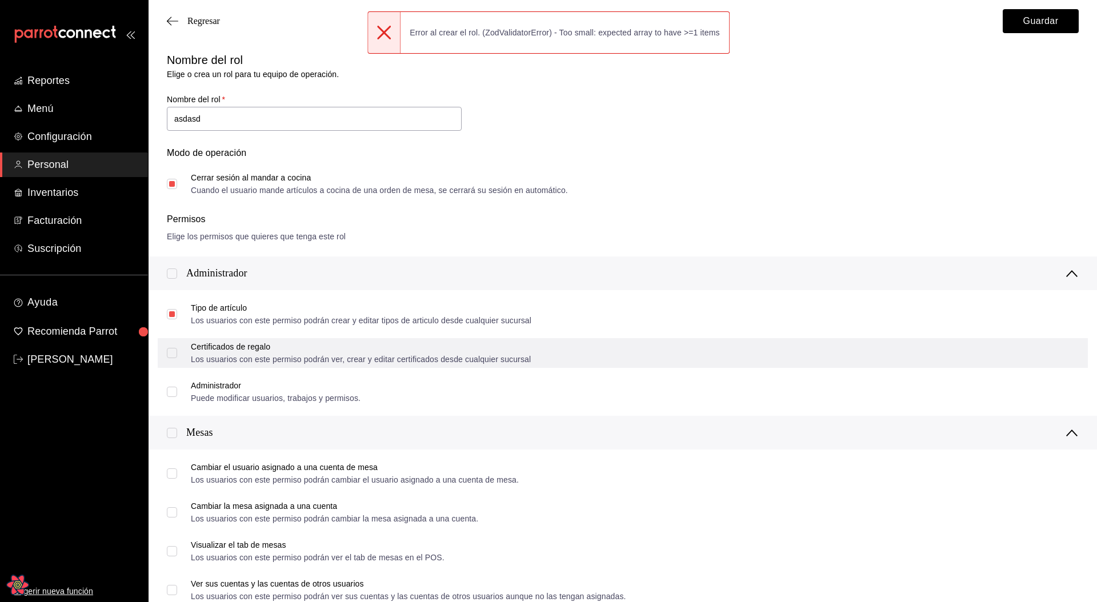
click at [172, 359] on label "Certificados de regalo Los usuarios con este permiso podrán ver, crear y editar…" at bounding box center [349, 353] width 364 height 21
click at [172, 358] on input "Certificados de regalo Los usuarios con este permiso podrán ver, crear y editar…" at bounding box center [172, 353] width 10 height 10
click at [175, 354] on input "Certificados de regalo Los usuarios con este permiso podrán ver, crear y editar…" at bounding box center [172, 353] width 10 height 10
click at [172, 356] on input "Certificados de regalo Los usuarios con este permiso podrán ver, crear y editar…" at bounding box center [172, 353] width 10 height 10
checkbox input "true"
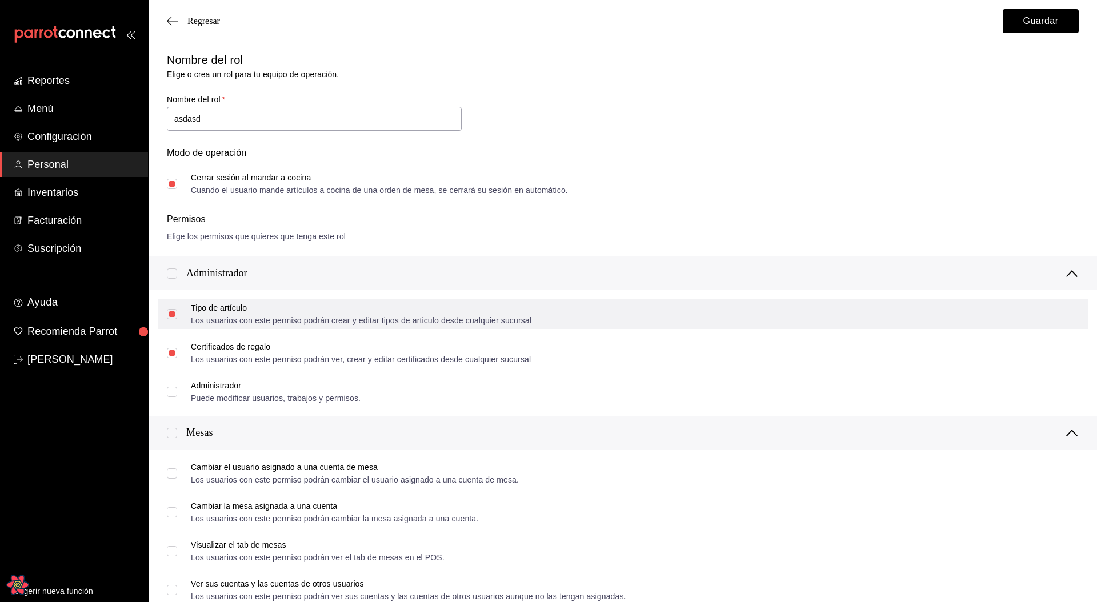
click at [170, 310] on input "Tipo de artículo Los usuarios con este permiso podrán crear y editar tipos de a…" at bounding box center [172, 314] width 10 height 10
checkbox input "false"
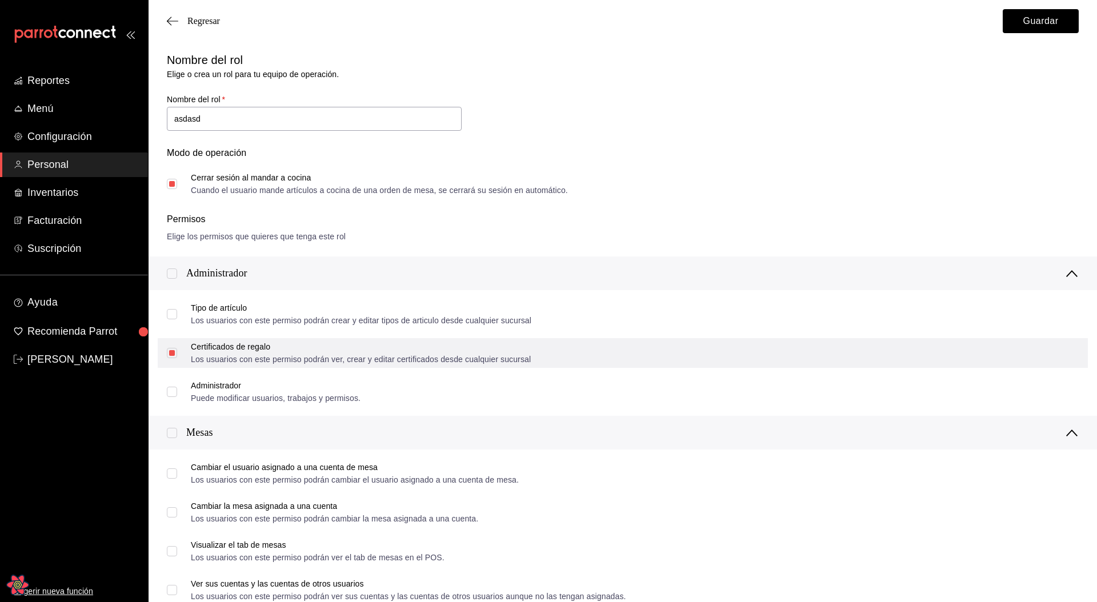
click at [177, 356] on span "Certificados de regalo Los usuarios con este permiso podrán ver, crear y editar…" at bounding box center [354, 353] width 354 height 21
click at [177, 356] on input "Certificados de regalo Los usuarios con este permiso podrán ver, crear y editar…" at bounding box center [172, 353] width 10 height 10
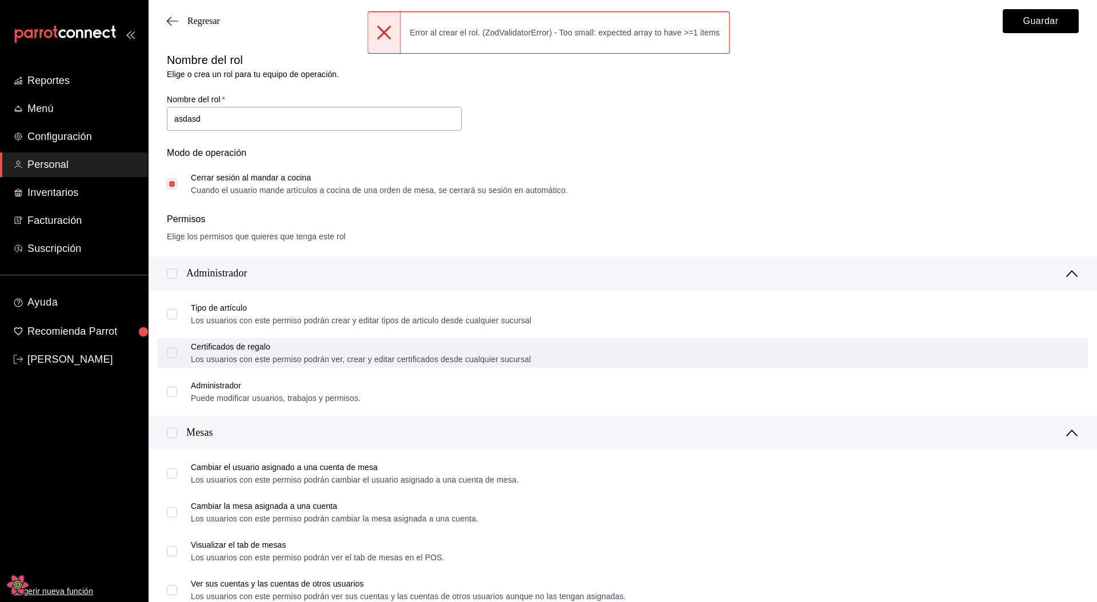
click at [175, 354] on input "Certificados de regalo Los usuarios con este permiso podrán ver, crear y editar…" at bounding box center [172, 353] width 10 height 10
click at [175, 355] on input "Certificados de regalo Los usuarios con este permiso podrán ver, crear y editar…" at bounding box center [172, 353] width 10 height 10
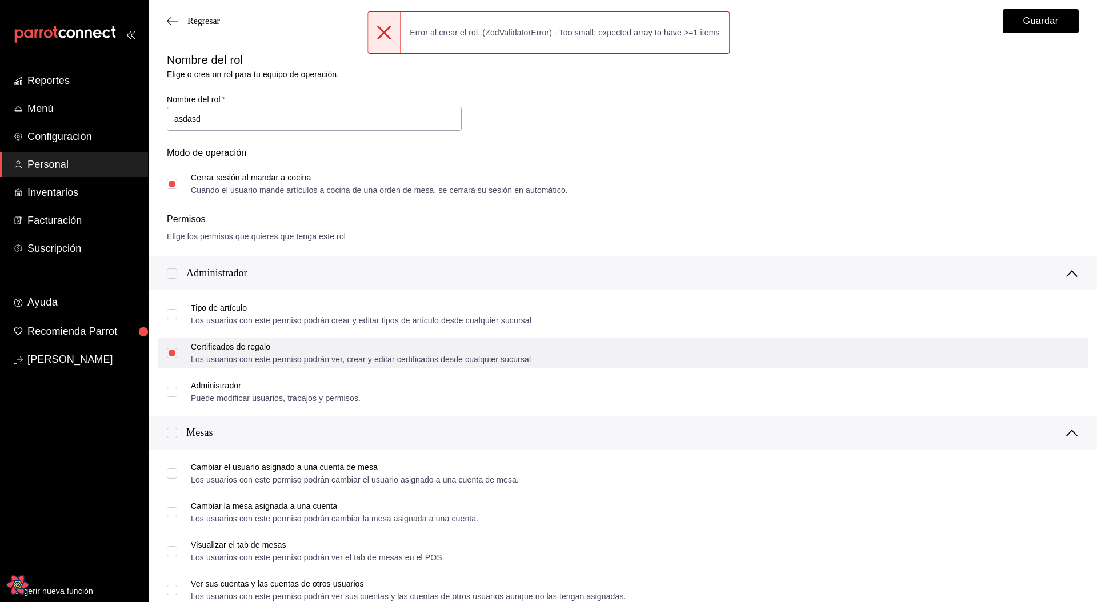
click at [175, 355] on input "Certificados de regalo Los usuarios con este permiso podrán ver, crear y editar…" at bounding box center [172, 353] width 10 height 10
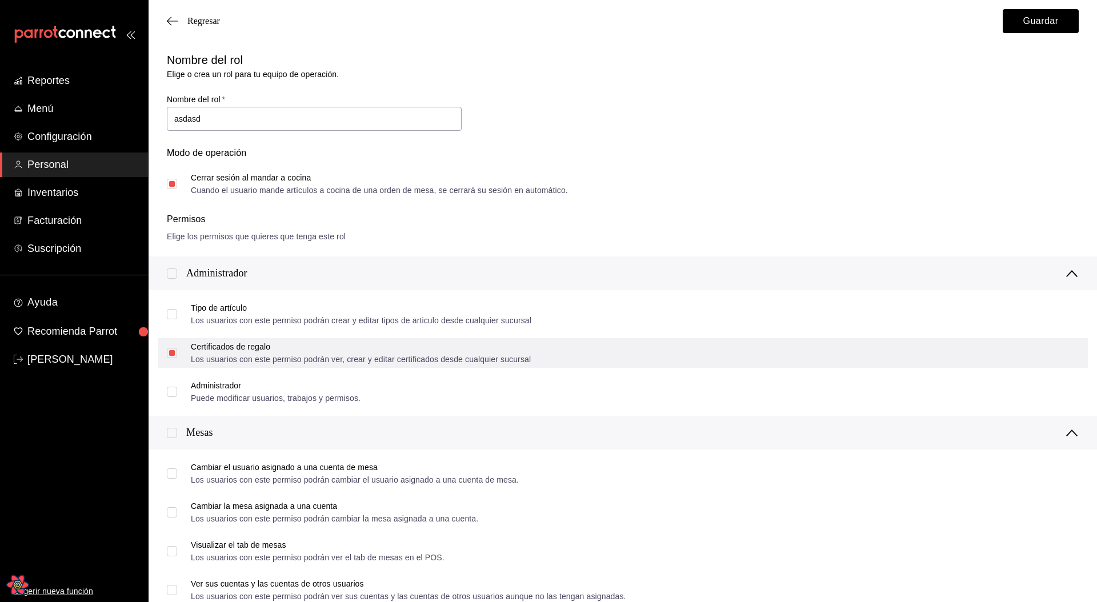
click at [175, 355] on input "Certificados de regalo Los usuarios con este permiso podrán ver, crear y editar…" at bounding box center [172, 353] width 10 height 10
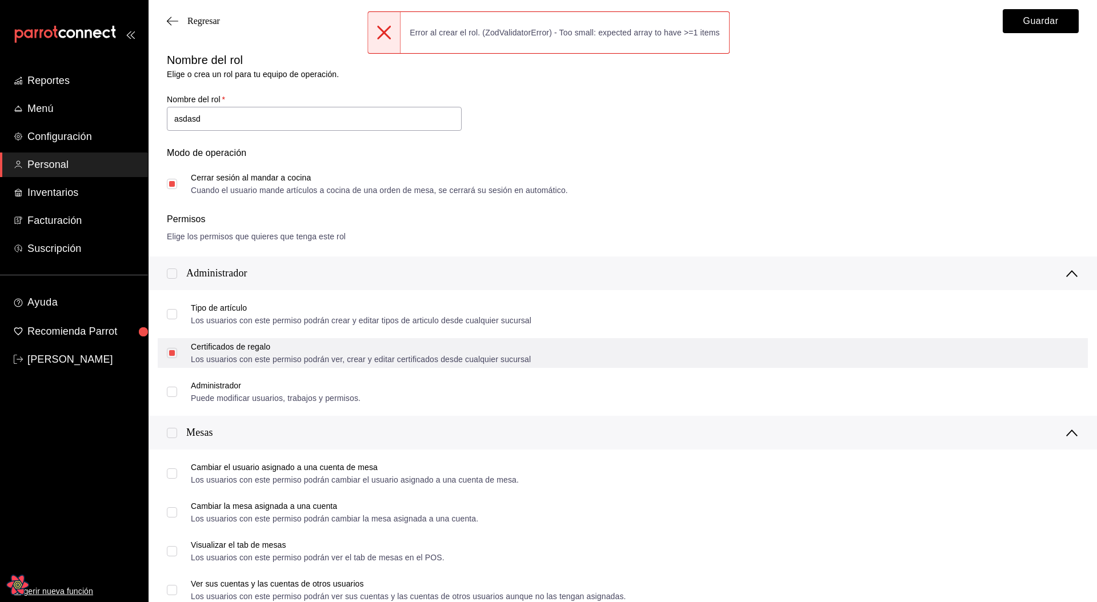
click at [175, 355] on input "Certificados de regalo Los usuarios con este permiso podrán ver, crear y editar…" at bounding box center [172, 353] width 10 height 10
checkbox input "true"
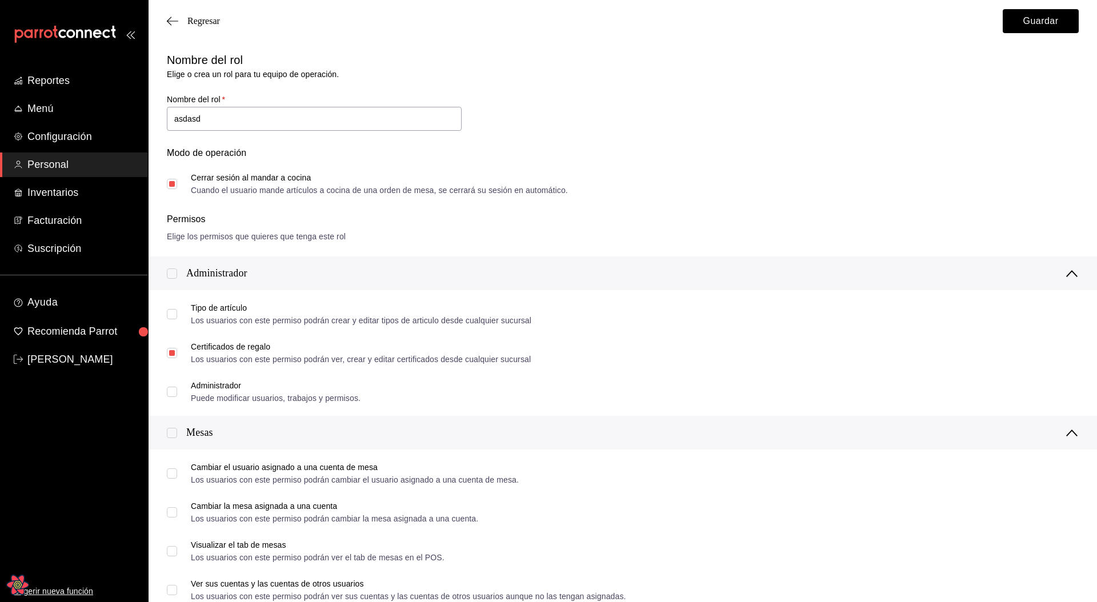
click at [638, 128] on div "Nombre del rol Elige o crea un rol para tu equipo de operación. Nombre del rol …" at bounding box center [615, 116] width 925 height 156
click at [388, 77] on div "Nombre del rol Elige o crea un rol para tu equipo de operación." at bounding box center [615, 59] width 925 height 43
click at [215, 16] on span "Regresar" at bounding box center [203, 21] width 33 height 10
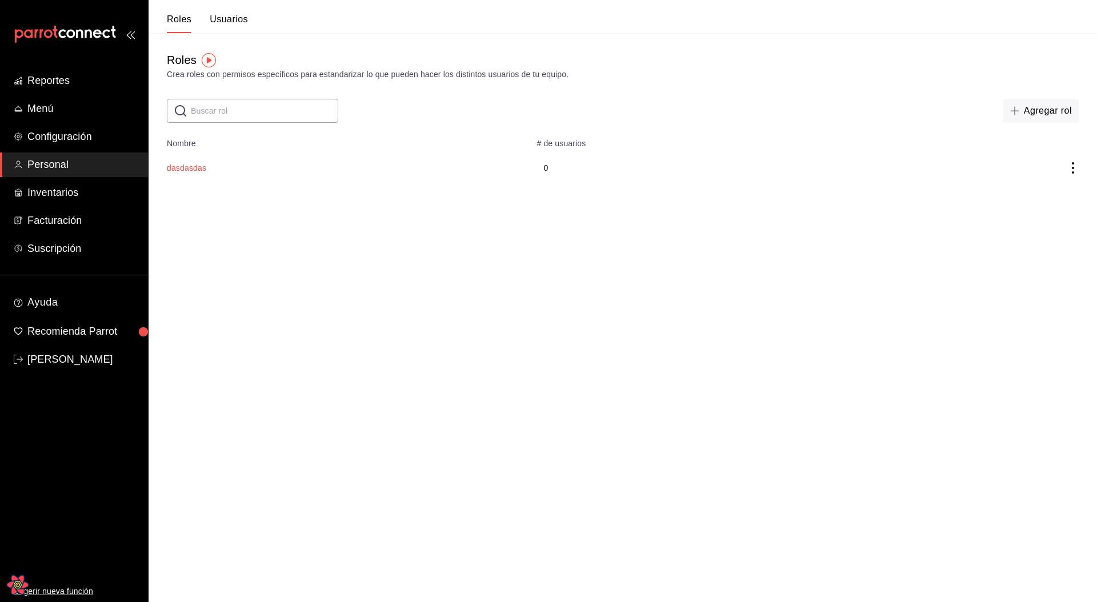
click at [186, 166] on button "dasdasdas" at bounding box center [186, 167] width 39 height 11
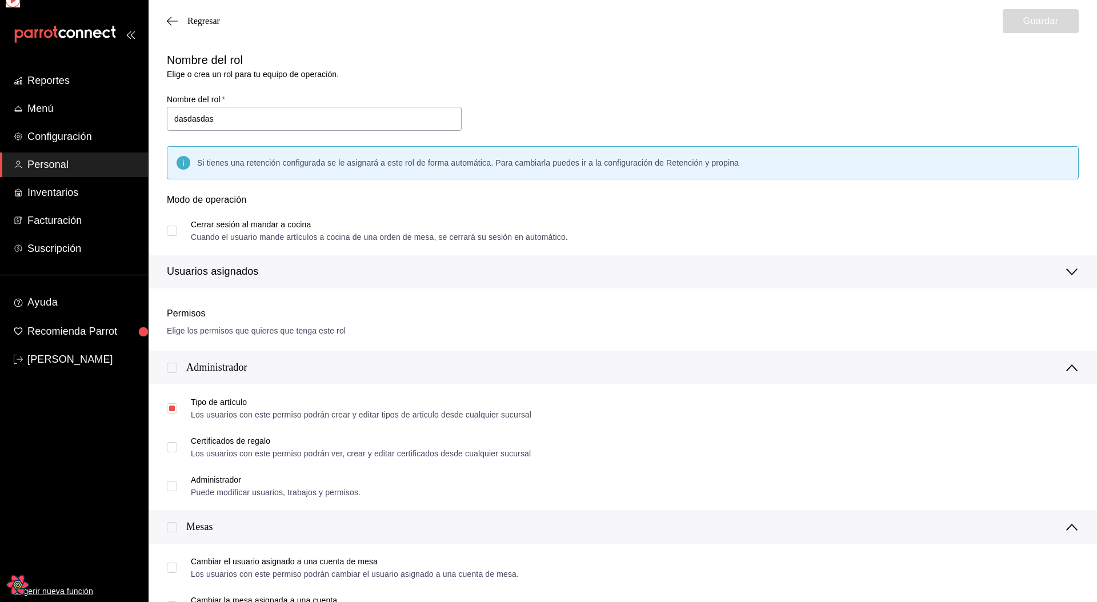
checkbox input "true"
type input "dasdasda"
click at [604, 118] on div "Nombre del rol Elige o crea un rol para tu equipo de operación. Nombre del rol …" at bounding box center [615, 163] width 925 height 251
drag, startPoint x: 191, startPoint y: 28, endPoint x: 202, endPoint y: 20, distance: 13.5
click at [192, 28] on div "Regresar Guardar" at bounding box center [622, 21] width 948 height 42
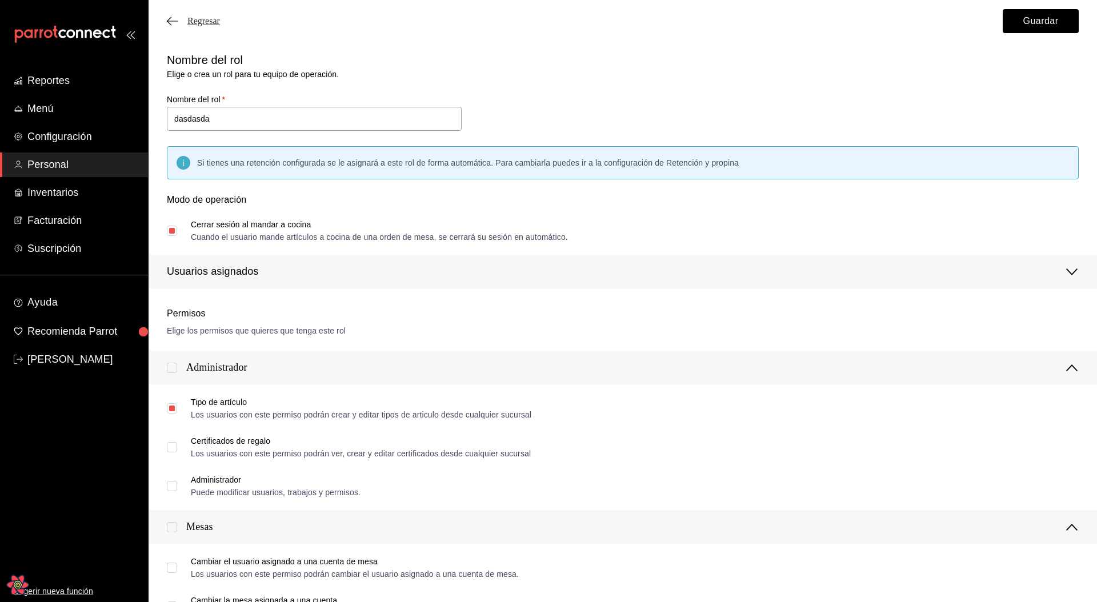
click at [202, 20] on span "Regresar" at bounding box center [203, 21] width 33 height 10
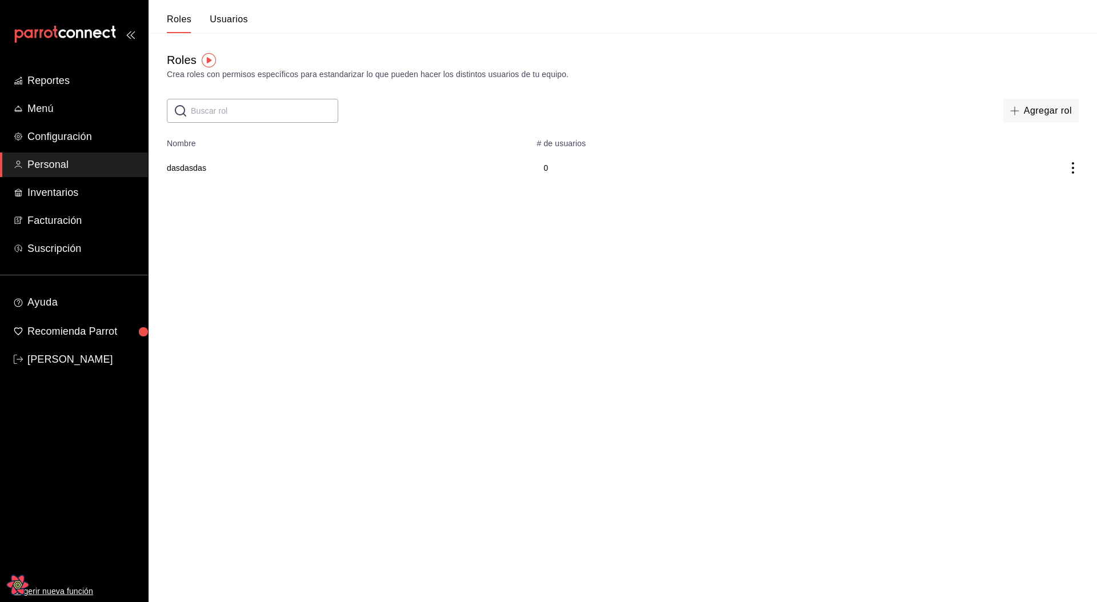
click at [1073, 170] on icon "actions" at bounding box center [1072, 167] width 11 height 11
click at [1053, 178] on li "Eliminar" at bounding box center [1030, 184] width 96 height 32
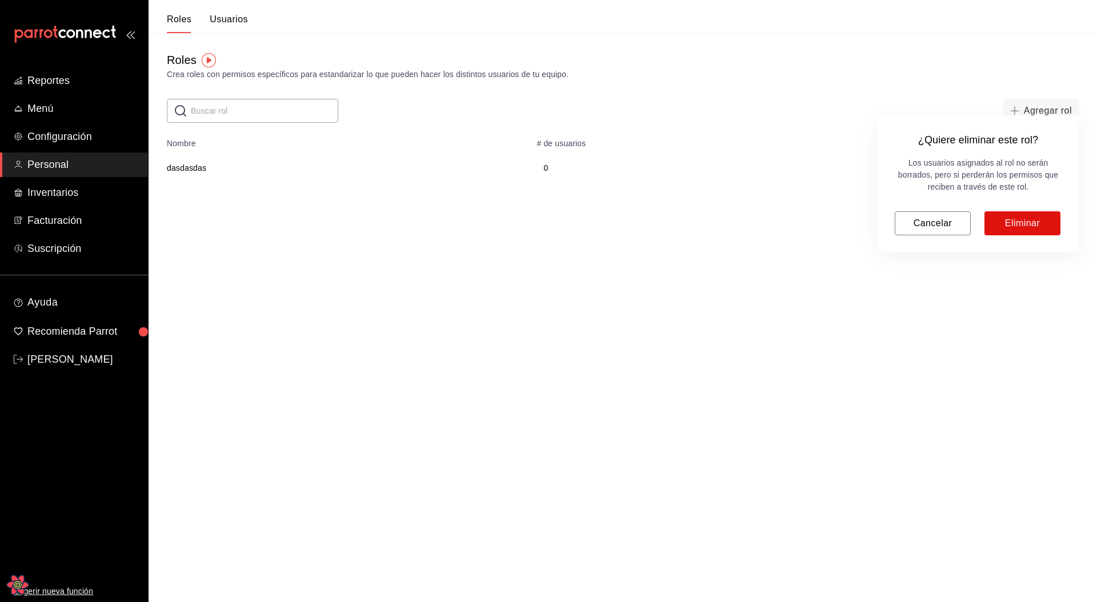
click at [966, 144] on h6 "¿Quiere eliminar este rol?" at bounding box center [977, 140] width 167 height 15
click at [948, 159] on p "Los usuarios asignados al rol no serán borrados, pero si perderán los permisos …" at bounding box center [977, 175] width 167 height 36
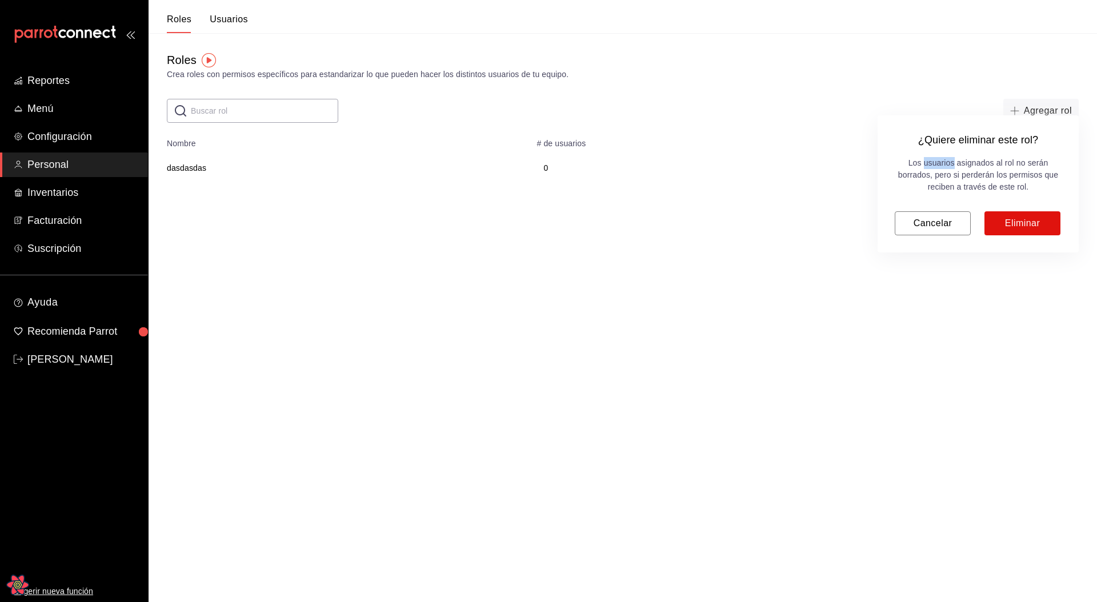
click at [948, 159] on p "Los usuarios asignados al rol no serán borrados, pero si perderán los permisos …" at bounding box center [977, 175] width 167 height 36
click at [954, 166] on p "Los usuarios asignados al rol no serán borrados, pero si perderán los permisos …" at bounding box center [977, 175] width 167 height 36
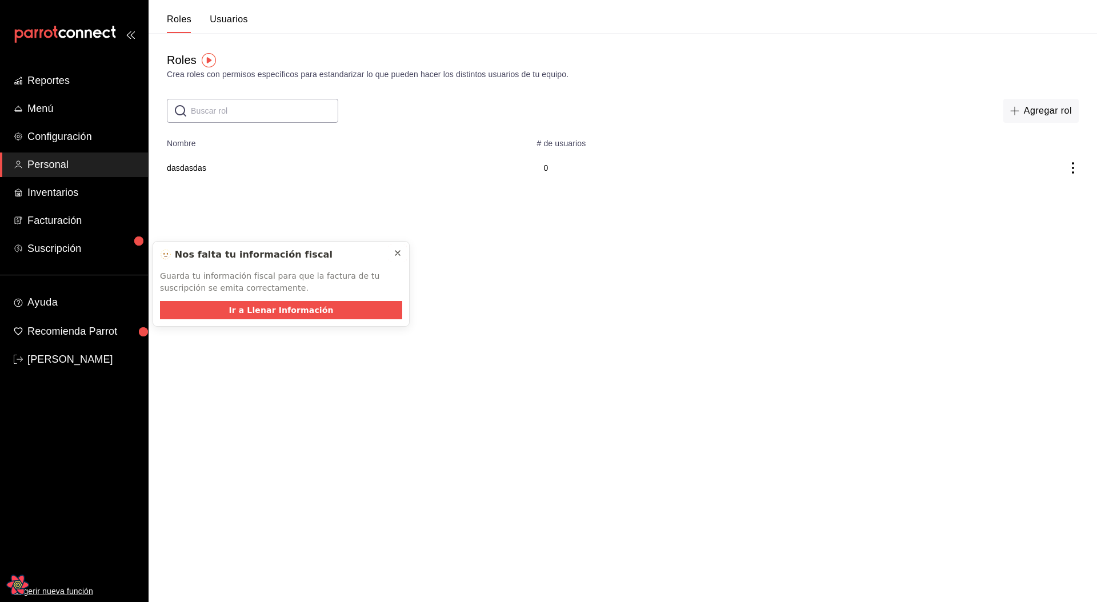
click at [403, 252] on button at bounding box center [397, 253] width 18 height 18
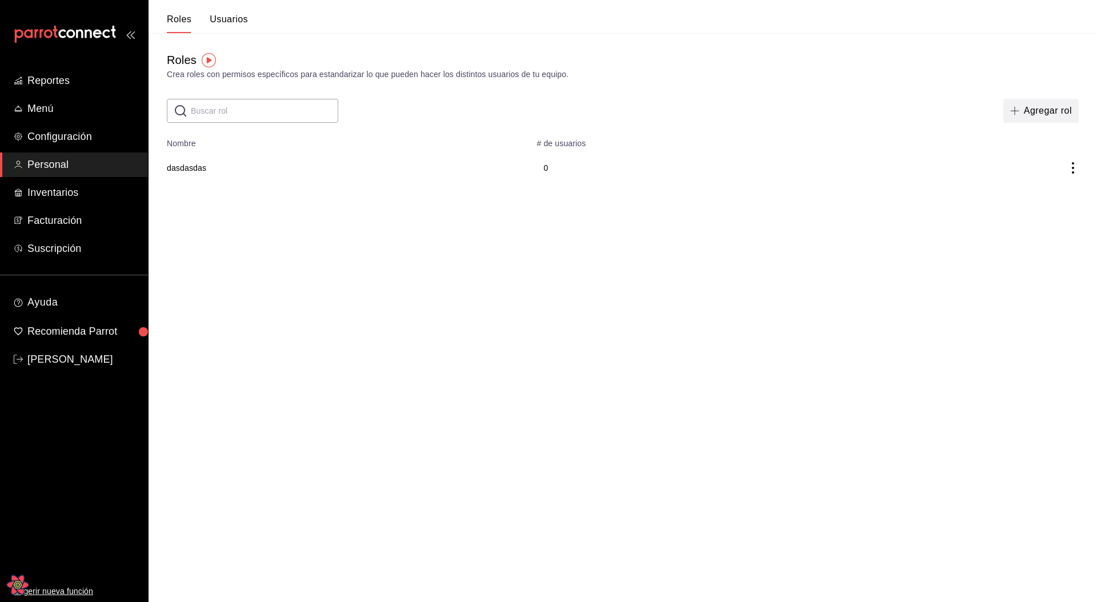
click at [1043, 117] on button "Agregar rol" at bounding box center [1040, 111] width 75 height 24
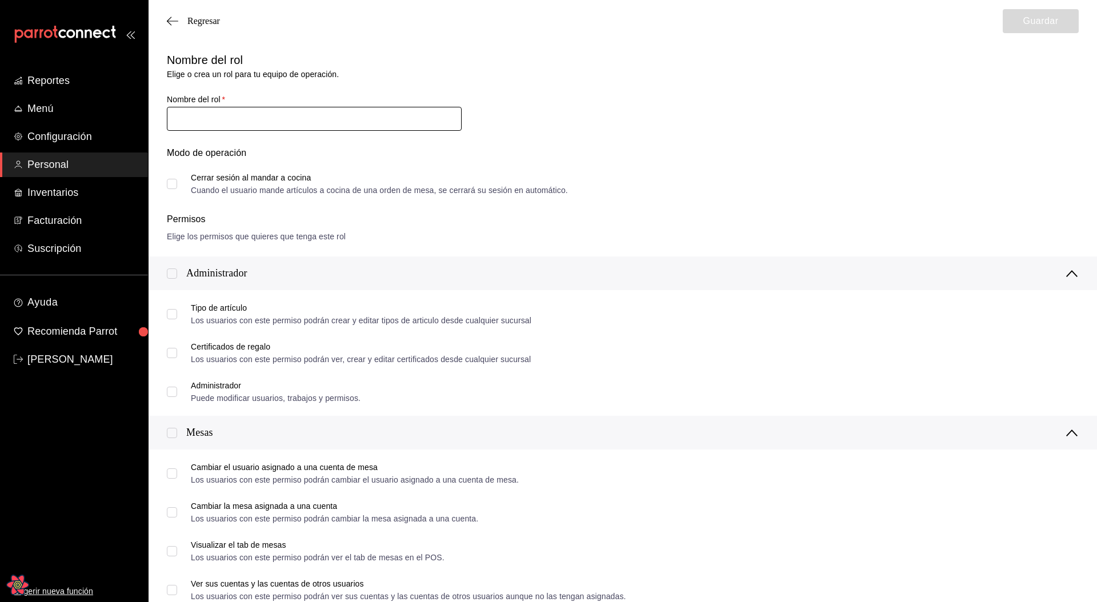
click at [362, 127] on input "text" at bounding box center [314, 119] width 295 height 24
type input "wwe"
click at [1031, 26] on button "Guardar" at bounding box center [1040, 21] width 76 height 24
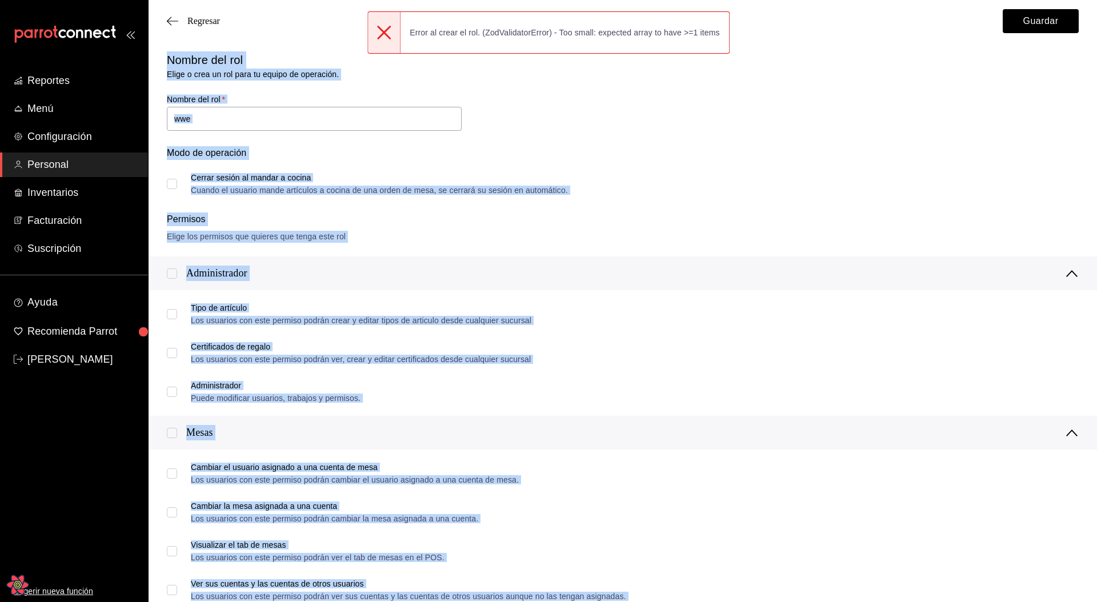
drag, startPoint x: 427, startPoint y: 30, endPoint x: 738, endPoint y: 28, distance: 311.3
click at [634, 109] on div "Nombre del rol [PERSON_NAME] un rol para tu equipo de operación. Nombre del rol…" at bounding box center [615, 116] width 925 height 156
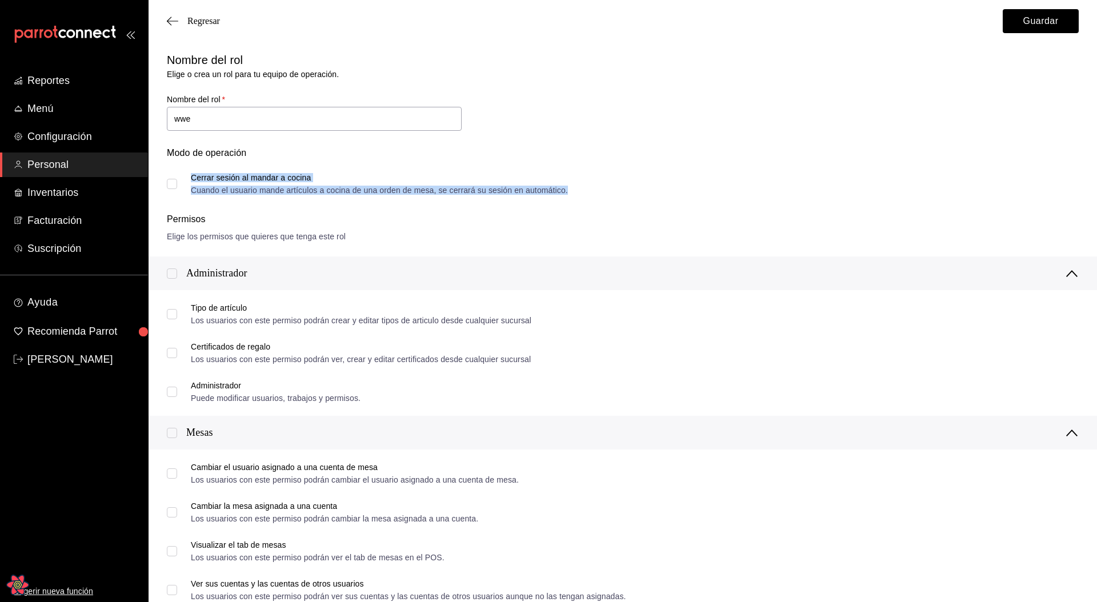
click at [390, 189] on div "Cuando el usuario mande artículos a cocina de una orden de mesa, se cerrará su …" at bounding box center [379, 190] width 377 height 8
click at [231, 182] on div "Cerrar sesión al mandar a cocina Cuando el usuario mande artículos a cocina de …" at bounding box center [379, 184] width 377 height 21
click at [177, 182] on input "Cerrar sesión al mandar a cocina Cuando el usuario mande artículos a cocina de …" at bounding box center [172, 184] width 10 height 10
checkbox input "true"
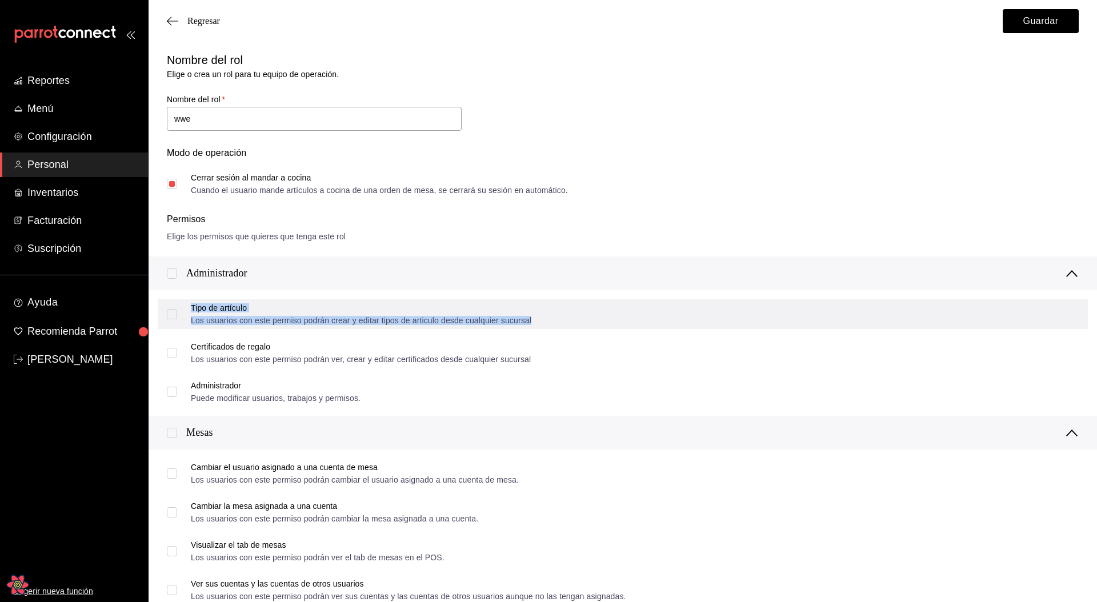
click at [254, 315] on div "Tipo de artículo Los usuarios con este permiso podrán crear y editar tipos de a…" at bounding box center [361, 314] width 340 height 21
click at [187, 314] on span "Tipo de artículo Los usuarios con este permiso podrán crear y editar tipos de a…" at bounding box center [354, 314] width 354 height 21
click at [177, 314] on input "Tipo de artículo Los usuarios con este permiso podrán crear y editar tipos de a…" at bounding box center [172, 314] width 10 height 10
checkbox input "true"
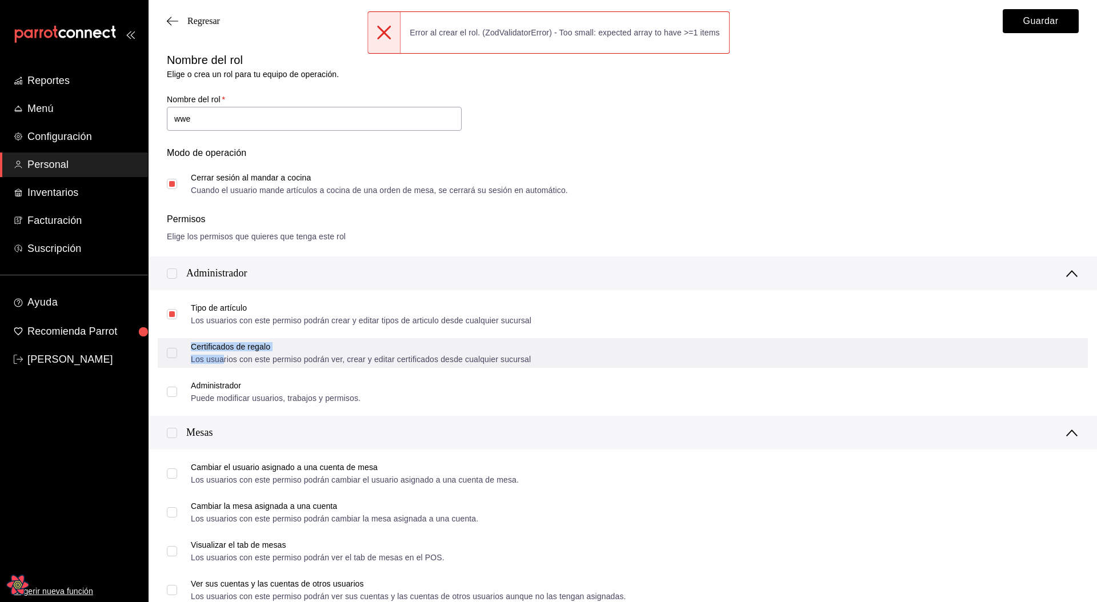
click at [222, 359] on div "Los usuarios con este permiso podrán ver, crear y editar certificados desde cua…" at bounding box center [361, 359] width 340 height 8
click at [171, 357] on input "Certificados de regalo Los usuarios con este permiso podrán ver, crear y editar…" at bounding box center [172, 353] width 10 height 10
checkbox input "true"
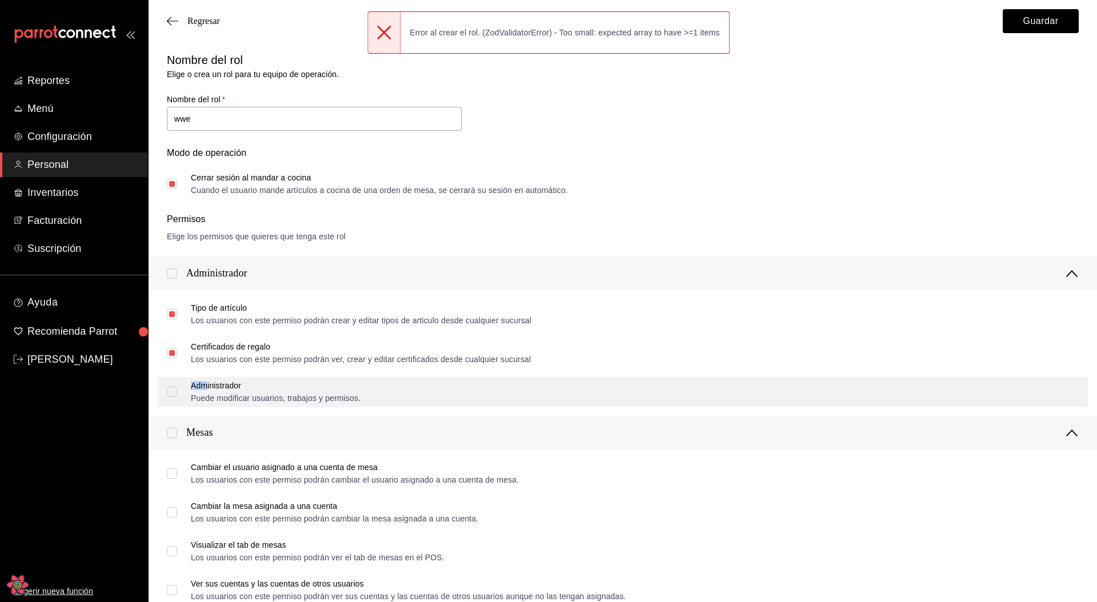
click at [204, 387] on div "Administrador" at bounding box center [276, 386] width 170 height 8
click at [165, 391] on div "Administrador Puede modificar usuarios, trabajos y permisos." at bounding box center [623, 392] width 930 height 30
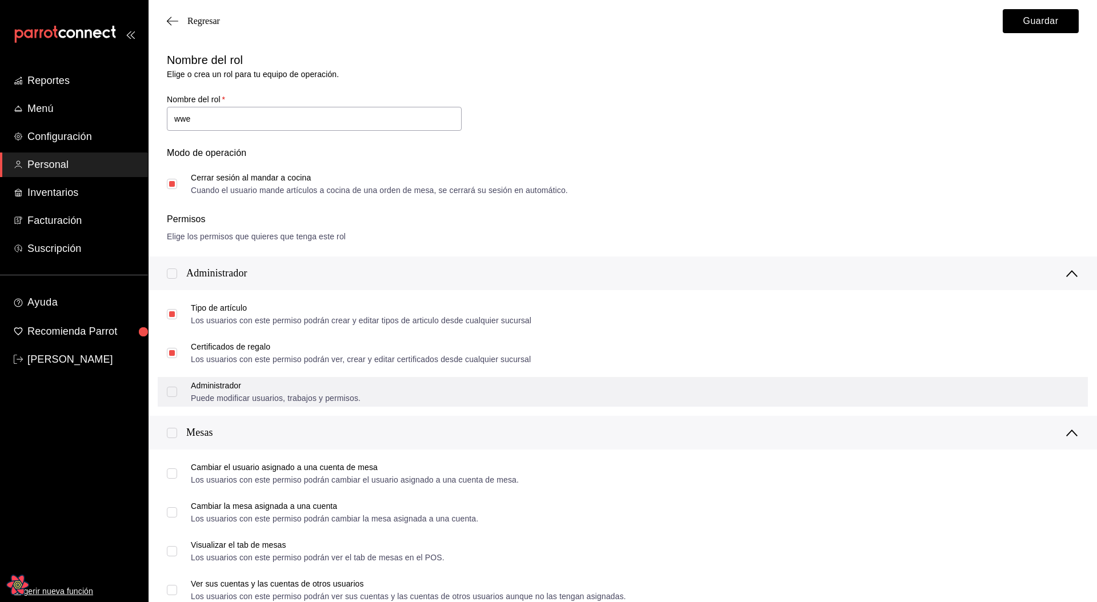
click at [170, 391] on input "Administrador Puede modificar usuarios, trabajos y permisos." at bounding box center [172, 392] width 10 height 10
checkbox input "true"
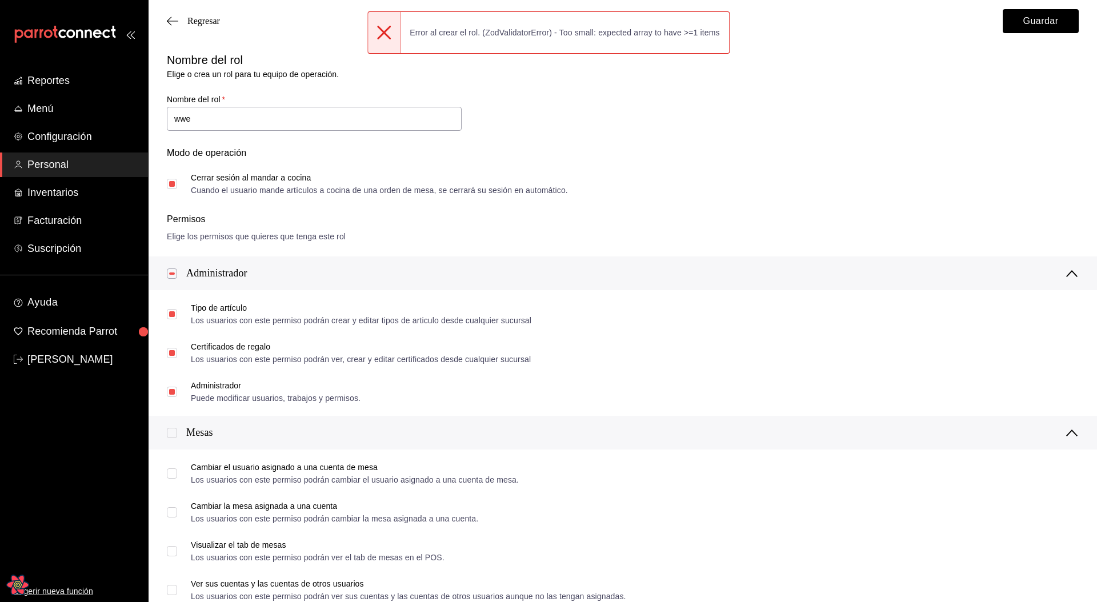
click at [689, 143] on div "Modo de operación Cerrar sesión al mandar a cocina Cuando el usuario mande artí…" at bounding box center [615, 164] width 925 height 62
click at [635, 198] on div "Nombre del rol [PERSON_NAME] un rol para tu equipo de operación. Nombre del rol…" at bounding box center [622, 140] width 948 height 205
click at [768, 101] on div "Nombre del rol [PERSON_NAME] un rol para tu equipo de operación. Nombre del rol…" at bounding box center [615, 116] width 925 height 156
click at [590, 36] on div "Error al crear el rol. (ZodValidatorError) - Too small: expected array to have …" at bounding box center [564, 32] width 328 height 25
drag, startPoint x: 575, startPoint y: 26, endPoint x: 575, endPoint y: -5, distance: 30.3
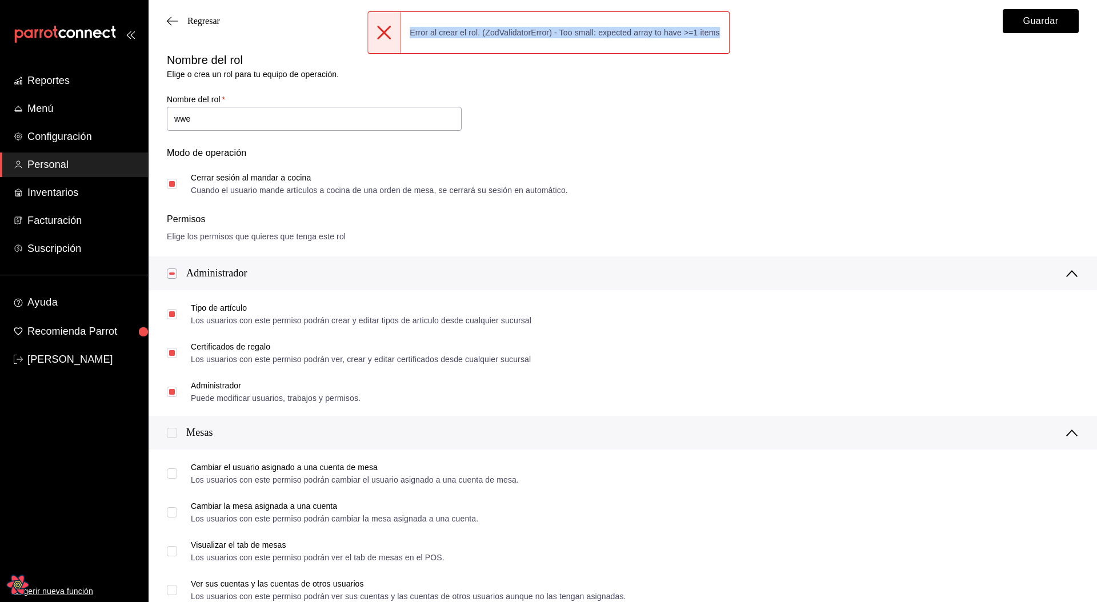
drag, startPoint x: 461, startPoint y: 63, endPoint x: 468, endPoint y: 71, distance: 10.1
click at [481, 71] on div "Nombre del rol Elige o crea un rol para tu equipo de operación." at bounding box center [615, 59] width 925 height 43
click at [385, 38] on icon at bounding box center [384, 33] width 14 height 14
click at [604, 123] on div "Nombre del rol [PERSON_NAME] un rol para tu equipo de operación. Nombre del rol…" at bounding box center [615, 116] width 925 height 156
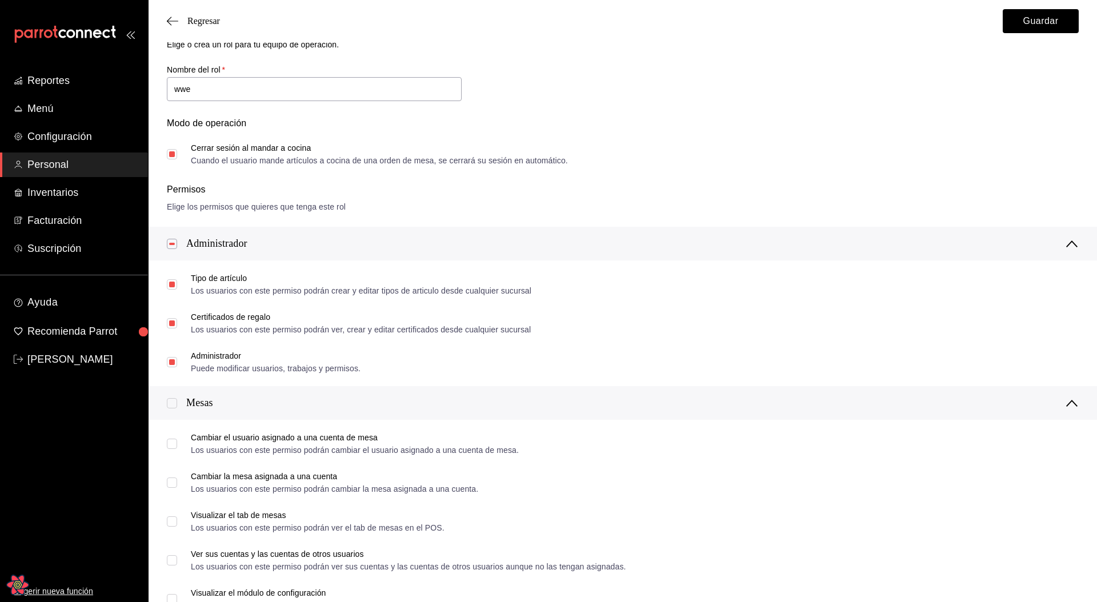
scroll to position [38, 0]
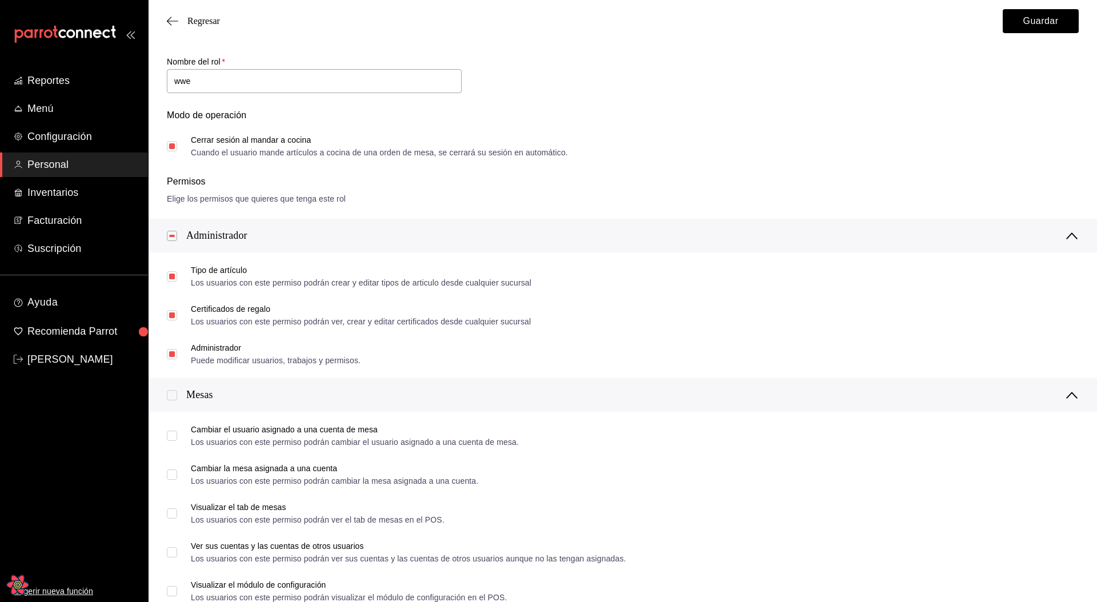
click at [173, 394] on input "checkbox" at bounding box center [172, 395] width 10 height 10
checkbox input "true"
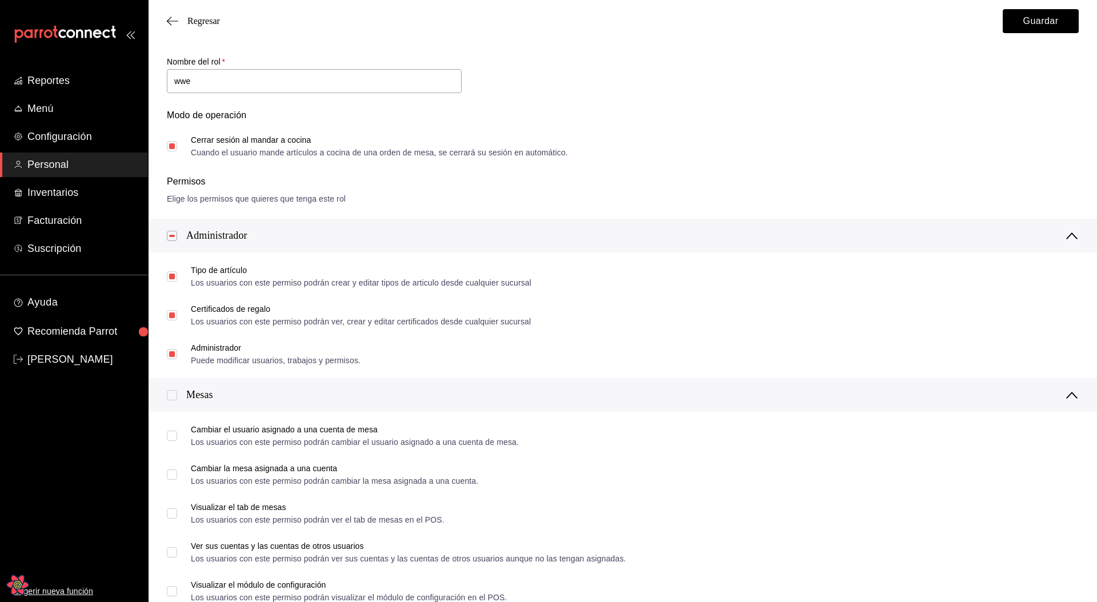
checkbox input "true"
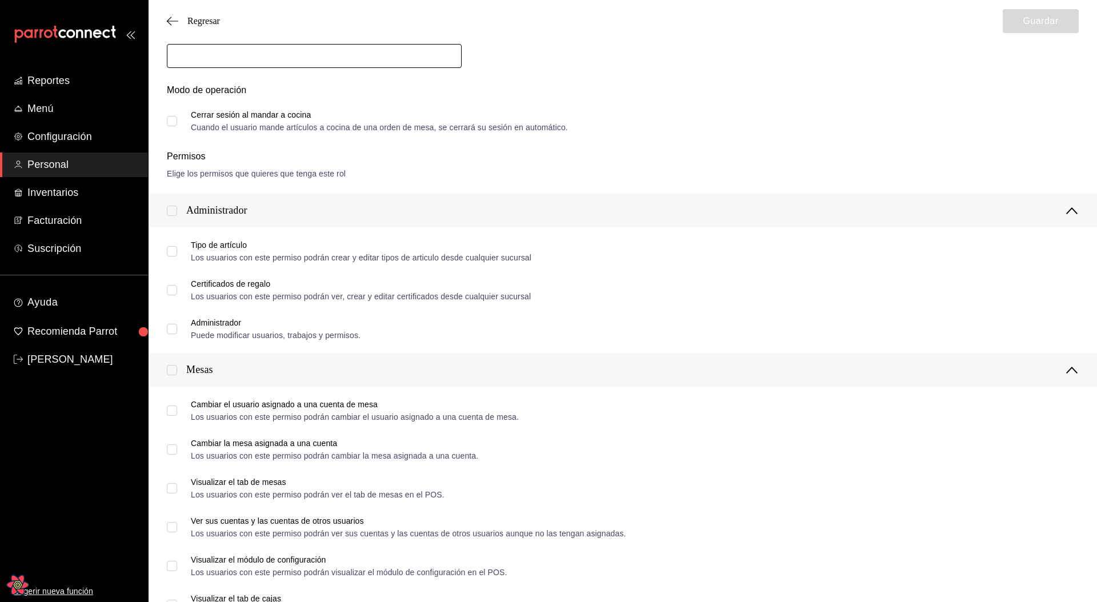
scroll to position [0, 0]
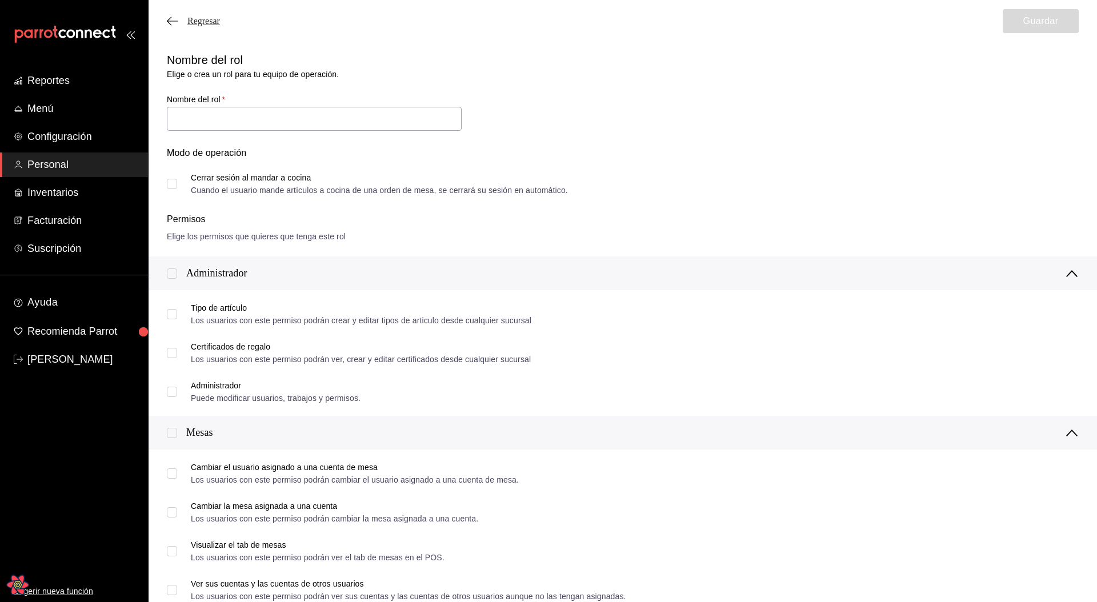
click at [188, 20] on span "Regresar" at bounding box center [203, 21] width 33 height 10
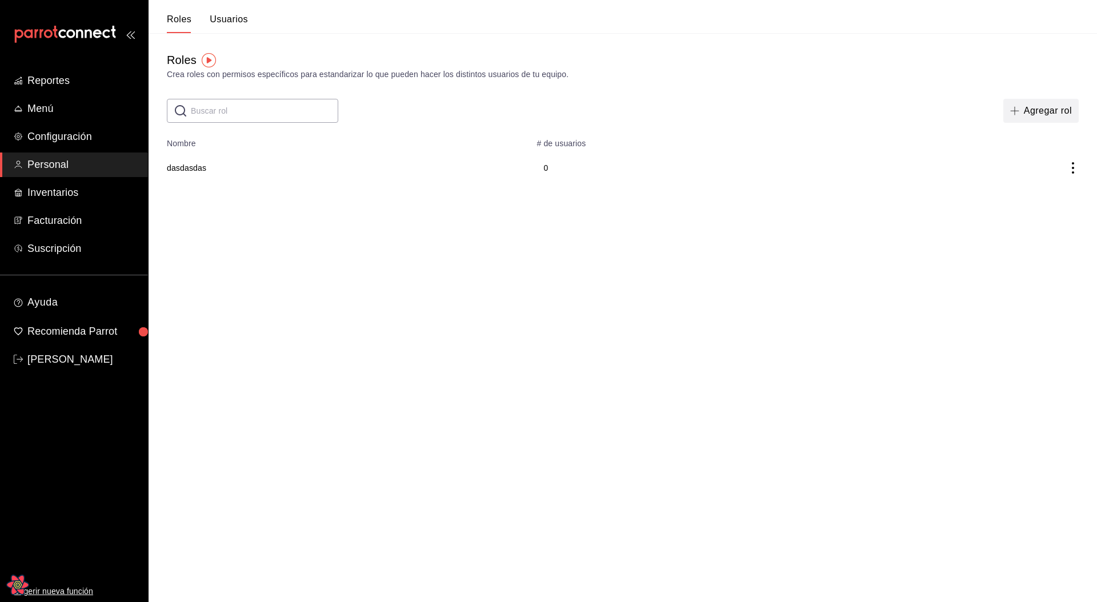
click at [1048, 115] on button "Agregar rol" at bounding box center [1040, 111] width 75 height 24
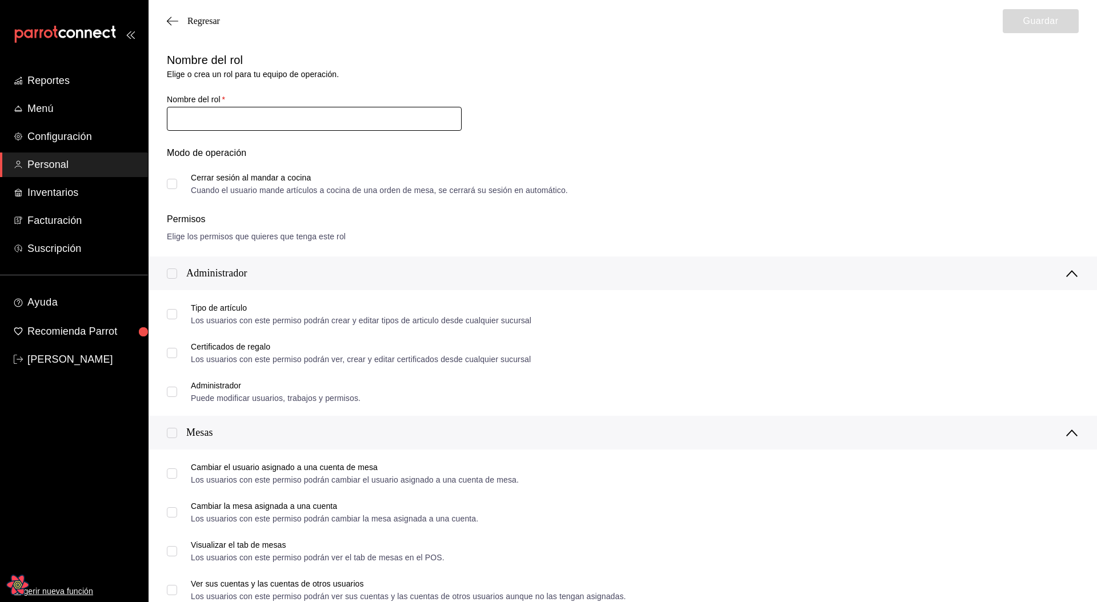
click at [371, 120] on input "text" at bounding box center [314, 119] width 295 height 24
type input "asdasdas"
click at [168, 184] on input "Cerrar sesión al mandar a cocina Cuando el usuario mande artículos a cocina de …" at bounding box center [172, 184] width 10 height 10
checkbox input "true"
click at [1035, 29] on button "Guardar" at bounding box center [1040, 21] width 76 height 24
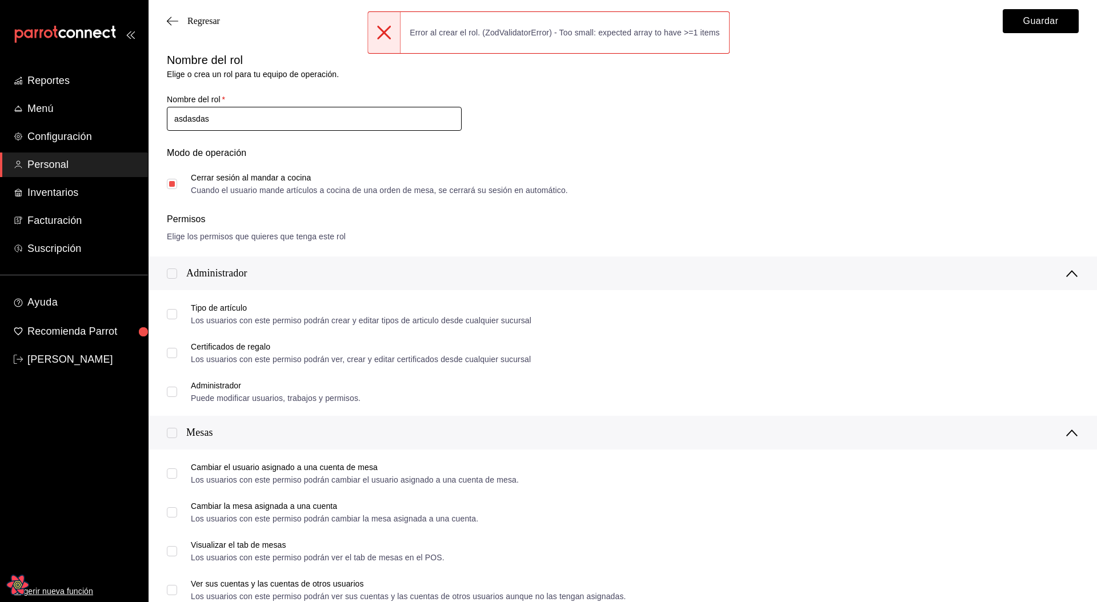
click at [329, 122] on input "asdasdas" at bounding box center [314, 119] width 295 height 24
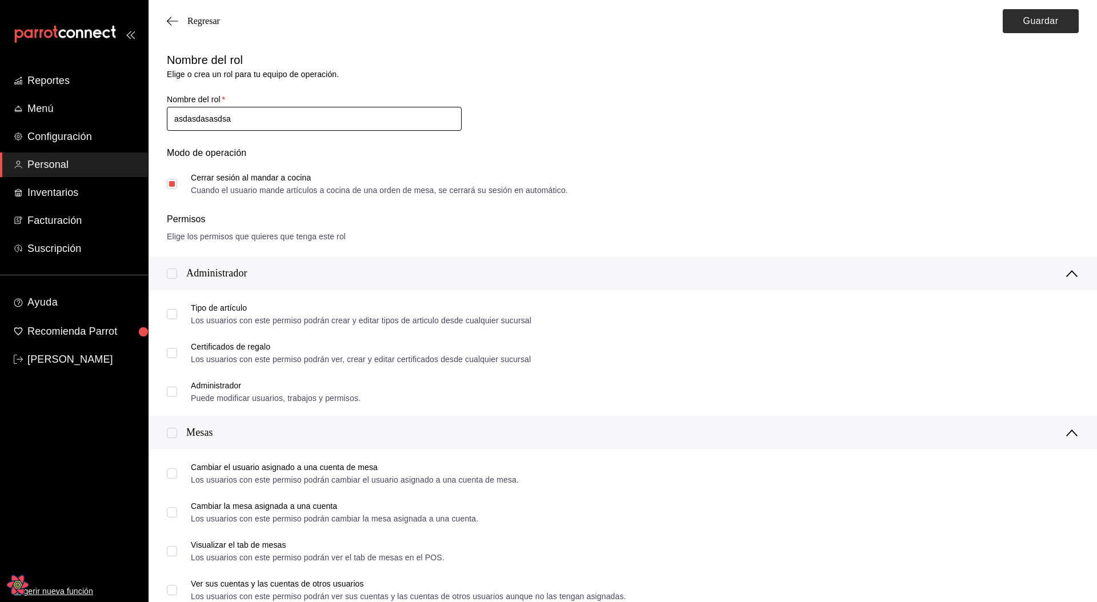
type input "asdasdasasdsa"
click at [1038, 29] on button "Guardar" at bounding box center [1040, 21] width 76 height 24
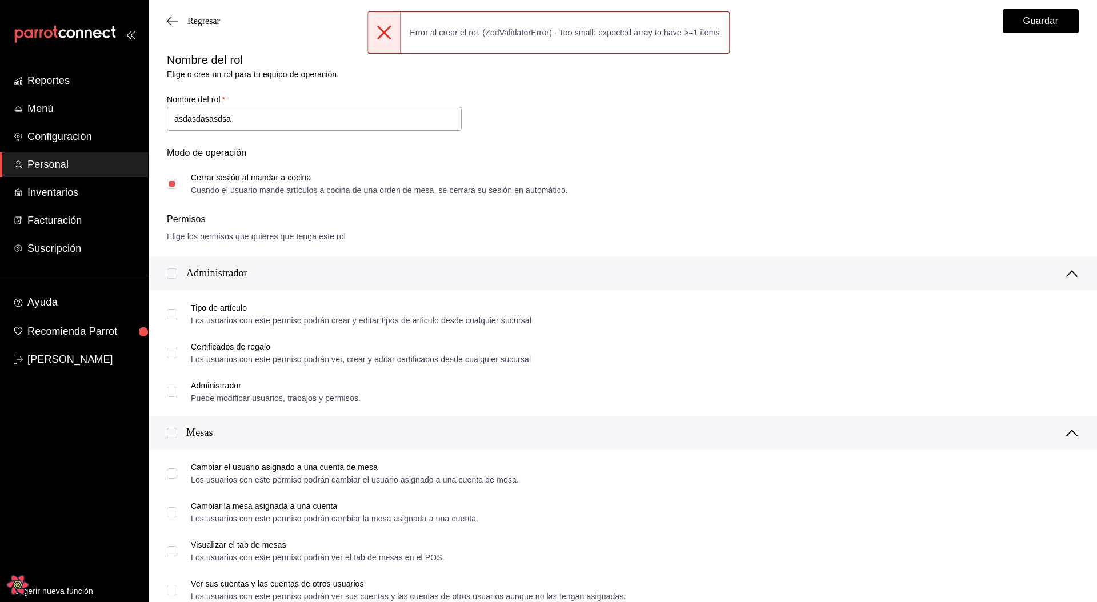
click at [705, 152] on div "Modo de operación" at bounding box center [623, 159] width 912 height 27
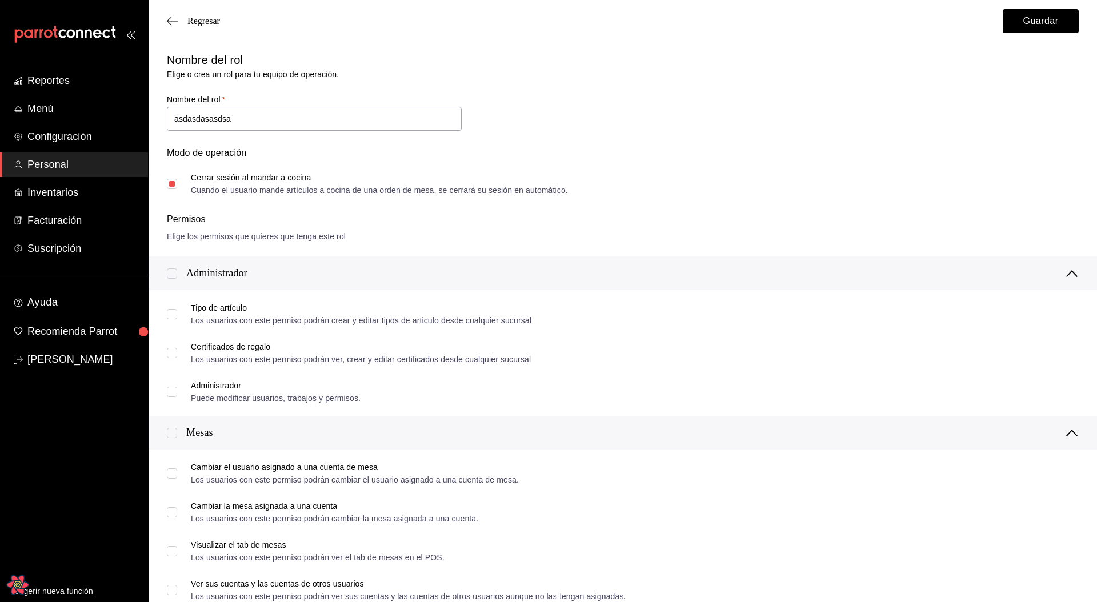
click at [170, 277] on input "checkbox" at bounding box center [172, 273] width 10 height 10
checkbox input "true"
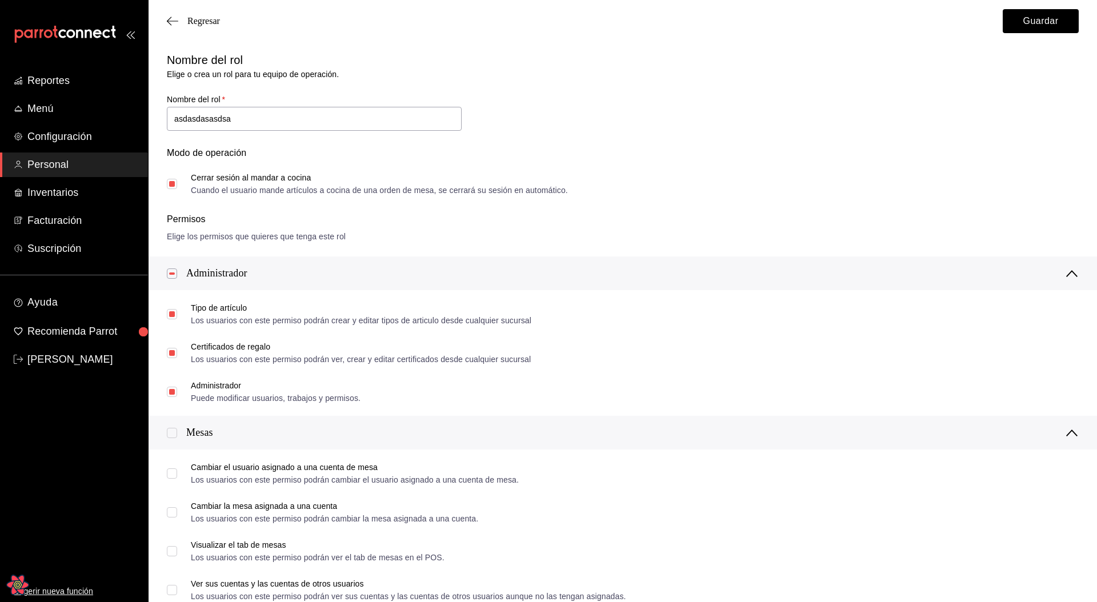
click at [171, 274] on input "checkbox" at bounding box center [172, 273] width 10 height 10
checkbox input "false"
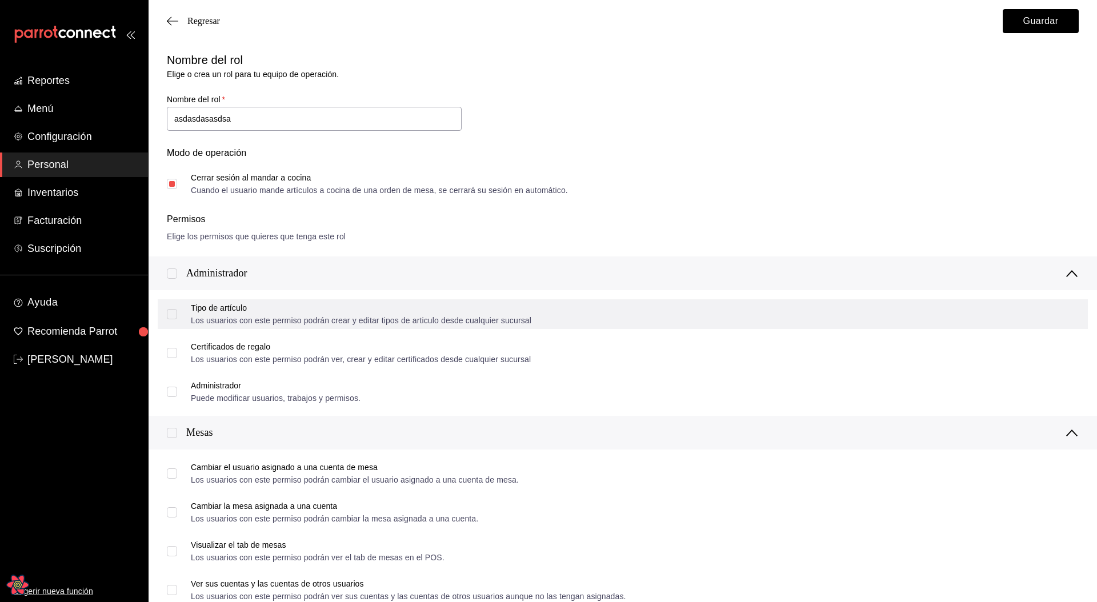
click at [167, 314] on input "Tipo de artículo Los usuarios con este permiso podrán crear y editar tipos de a…" at bounding box center [172, 314] width 10 height 10
click at [171, 317] on input "Tipo de artículo Los usuarios con este permiso podrán crear y editar tipos de a…" at bounding box center [172, 314] width 10 height 10
checkbox input "false"
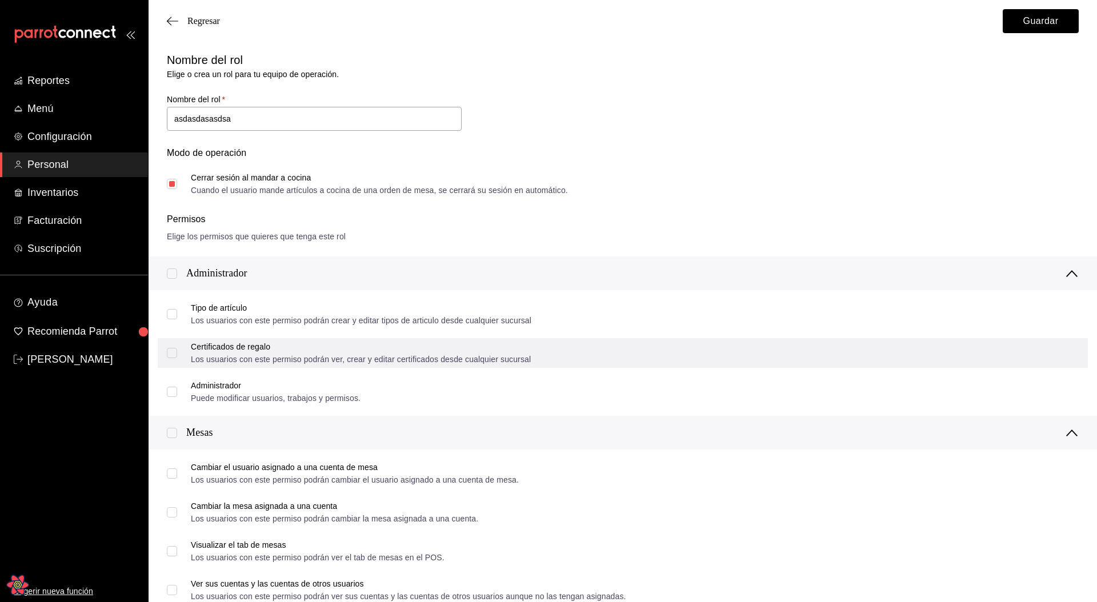
click at [175, 351] on input "Certificados de regalo Los usuarios con este permiso podrán ver, crear y editar…" at bounding box center [172, 353] width 10 height 10
click at [174, 354] on input "Certificados de regalo Los usuarios con este permiso podrán ver, crear y editar…" at bounding box center [172, 353] width 10 height 10
click at [314, 351] on div "Certificados de regalo Los usuarios con este permiso podrán ver, crear y editar…" at bounding box center [361, 353] width 340 height 21
click at [313, 355] on div "Los usuarios con este permiso podrán ver, crear y editar certificados desde cua…" at bounding box center [361, 359] width 340 height 8
click at [177, 355] on input "Certificados de regalo Los usuarios con este permiso podrán ver, crear y editar…" at bounding box center [172, 353] width 10 height 10
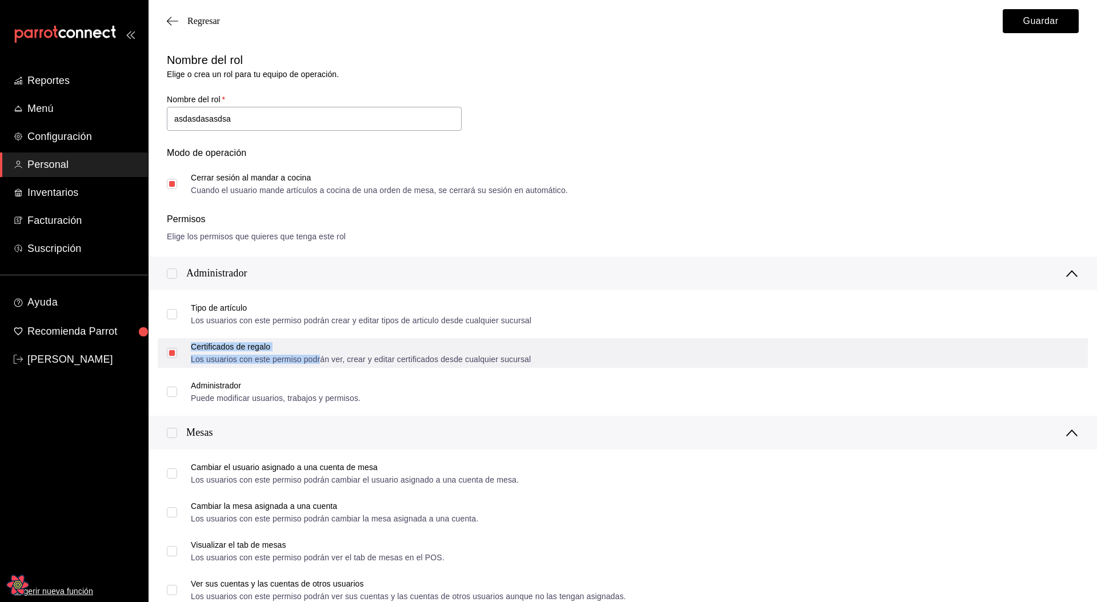
click at [321, 356] on div "Los usuarios con este permiso podrán ver, crear y editar certificados desde cua…" at bounding box center [361, 359] width 340 height 8
click at [177, 356] on input "Certificados de regalo Los usuarios con este permiso podrán ver, crear y editar…" at bounding box center [172, 353] width 10 height 10
click at [380, 355] on div "Los usuarios con este permiso podrán ver, crear y editar certificados desde cua…" at bounding box center [361, 359] width 340 height 8
click at [437, 355] on div "Los usuarios con este permiso podrán ver, crear y editar certificados desde cua…" at bounding box center [361, 359] width 340 height 8
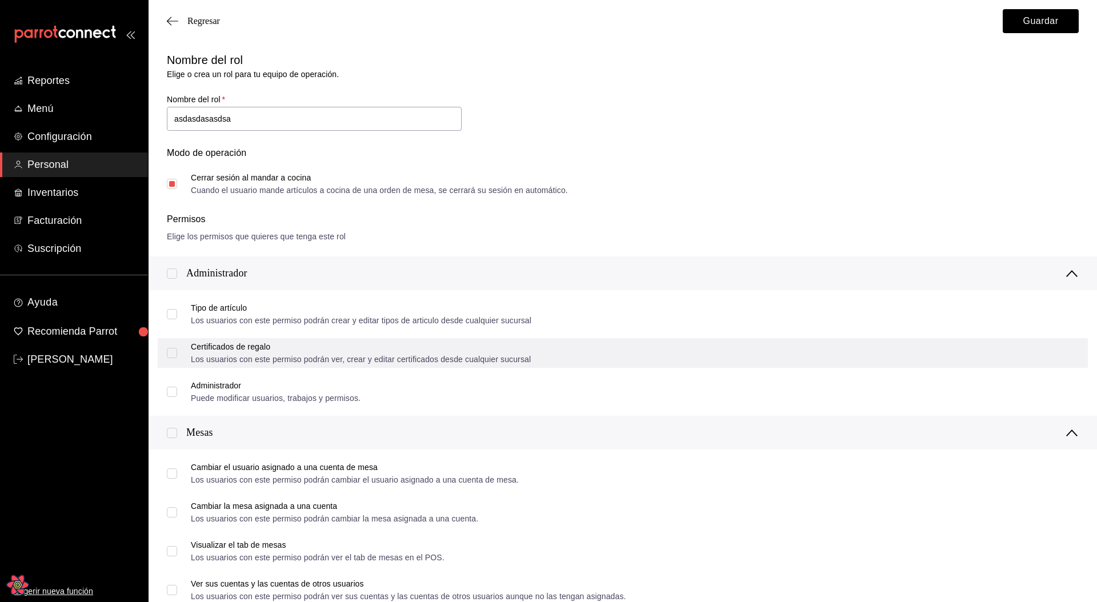
click at [177, 354] on input "Certificados de regalo Los usuarios con este permiso podrán ver, crear y editar…" at bounding box center [172, 353] width 10 height 10
click at [607, 356] on div "Certificados de regalo Los usuarios con este permiso podrán ver, crear y editar…" at bounding box center [623, 353] width 930 height 30
click at [704, 351] on div "Certificados de regalo Los usuarios con este permiso podrán ver, crear y editar…" at bounding box center [623, 353] width 930 height 30
click at [645, 350] on div "Certificados de regalo Los usuarios con este permiso podrán ver, crear y editar…" at bounding box center [623, 353] width 930 height 30
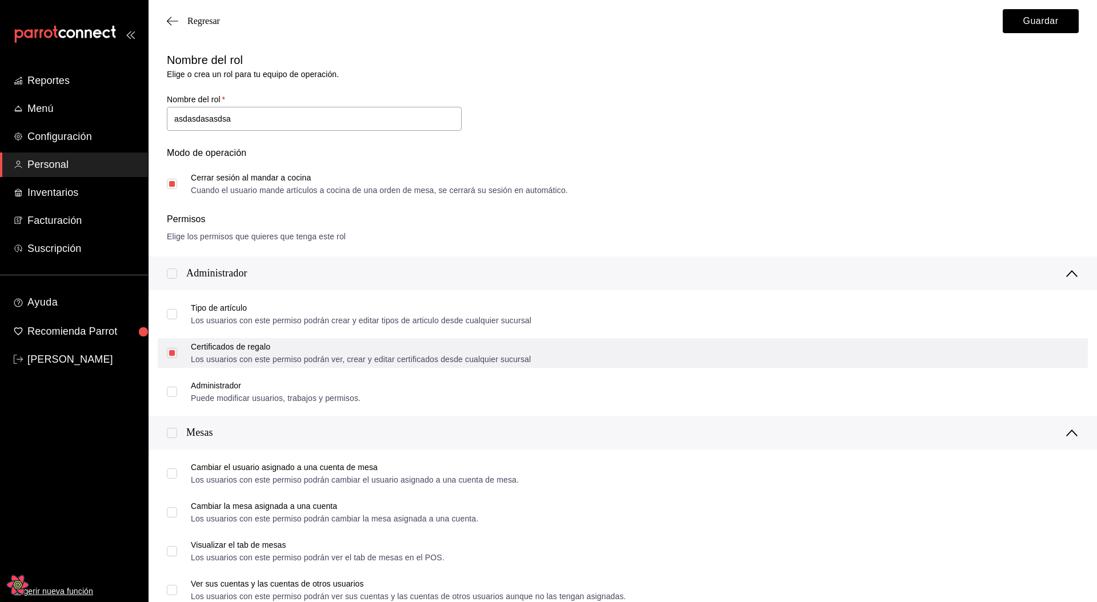
click at [673, 343] on div "Certificados de regalo Los usuarios con este permiso podrán ver, crear y editar…" at bounding box center [623, 353] width 930 height 30
click at [521, 349] on div "Certificados de regalo" at bounding box center [361, 347] width 340 height 8
click at [359, 350] on div "Certificados de regalo" at bounding box center [361, 347] width 340 height 8
click at [177, 350] on input "Certificados de regalo Los usuarios con este permiso podrán ver, crear y editar…" at bounding box center [172, 353] width 10 height 10
click at [302, 350] on div "Certificados de regalo" at bounding box center [361, 347] width 340 height 8
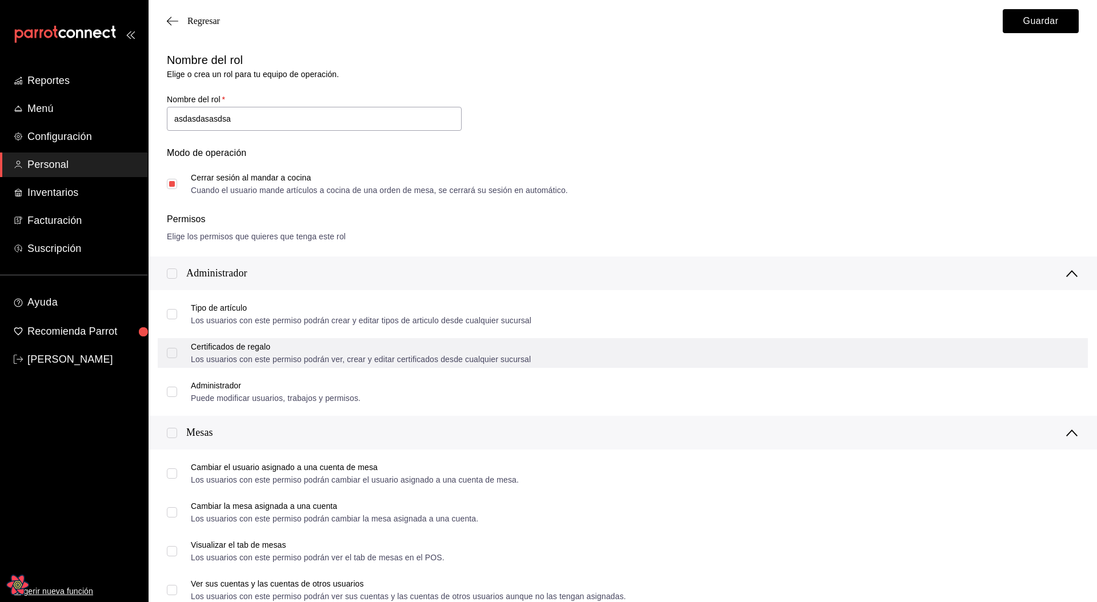
click at [340, 348] on div "Certificados de regalo" at bounding box center [361, 347] width 340 height 8
click at [177, 348] on input "Certificados de regalo Los usuarios con este permiso podrán ver, crear y editar…" at bounding box center [172, 353] width 10 height 10
click at [340, 348] on div "Certificados de regalo" at bounding box center [361, 347] width 340 height 8
click at [177, 348] on input "Certificados de regalo Los usuarios con este permiso podrán ver, crear y editar…" at bounding box center [172, 353] width 10 height 10
drag, startPoint x: 521, startPoint y: 350, endPoint x: 594, endPoint y: 351, distance: 72.6
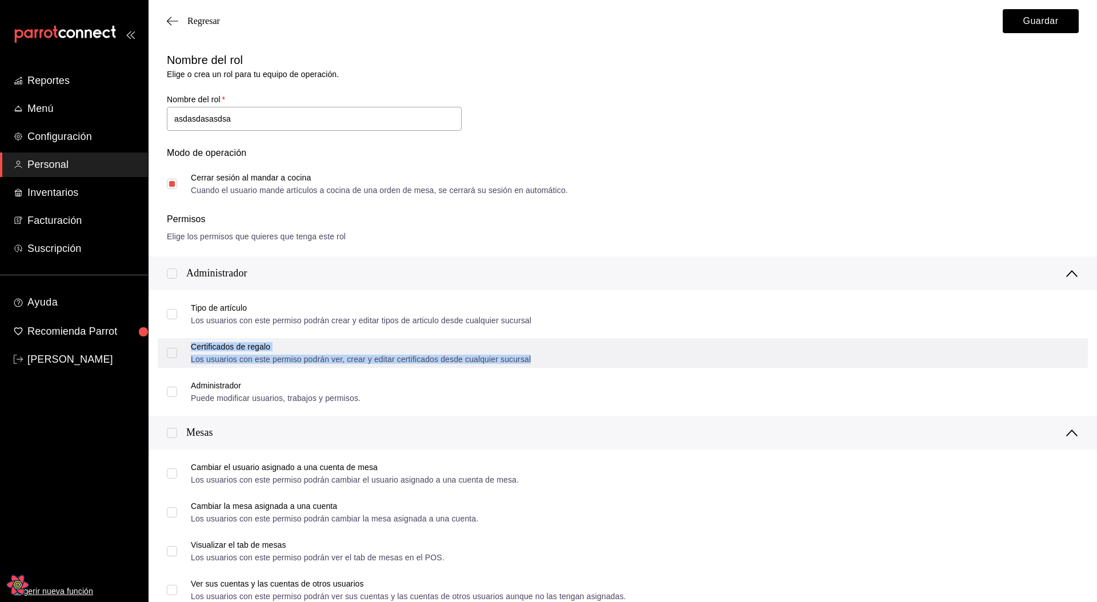
click at [522, 350] on div "Certificados de regalo" at bounding box center [361, 347] width 340 height 8
click at [177, 350] on input "Certificados de regalo Los usuarios con este permiso podrán ver, crear y editar…" at bounding box center [172, 353] width 10 height 10
click at [696, 352] on div "Certificados de regalo Los usuarios con este permiso podrán ver, crear y editar…" at bounding box center [623, 353] width 930 height 30
click at [696, 353] on div "Certificados de regalo Los usuarios con este permiso podrán ver, crear y editar…" at bounding box center [623, 353] width 930 height 30
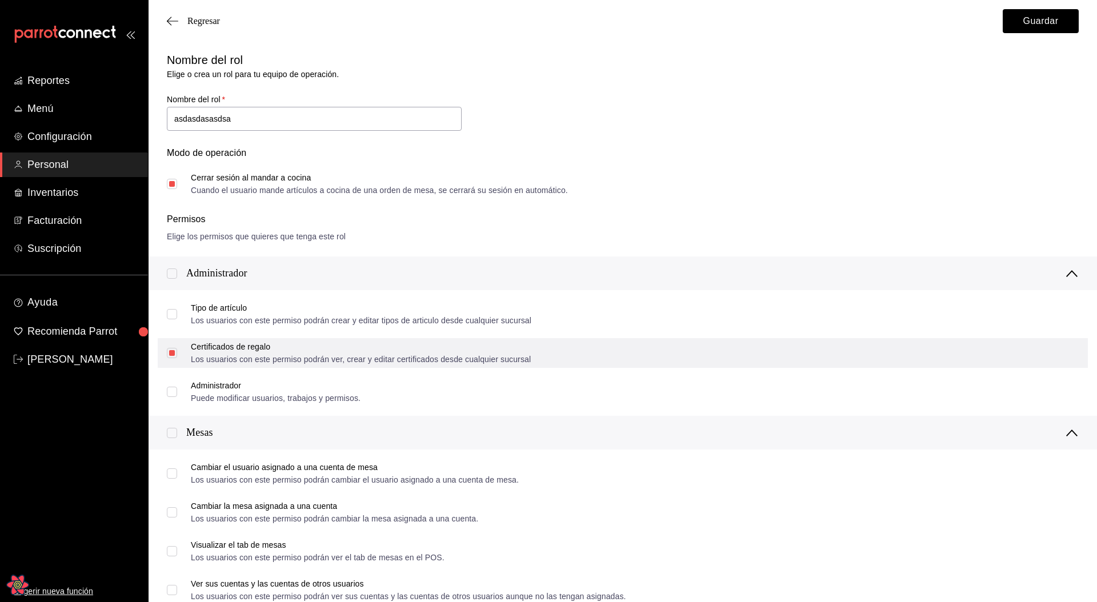
click at [667, 348] on div "Certificados de regalo Los usuarios con este permiso podrán ver, crear y editar…" at bounding box center [623, 353] width 930 height 30
click at [653, 346] on div "Certificados de regalo Los usuarios con este permiso podrán ver, crear y editar…" at bounding box center [623, 353] width 930 height 30
drag, startPoint x: 653, startPoint y: 346, endPoint x: 517, endPoint y: 347, distance: 135.4
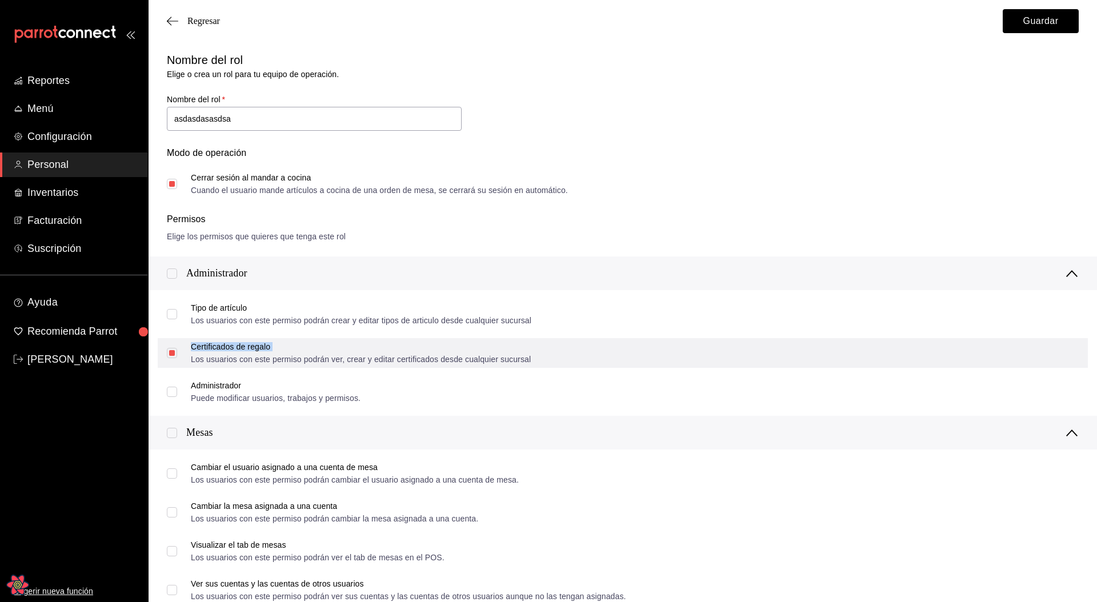
click at [652, 346] on div "Certificados de regalo Los usuarios con este permiso podrán ver, crear y editar…" at bounding box center [623, 353] width 930 height 30
drag, startPoint x: 383, startPoint y: 353, endPoint x: 366, endPoint y: 354, distance: 17.7
click at [379, 354] on div "Certificados de regalo Los usuarios con este permiso podrán ver, crear y editar…" at bounding box center [361, 353] width 340 height 21
click at [177, 354] on input "Certificados de regalo Los usuarios con este permiso podrán ver, crear y editar…" at bounding box center [172, 353] width 10 height 10
drag, startPoint x: 358, startPoint y: 354, endPoint x: 347, endPoint y: 355, distance: 10.9
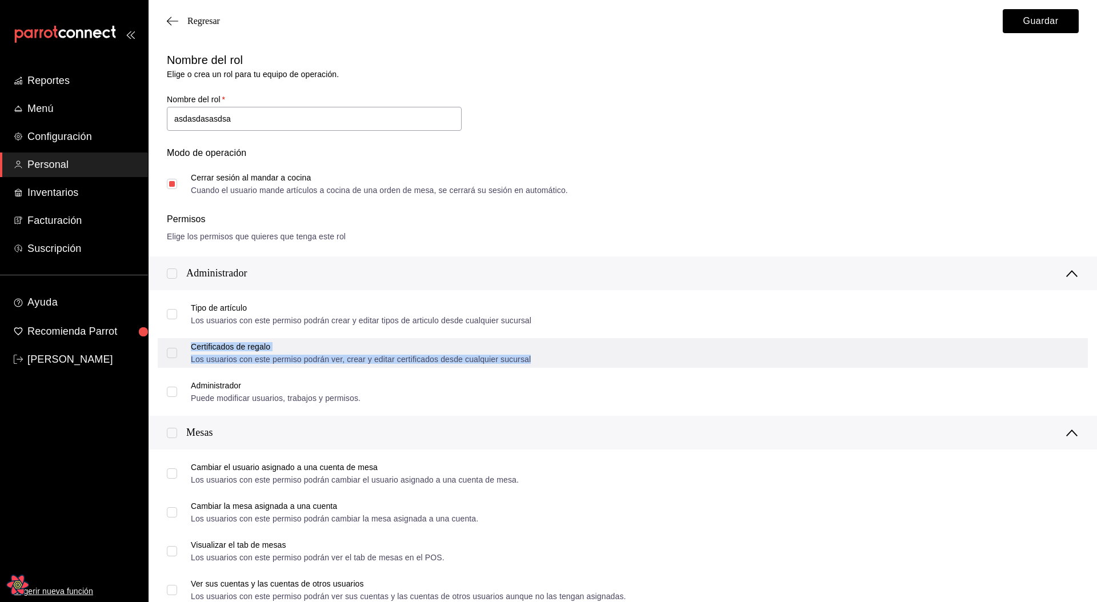
click at [353, 355] on div "Los usuarios con este permiso podrán ver, crear y editar certificados desde cua…" at bounding box center [361, 359] width 340 height 8
click at [265, 347] on div "Certificados de regalo" at bounding box center [361, 347] width 340 height 8
click at [177, 348] on input "Certificados de regalo Los usuarios con este permiso podrán ver, crear y editar…" at bounding box center [172, 353] width 10 height 10
click at [237, 346] on div "Certificados de regalo" at bounding box center [361, 347] width 340 height 8
click at [232, 344] on div "Certificados de regalo" at bounding box center [361, 347] width 340 height 8
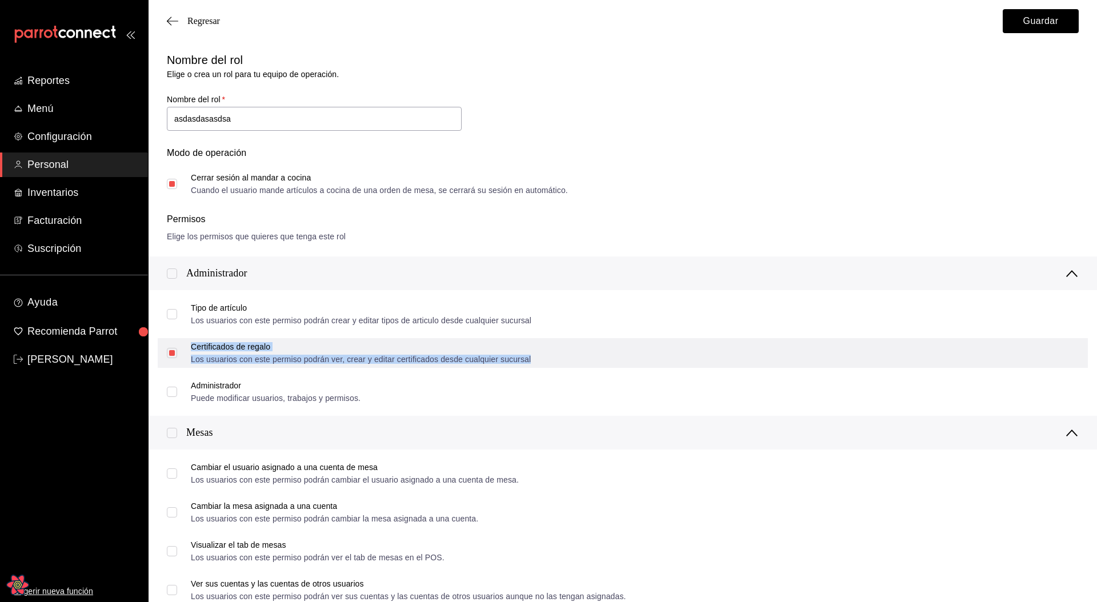
click at [177, 348] on input "Certificados de regalo Los usuarios con este permiso podrán ver, crear y editar…" at bounding box center [172, 353] width 10 height 10
click at [219, 344] on div "Certificados de regalo" at bounding box center [361, 347] width 340 height 8
click at [177, 348] on input "Certificados de regalo Los usuarios con este permiso podrán ver, crear y editar…" at bounding box center [172, 353] width 10 height 10
click at [219, 344] on div "Certificados de regalo" at bounding box center [361, 347] width 340 height 8
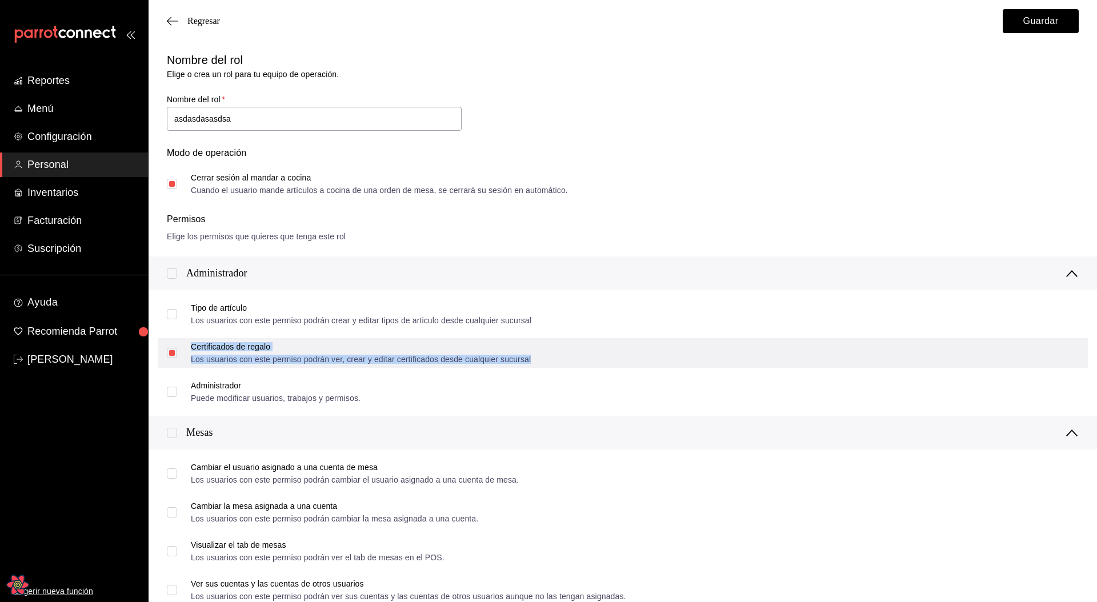
click at [177, 348] on input "Certificados de regalo Los usuarios con este permiso podrán ver, crear y editar…" at bounding box center [172, 353] width 10 height 10
click at [219, 344] on div "Certificados de regalo" at bounding box center [361, 347] width 340 height 8
click at [177, 348] on input "Certificados de regalo Los usuarios con este permiso podrán ver, crear y editar…" at bounding box center [172, 353] width 10 height 10
click at [219, 344] on div "Certificados de regalo" at bounding box center [361, 347] width 340 height 8
click at [177, 348] on input "Certificados de regalo Los usuarios con este permiso podrán ver, crear y editar…" at bounding box center [172, 353] width 10 height 10
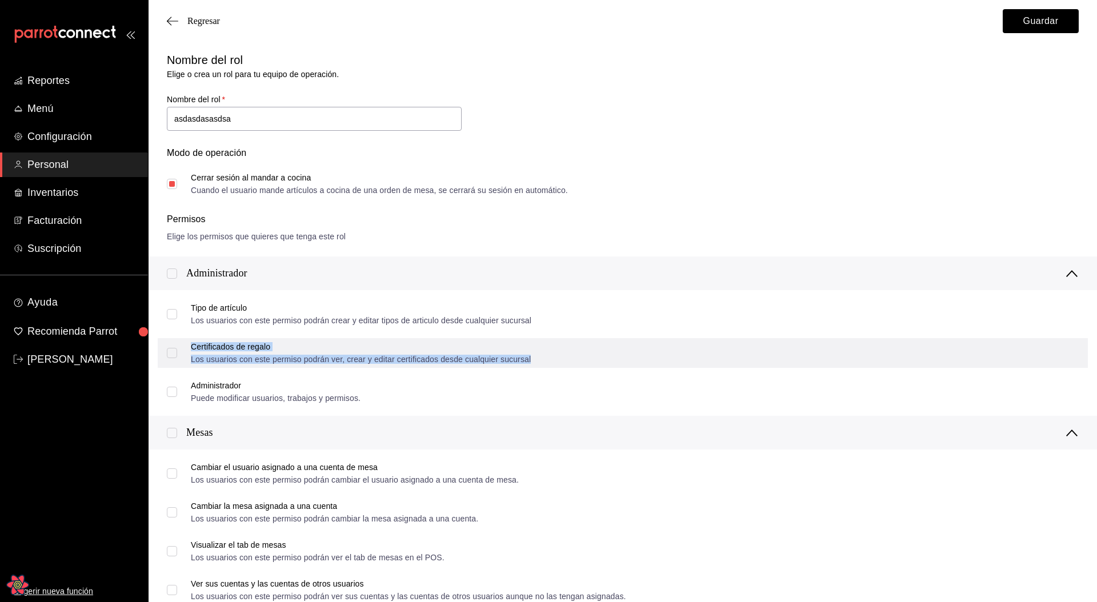
click at [219, 344] on div "Certificados de regalo" at bounding box center [361, 347] width 340 height 8
click at [177, 348] on input "Certificados de regalo Los usuarios con este permiso podrán ver, crear y editar…" at bounding box center [172, 353] width 10 height 10
checkbox input "true"
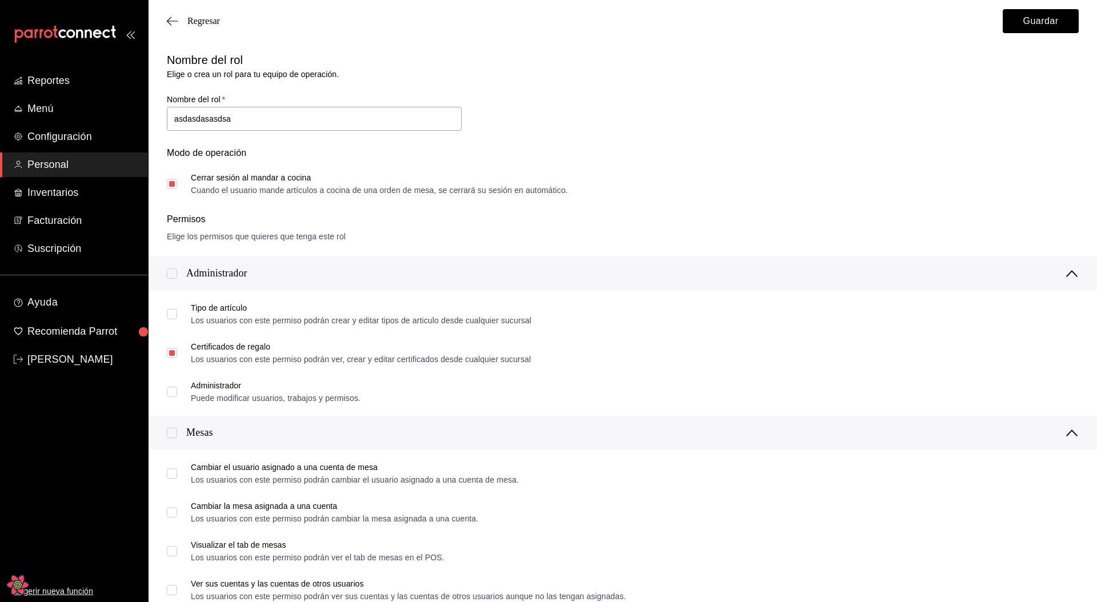
click at [685, 193] on div "Modo de operación Cerrar sesión al mandar a cocina Cuando el usuario mande artí…" at bounding box center [615, 164] width 925 height 62
click at [1030, 23] on button "Guardar" at bounding box center [1040, 21] width 76 height 24
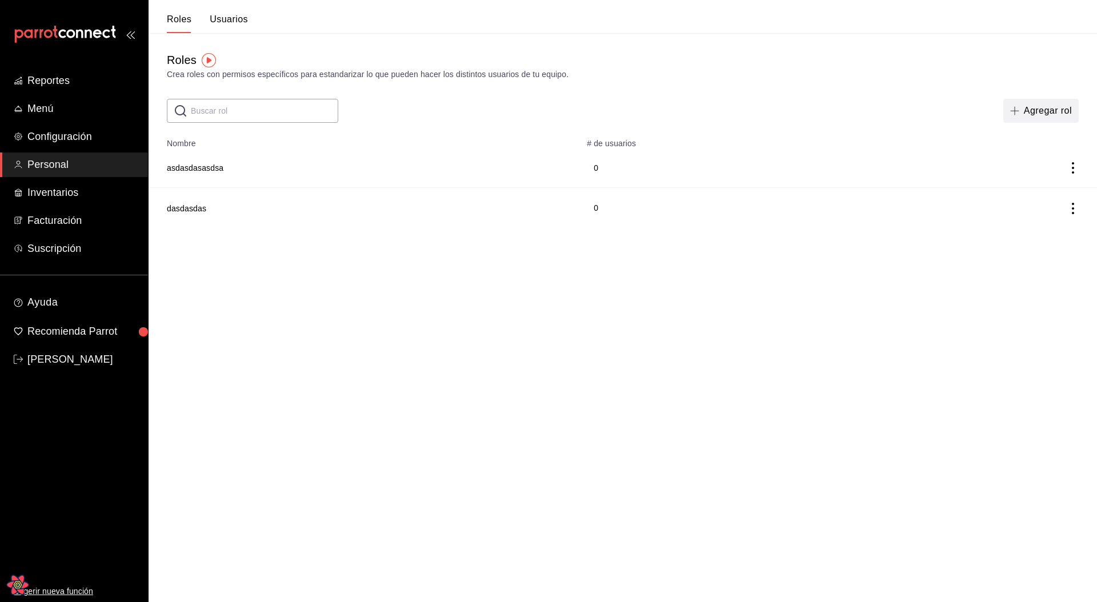
click at [1045, 109] on button "Agregar rol" at bounding box center [1040, 111] width 75 height 24
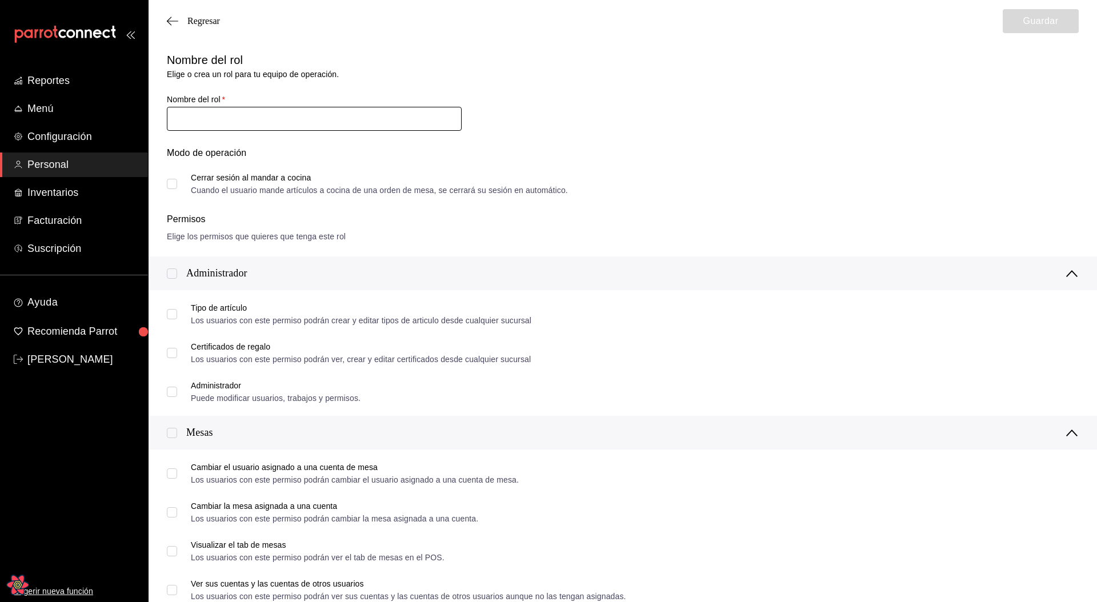
click at [315, 114] on input "text" at bounding box center [314, 119] width 295 height 24
type input "[PERSON_NAME]"
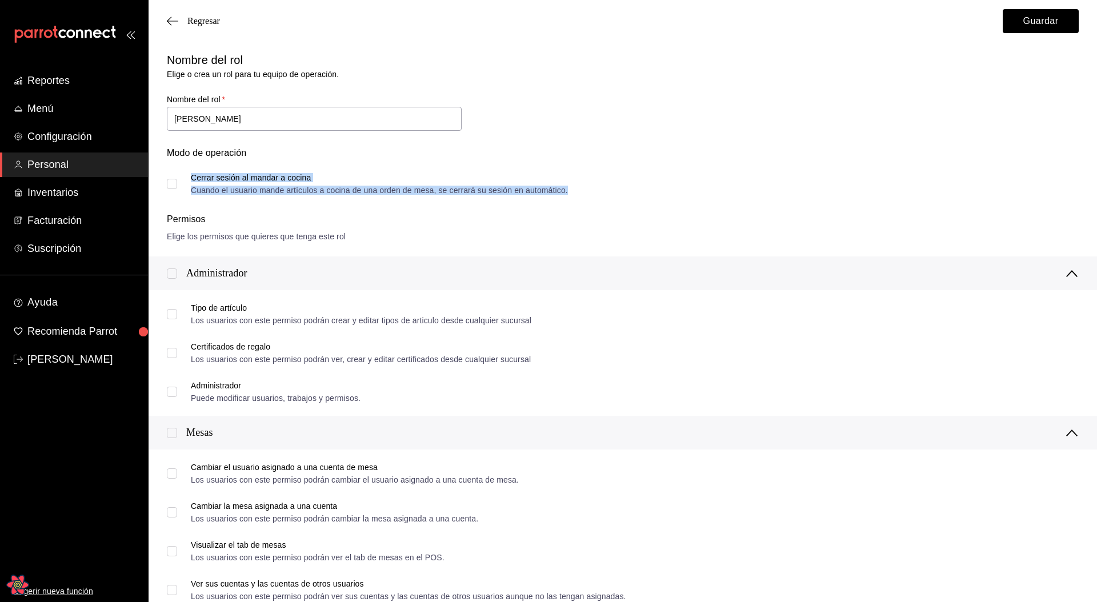
click at [280, 178] on div "Cerrar sesión al mandar a cocina" at bounding box center [379, 178] width 377 height 8
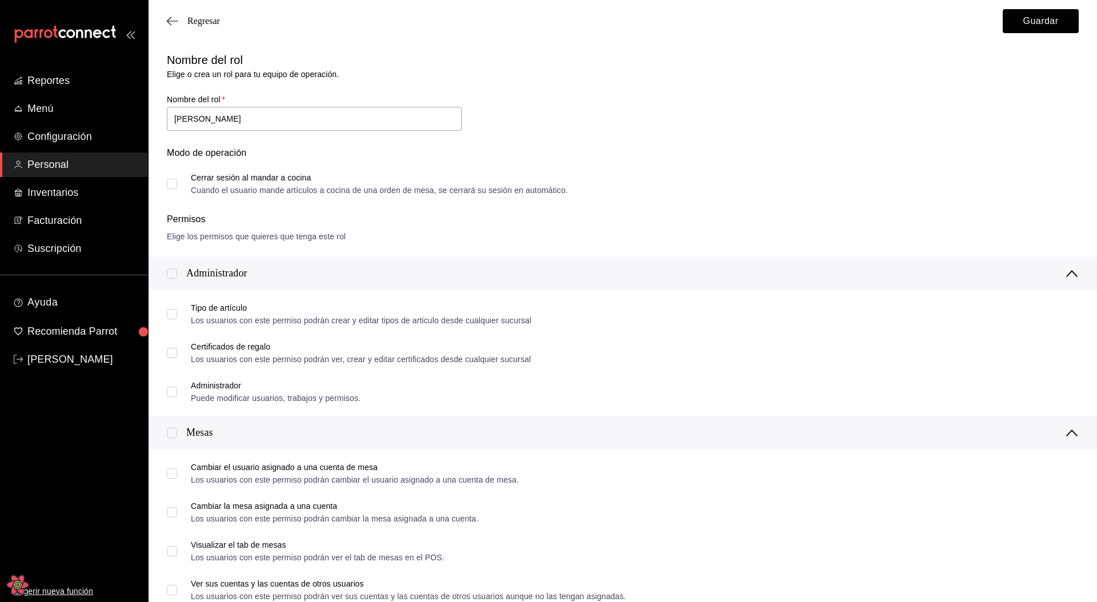
drag, startPoint x: 168, startPoint y: 176, endPoint x: 174, endPoint y: 182, distance: 7.7
click at [170, 177] on label "Cerrar sesión al mandar a cocina Cuando el usuario mande artículos a cocina de …" at bounding box center [367, 184] width 401 height 21
click at [170, 179] on input "Cerrar sesión al mandar a cocina Cuando el usuario mande artículos a cocina de …" at bounding box center [172, 184] width 10 height 10
click at [178, 188] on span "Cerrar sesión al mandar a cocina Cuando el usuario mande artículos a cocina de …" at bounding box center [372, 184] width 391 height 21
click at [177, 188] on input "Cerrar sesión al mandar a cocina Cuando el usuario mande artículos a cocina de …" at bounding box center [172, 184] width 10 height 10
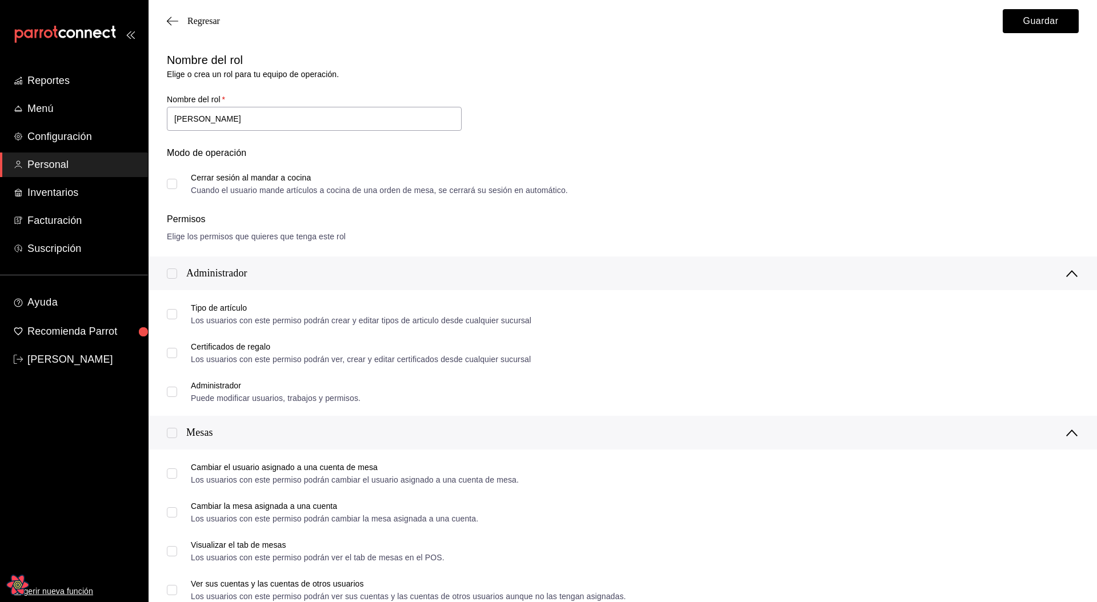
click at [174, 185] on input "Cerrar sesión al mandar a cocina Cuando el usuario mande artículos a cocina de …" at bounding box center [172, 184] width 10 height 10
checkbox input "true"
drag, startPoint x: 565, startPoint y: 127, endPoint x: 584, endPoint y: 123, distance: 19.8
click at [568, 126] on div "Nombre del rol [PERSON_NAME] un rol para tu equipo de operación. Nombre del rol…" at bounding box center [615, 116] width 925 height 156
click at [1027, 21] on button "Guardar" at bounding box center [1040, 21] width 76 height 24
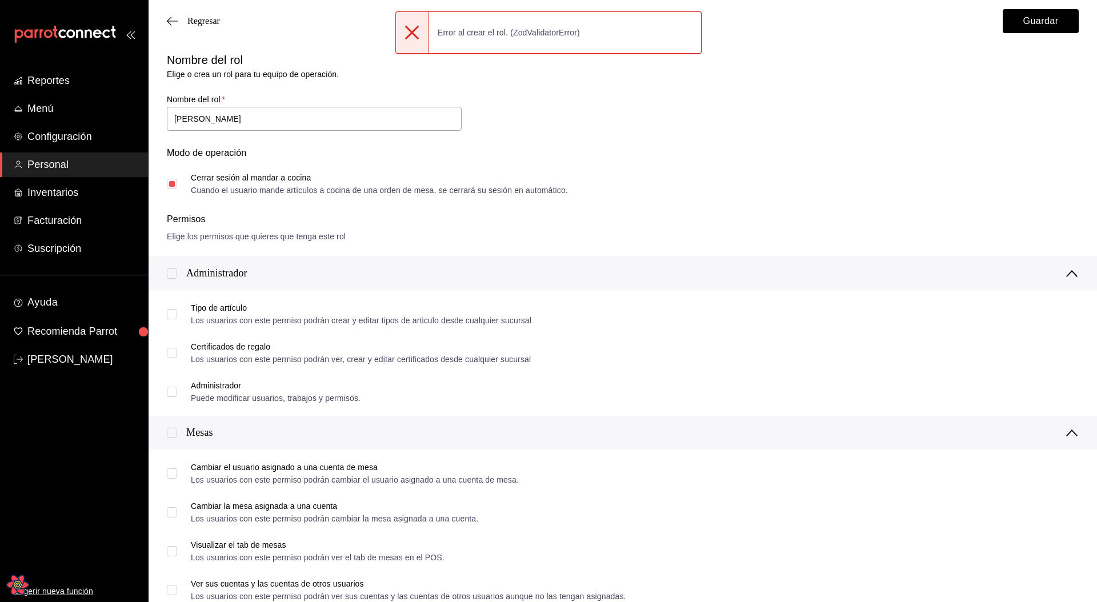
click at [175, 272] on input "checkbox" at bounding box center [172, 273] width 10 height 10
checkbox input "true"
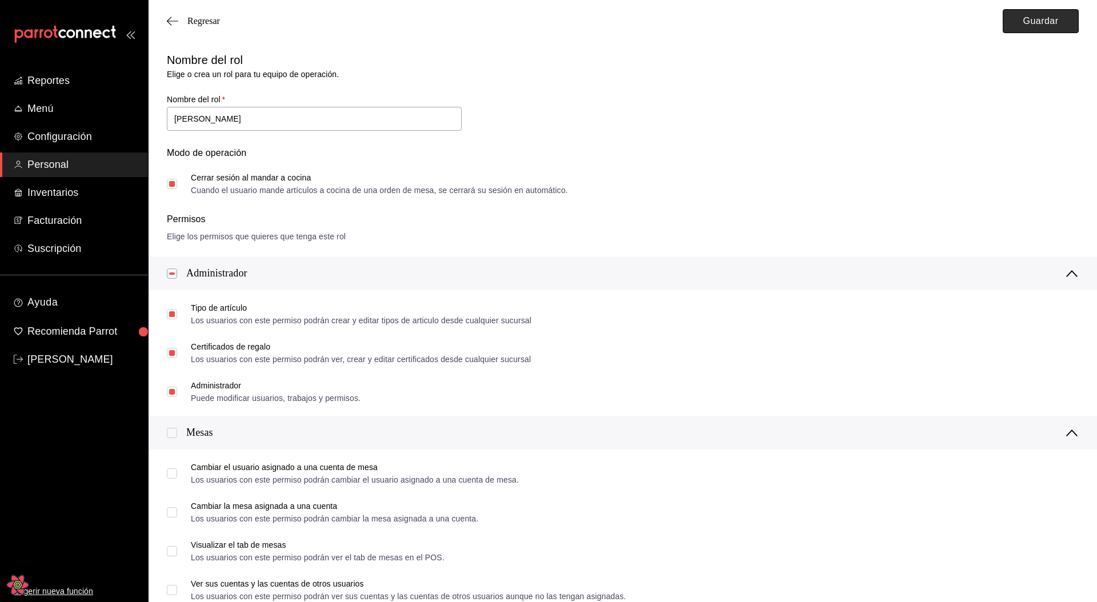
click at [1047, 22] on button "Guardar" at bounding box center [1040, 21] width 76 height 24
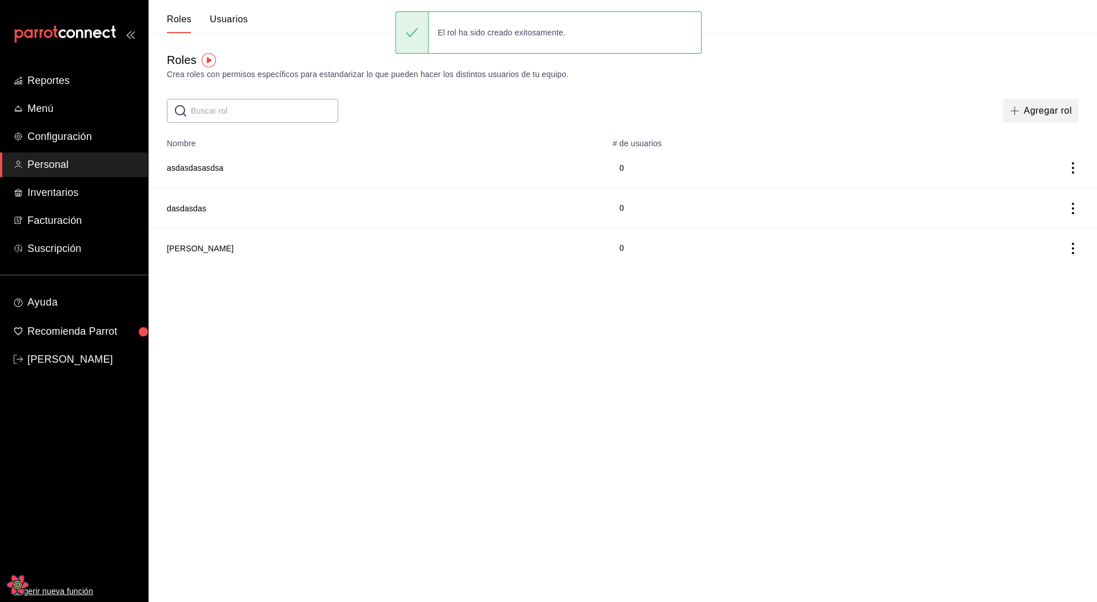
click at [1022, 111] on button "Agregar rol" at bounding box center [1040, 111] width 75 height 24
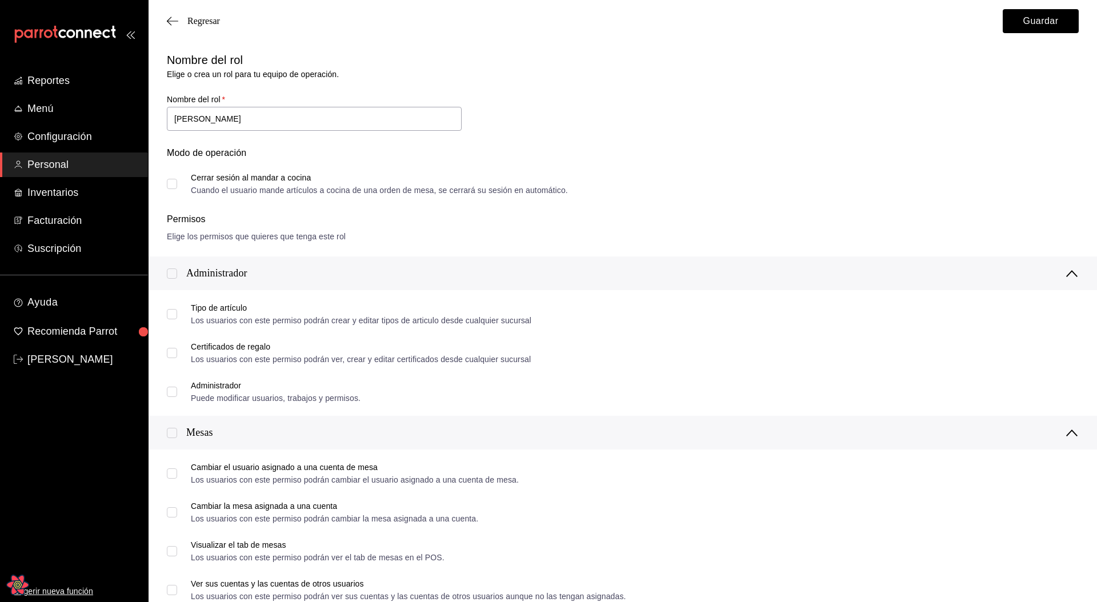
type input "[PERSON_NAME]"
click at [175, 182] on input "Cerrar sesión al mandar a cocina Cuando el usuario mande artículos a cocina de …" at bounding box center [172, 184] width 10 height 10
checkbox input "true"
click at [175, 266] on div "Administrador" at bounding box center [623, 273] width 912 height 15
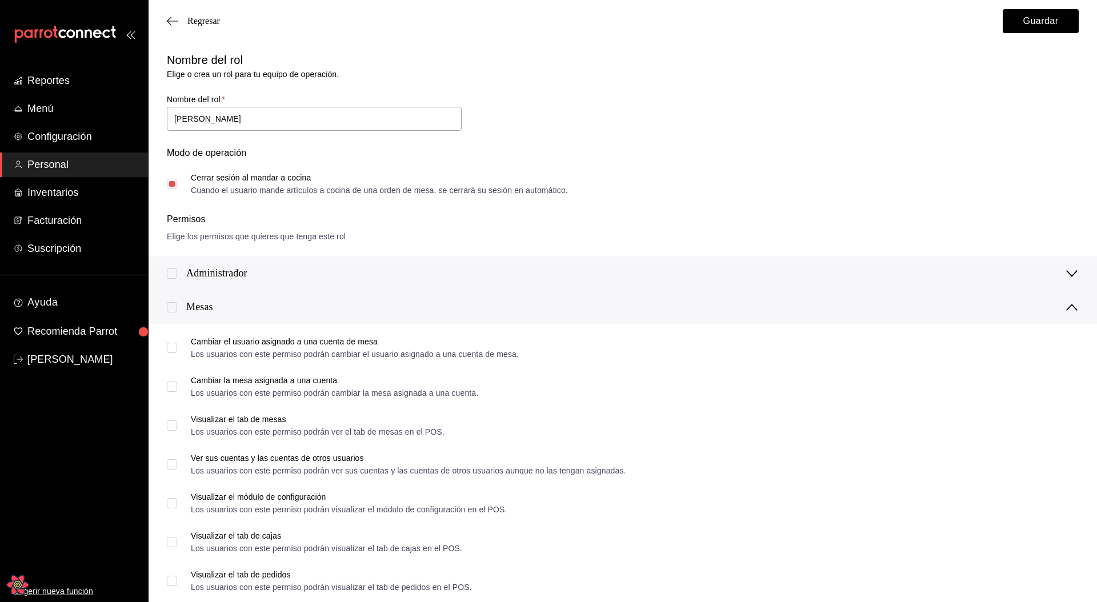
click at [176, 279] on div at bounding box center [176, 273] width 19 height 12
click at [166, 273] on div "Administrador" at bounding box center [622, 273] width 948 height 34
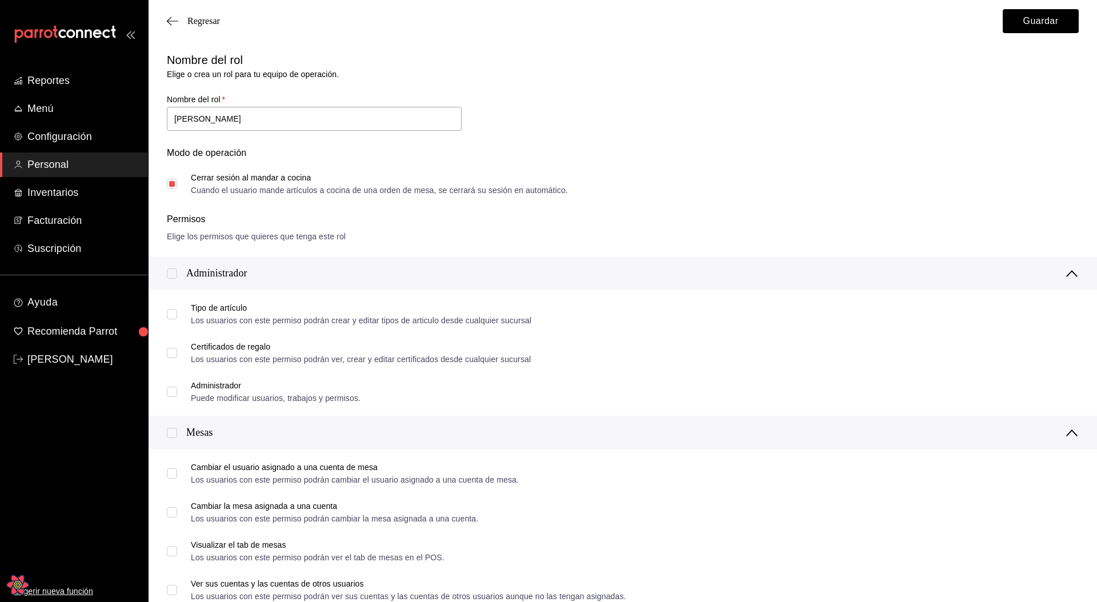
click at [173, 273] on input "checkbox" at bounding box center [172, 273] width 10 height 10
checkbox input "true"
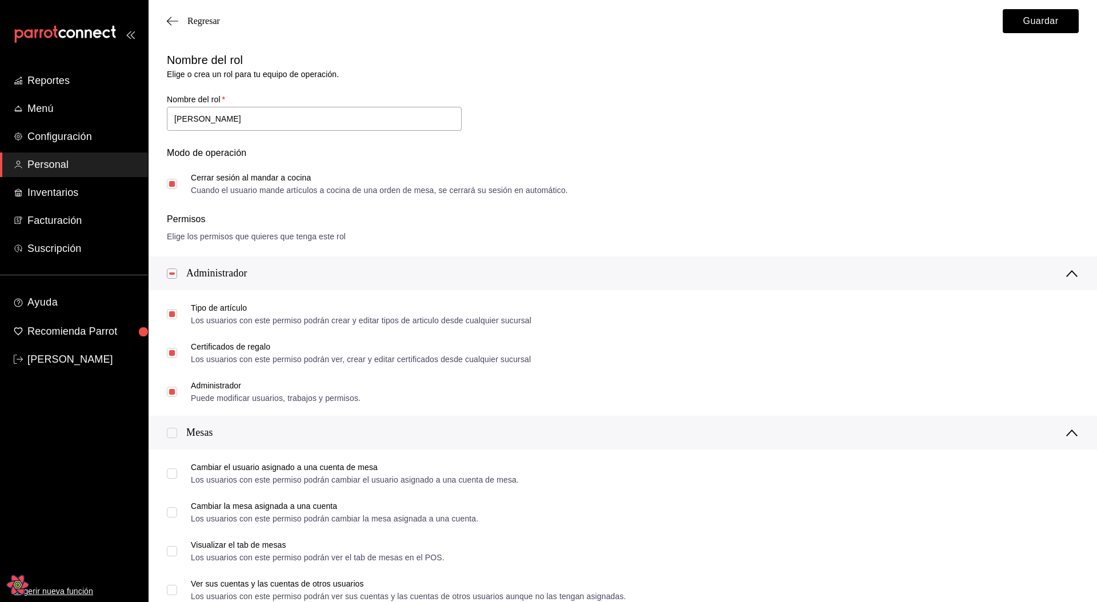
drag, startPoint x: 732, startPoint y: 121, endPoint x: 816, endPoint y: 100, distance: 85.9
click at [733, 121] on div "Nombre del rol [PERSON_NAME] un rol para tu equipo de operación. Nombre del rol…" at bounding box center [615, 116] width 925 height 156
click at [1018, 26] on button "Guardar" at bounding box center [1040, 21] width 76 height 24
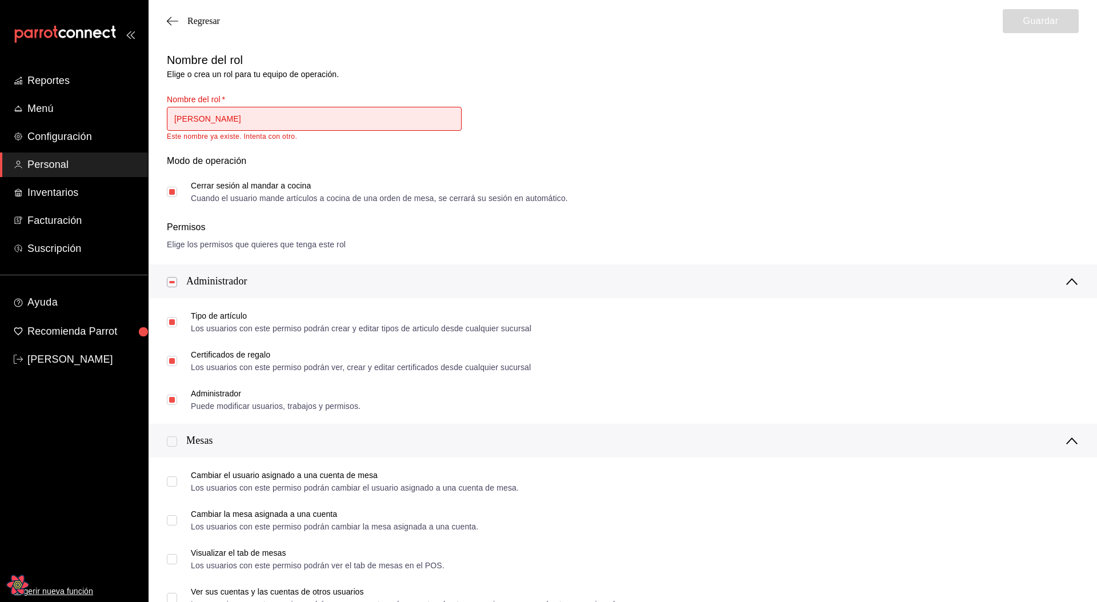
click at [537, 141] on div "Modo de operación Cerrar sesión al mandar a cocina Cuando el usuario mande artí…" at bounding box center [615, 172] width 925 height 62
click at [441, 105] on div "Nombre del rol   * [PERSON_NAME] nombre ya existe. Intenta con otro." at bounding box center [314, 117] width 295 height 46
click at [267, 127] on input "[PERSON_NAME]" at bounding box center [314, 119] width 295 height 24
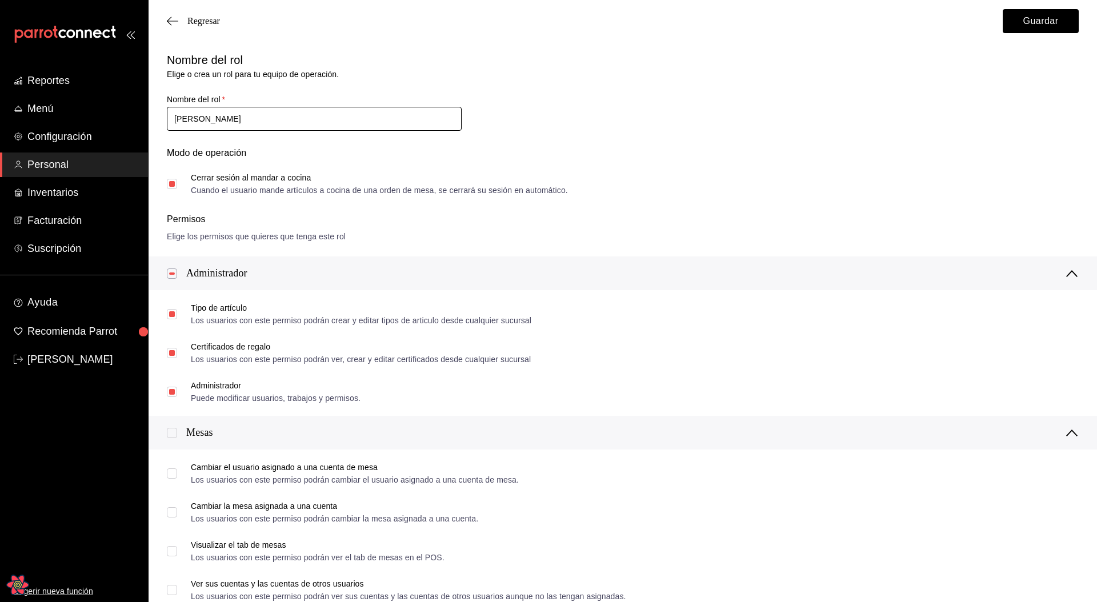
type input "[PERSON_NAME]"
click at [171, 272] on input "checkbox" at bounding box center [172, 273] width 10 height 10
checkbox input "false"
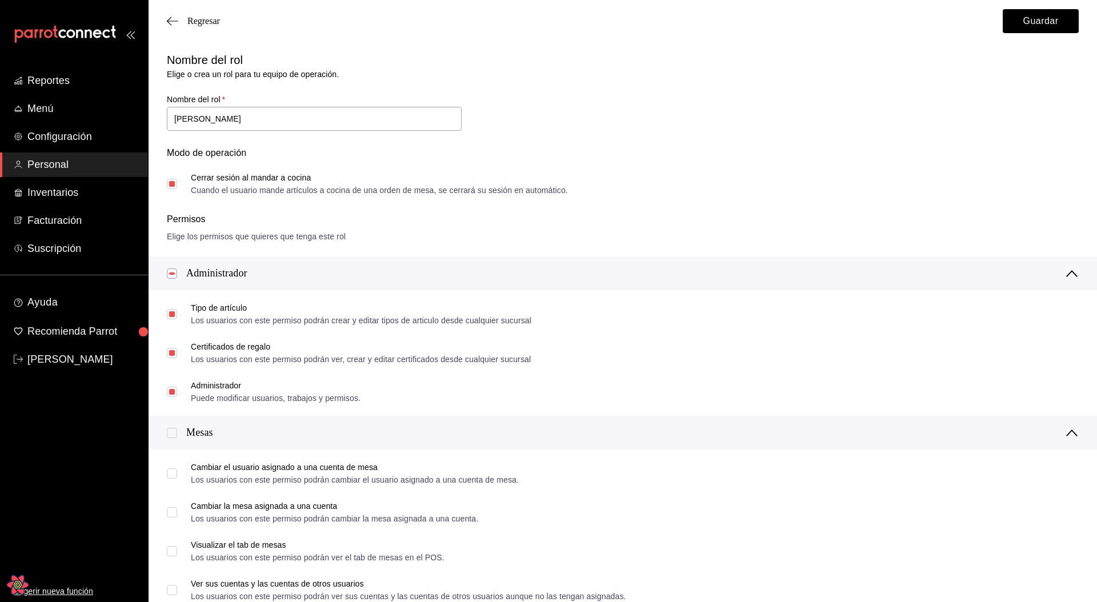
checkbox input "false"
click at [1031, 30] on button "Guardar" at bounding box center [1040, 21] width 76 height 24
drag, startPoint x: 173, startPoint y: 274, endPoint x: 180, endPoint y: 271, distance: 7.4
click at [173, 275] on input "checkbox" at bounding box center [172, 273] width 10 height 10
checkbox input "true"
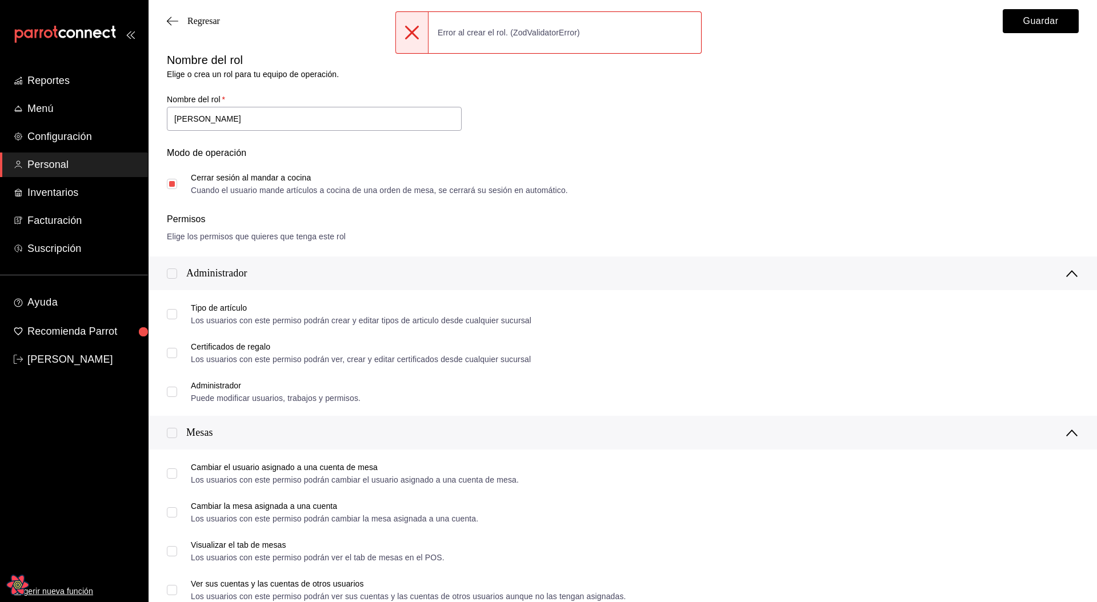
checkbox input "true"
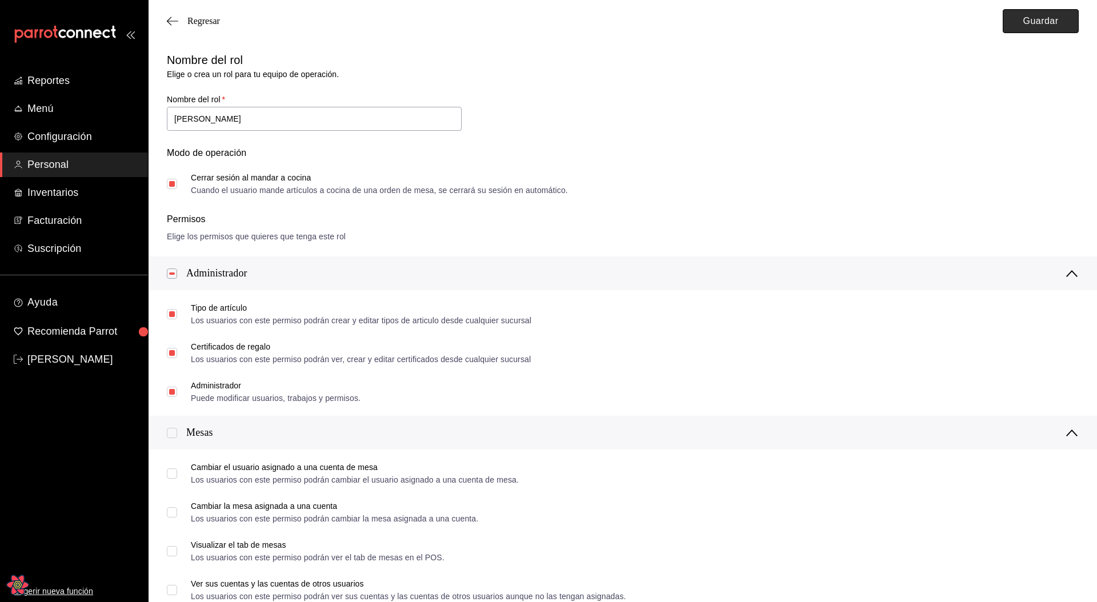
click at [1055, 25] on button "Guardar" at bounding box center [1040, 21] width 76 height 24
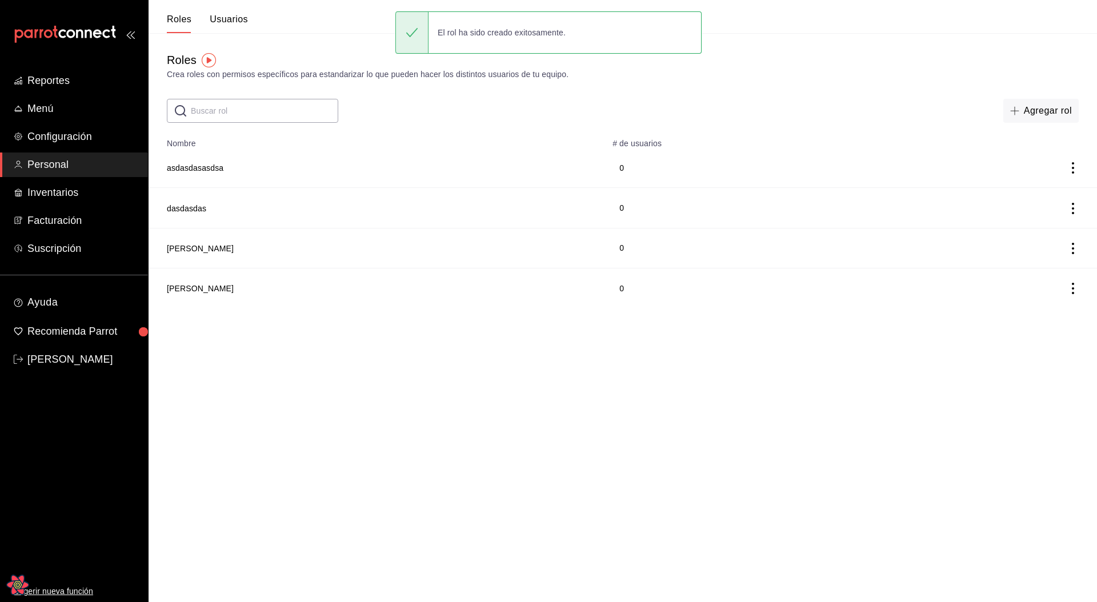
click at [491, 308] on html "Reportes Menú Configuración Personal Inventarios Facturación Suscripción Ayuda …" at bounding box center [548, 154] width 1097 height 308
click at [218, 20] on button "Usuarios" at bounding box center [229, 23] width 38 height 19
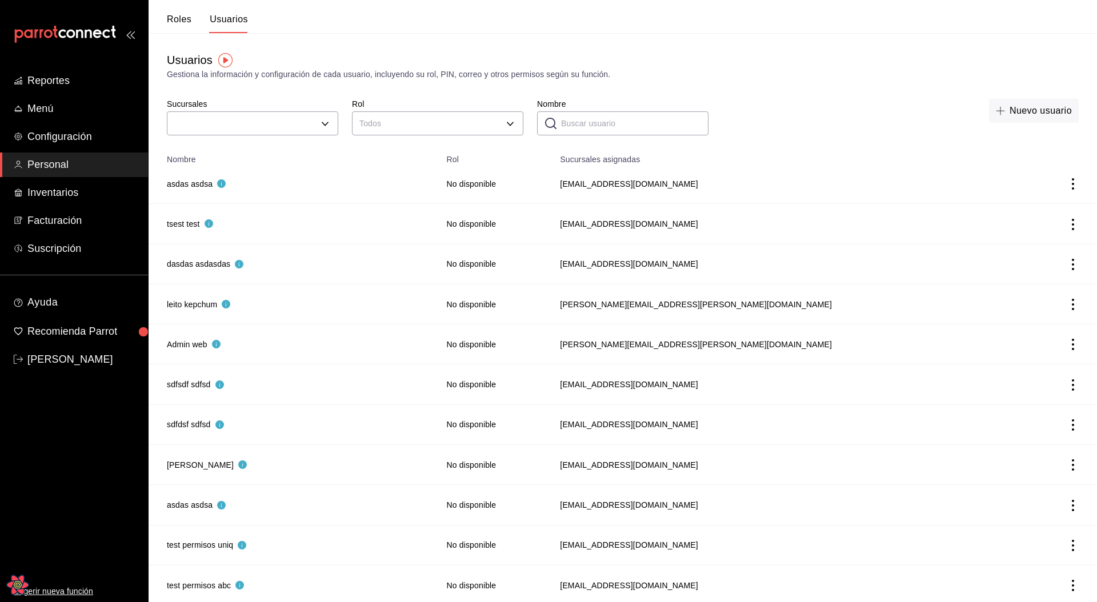
click at [810, 110] on div "Nuevo usuario" at bounding box center [900, 119] width 356 height 40
